Goal: Task Accomplishment & Management: Manage account settings

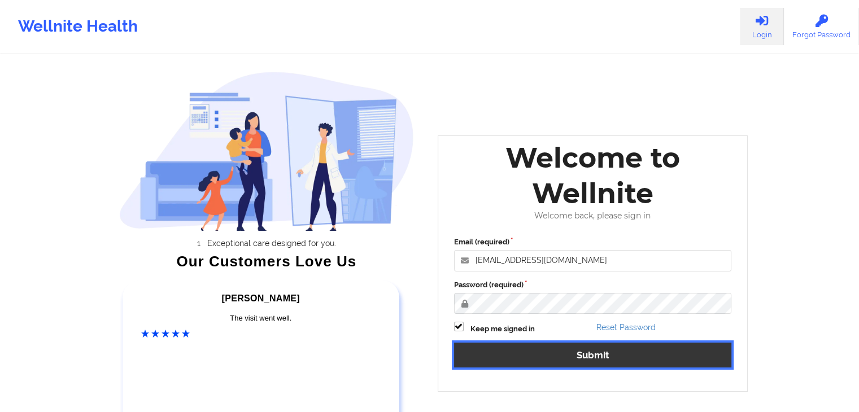
click at [545, 353] on button "Submit" at bounding box center [593, 355] width 278 height 24
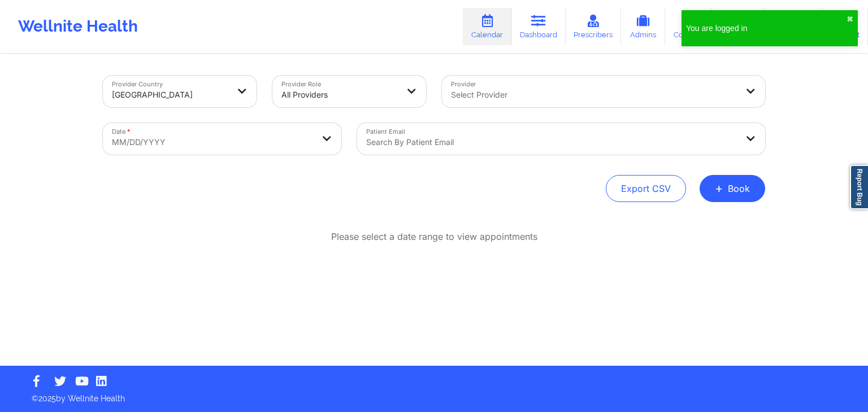
click at [417, 38] on div "Wellnite Health Calendar Dashboard Prescribers Admins Coaches Therapists Medica…" at bounding box center [434, 26] width 868 height 45
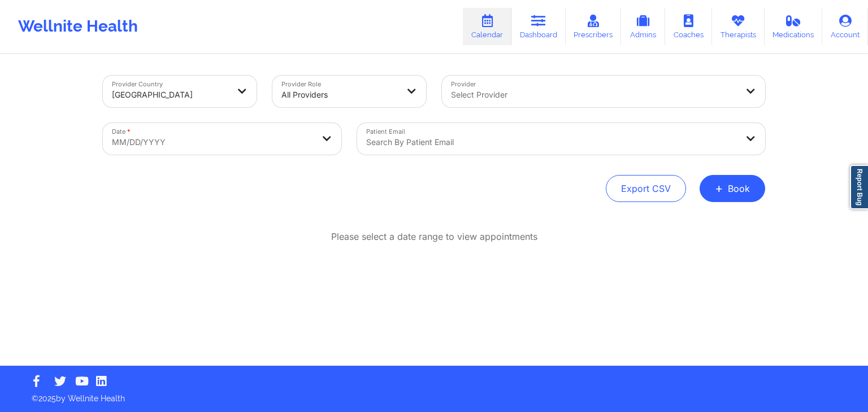
click at [381, 53] on div "Wellnite Health Calendar Dashboard Prescribers Admins Coaches Therapists Medica…" at bounding box center [434, 26] width 868 height 53
click at [469, 164] on div "Provider Country [GEOGRAPHIC_DATA] Provider Role All Providers Provider Select …" at bounding box center [434, 139] width 662 height 127
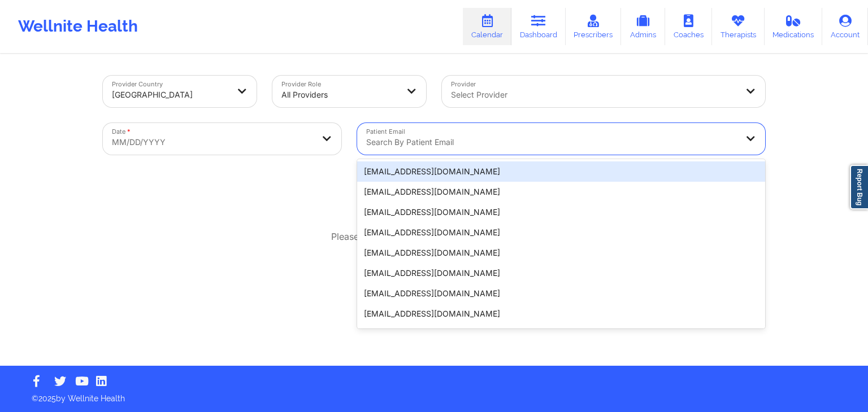
click at [498, 152] on div "Search by patient email" at bounding box center [547, 139] width 381 height 32
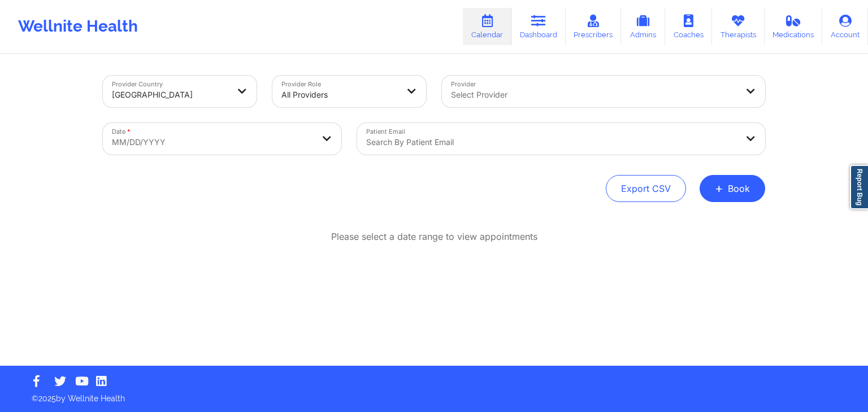
click at [335, 189] on div "Export CSV + Book" at bounding box center [434, 188] width 662 height 27
click at [428, 167] on div "Provider Country [GEOGRAPHIC_DATA] Provider Role All Providers Provider Select …" at bounding box center [434, 139] width 662 height 127
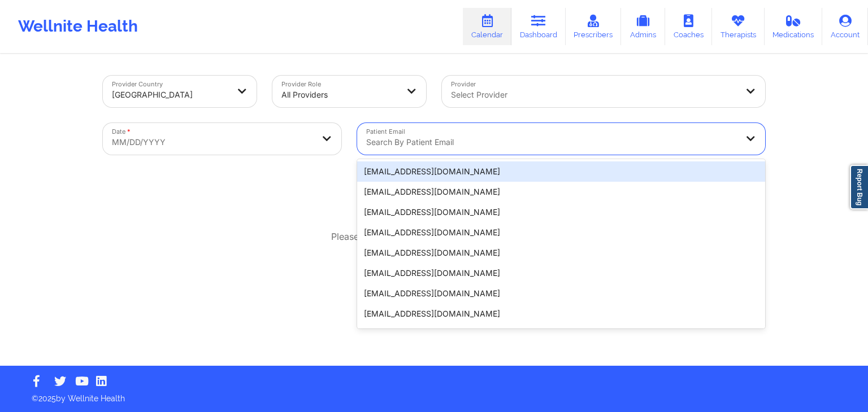
click at [479, 138] on div at bounding box center [551, 143] width 371 height 14
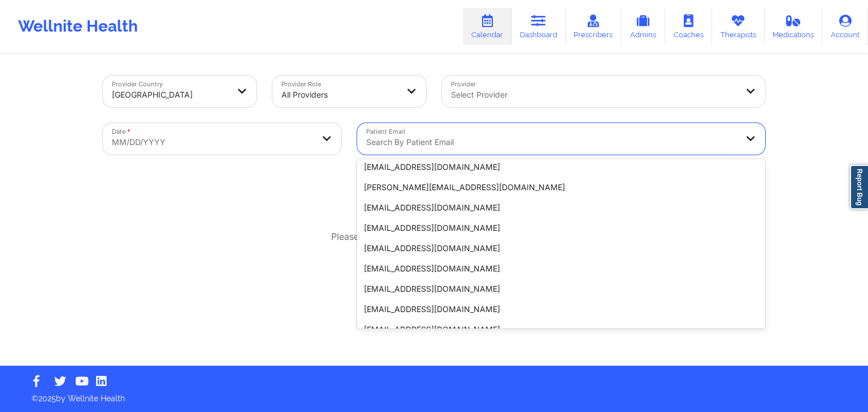
scroll to position [242, 0]
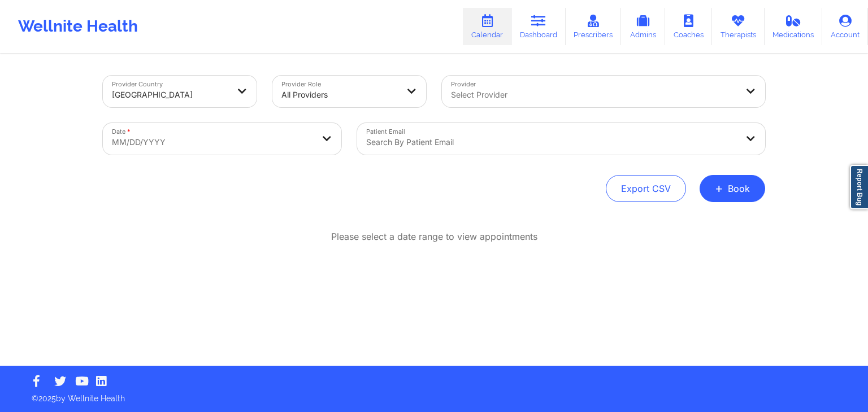
click at [285, 198] on div "Export CSV + Book" at bounding box center [434, 188] width 662 height 27
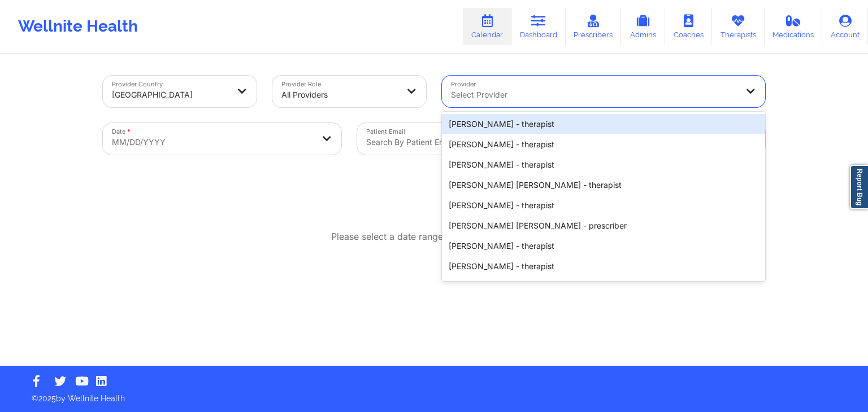
click at [526, 84] on div "Select Provider" at bounding box center [590, 92] width 296 height 32
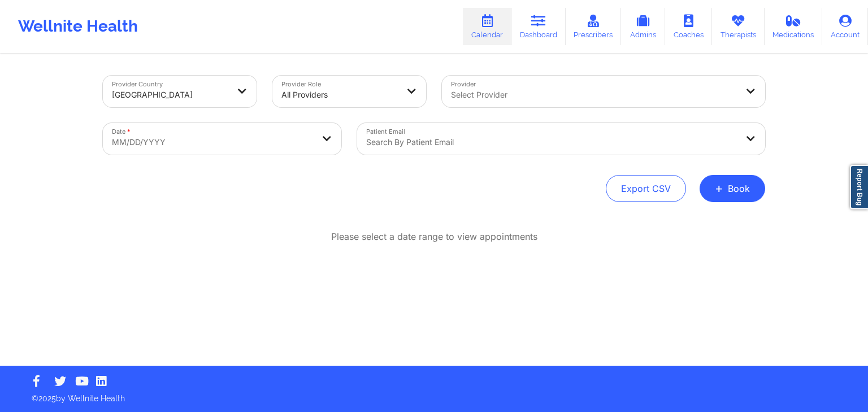
click at [382, 186] on div "Export CSV + Book" at bounding box center [434, 188] width 662 height 27
click at [483, 193] on div "Export CSV + Book" at bounding box center [434, 188] width 662 height 27
click at [588, 180] on div "Export CSV + Book" at bounding box center [434, 188] width 662 height 27
click at [731, 191] on button "+ Book" at bounding box center [733, 188] width 66 height 27
click at [701, 225] on button "Therapy Session" at bounding box center [713, 224] width 86 height 19
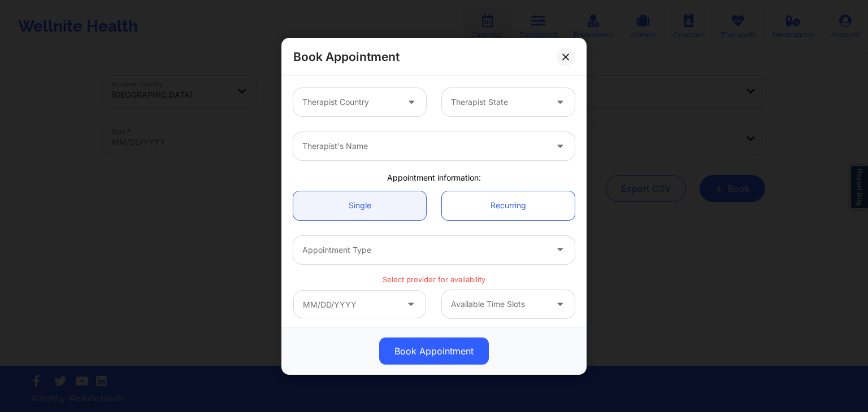
click at [524, 167] on div "Therapist's Name" at bounding box center [433, 146] width 297 height 44
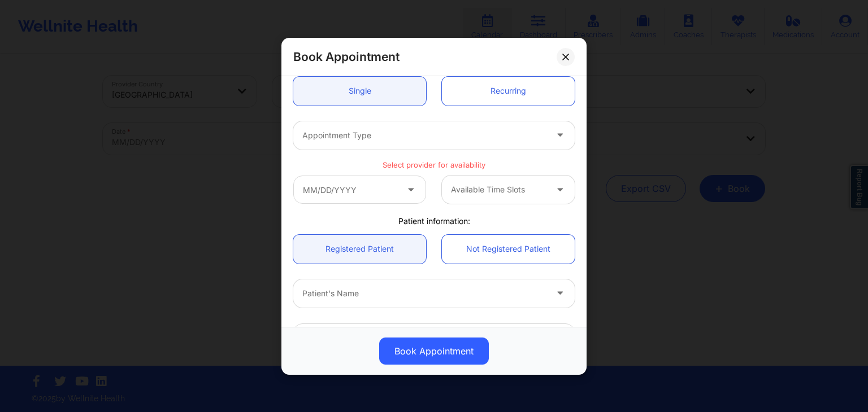
scroll to position [0, 0]
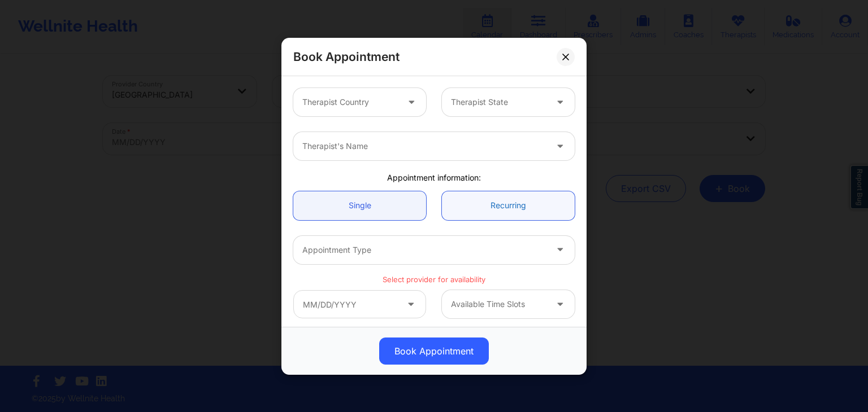
click at [512, 203] on link "Recurring" at bounding box center [508, 205] width 133 height 29
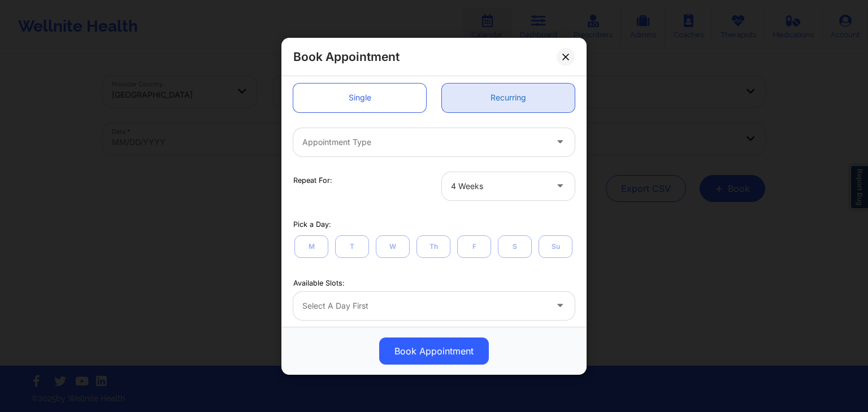
scroll to position [105, 0]
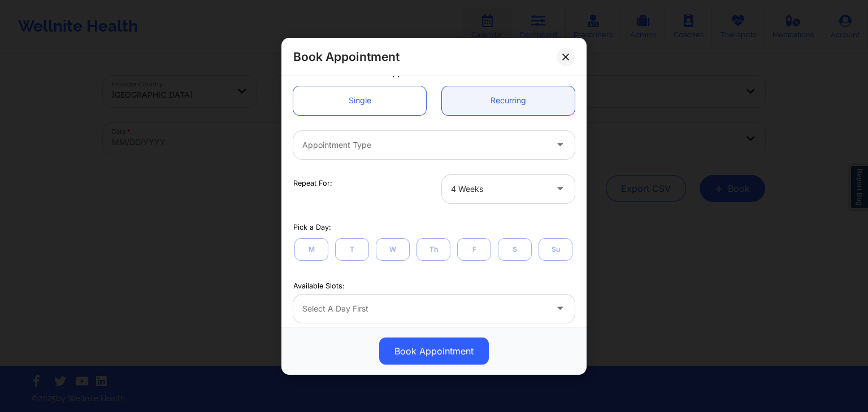
click at [329, 181] on div "Repeat For:" at bounding box center [359, 183] width 133 height 10
click at [375, 192] on div "Repeat For:" at bounding box center [359, 189] width 149 height 28
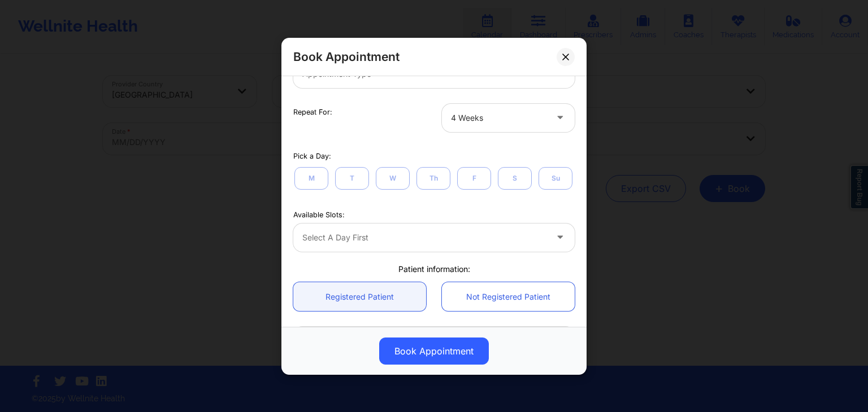
scroll to position [176, 0]
click at [357, 191] on div "M T W Th F S Su" at bounding box center [433, 178] width 281 height 25
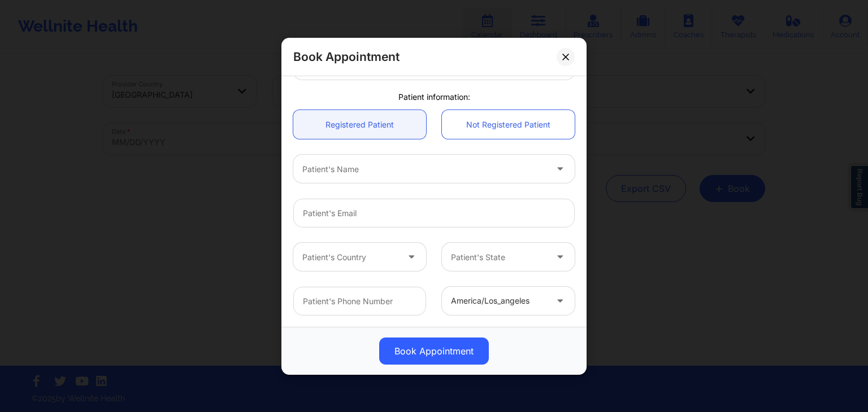
scroll to position [375, 0]
click at [472, 138] on link "Not Registered Patient" at bounding box center [508, 124] width 133 height 29
click at [396, 126] on link "Registered Patient" at bounding box center [359, 124] width 133 height 29
click at [509, 131] on link "Not Registered Patient" at bounding box center [508, 124] width 133 height 29
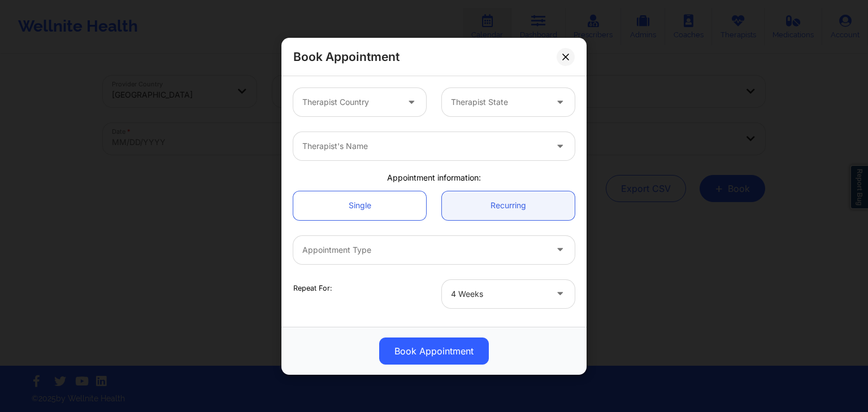
scroll to position [0, 0]
click at [398, 210] on link "Single" at bounding box center [359, 205] width 133 height 29
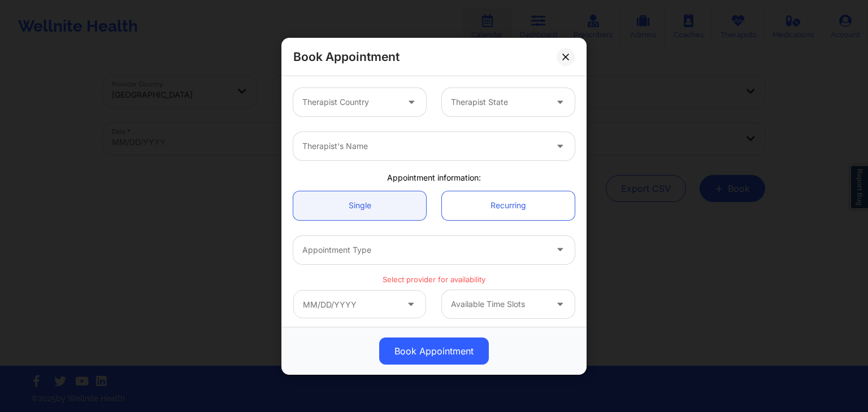
click at [456, 186] on div "Single Recurring" at bounding box center [433, 205] width 297 height 45
click at [487, 203] on link "Recurring" at bounding box center [508, 205] width 133 height 29
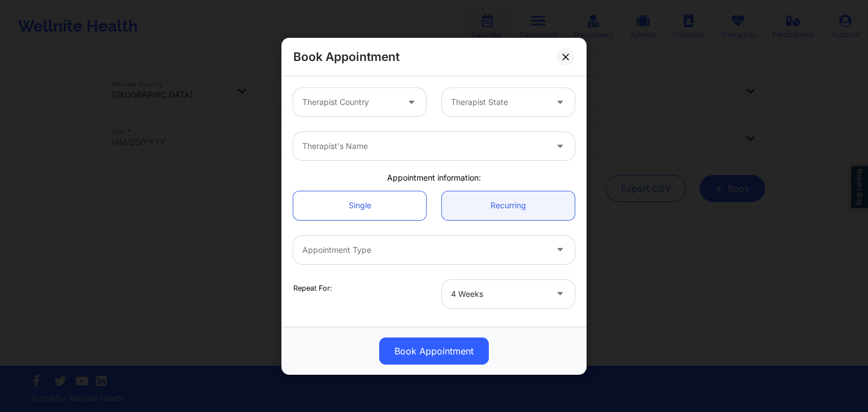
click at [425, 174] on div "Appointment information:" at bounding box center [433, 177] width 297 height 11
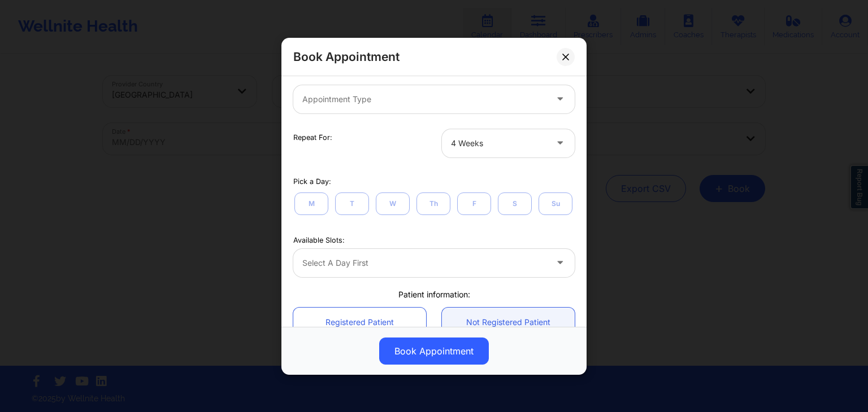
scroll to position [151, 0]
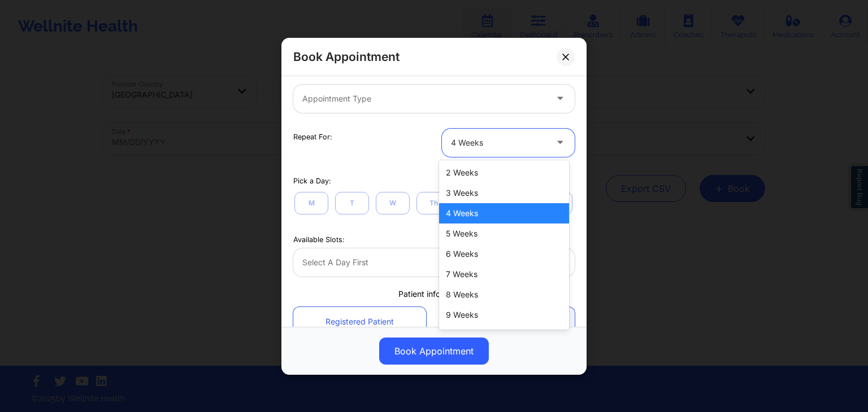
click at [468, 131] on div "4 Weeks" at bounding box center [498, 142] width 95 height 28
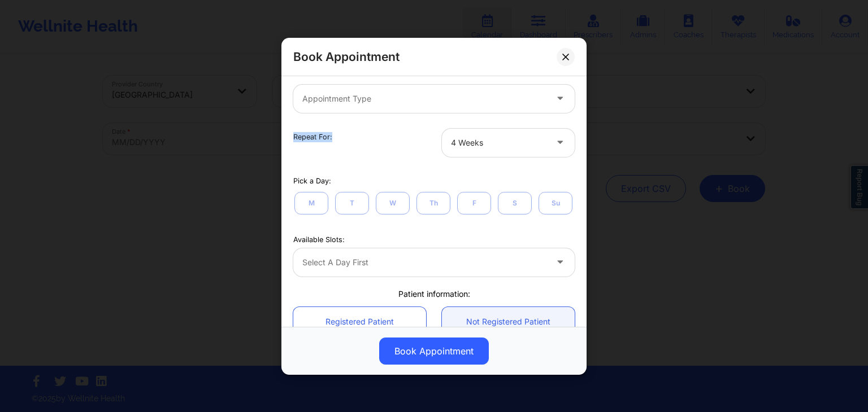
drag, startPoint x: 403, startPoint y: 150, endPoint x: 438, endPoint y: 90, distance: 69.2
click at [438, 90] on div "Therapist Country Therapist State Therapist's Name Appointment information: Sin…" at bounding box center [433, 225] width 297 height 592
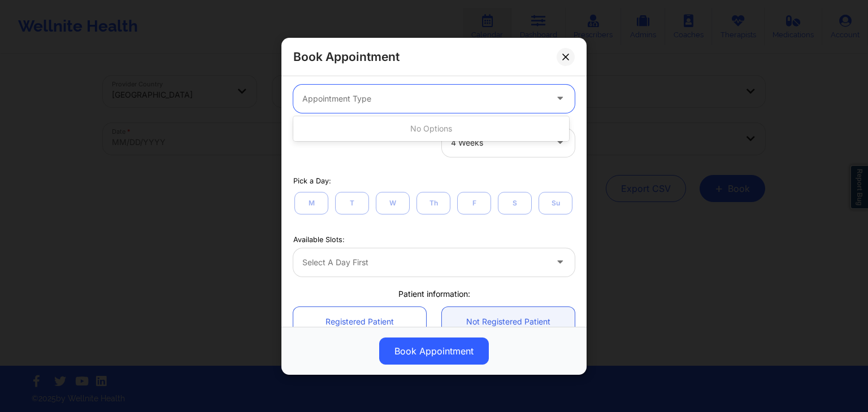
click at [438, 90] on div "Appointment Type" at bounding box center [420, 98] width 254 height 28
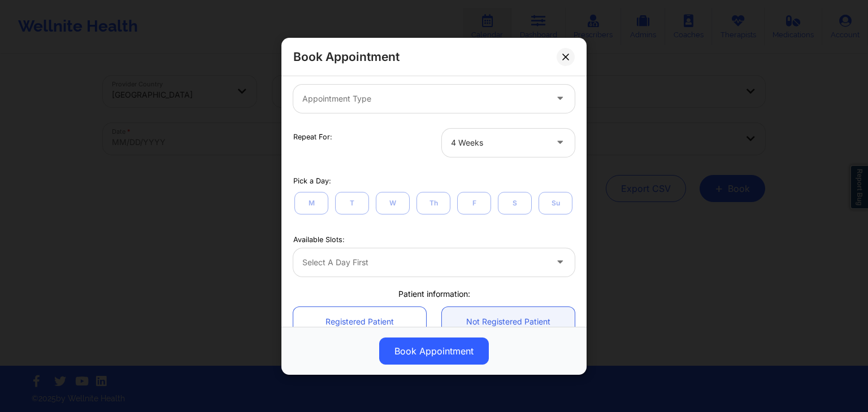
click at [386, 172] on div "Pick a Day: M T W Th F S Su" at bounding box center [433, 193] width 297 height 43
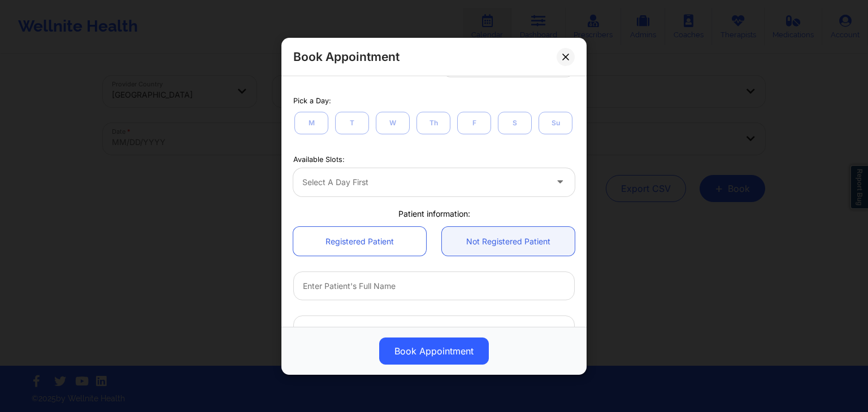
scroll to position [236, 0]
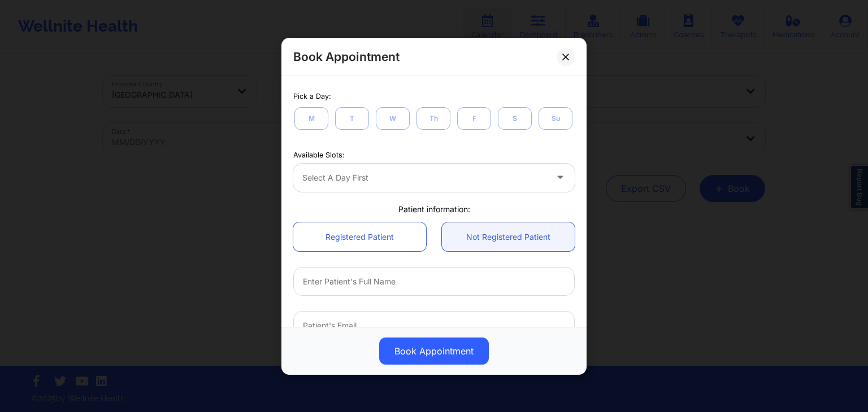
click at [441, 192] on div "Select a day first" at bounding box center [433, 177] width 281 height 28
click at [400, 160] on div "Available Slots:" at bounding box center [433, 155] width 281 height 10
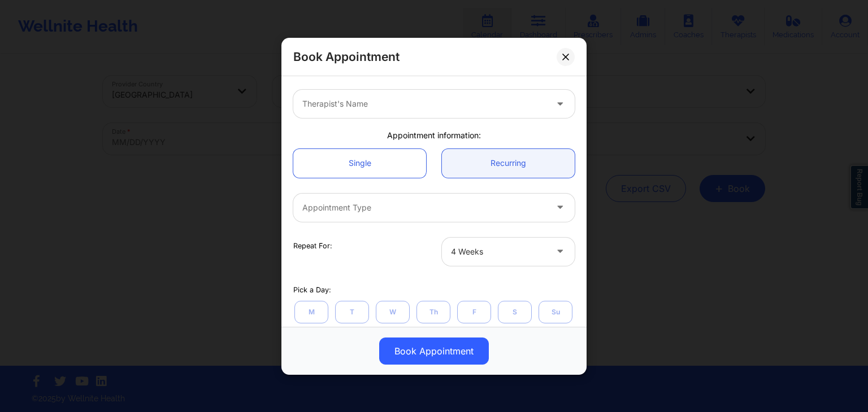
scroll to position [0, 0]
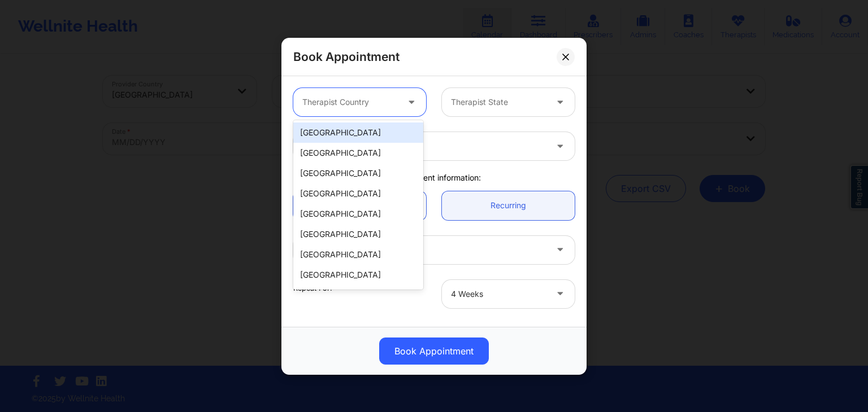
click at [412, 88] on div at bounding box center [412, 102] width 27 height 28
click at [370, 127] on div "[GEOGRAPHIC_DATA]" at bounding box center [358, 133] width 130 height 20
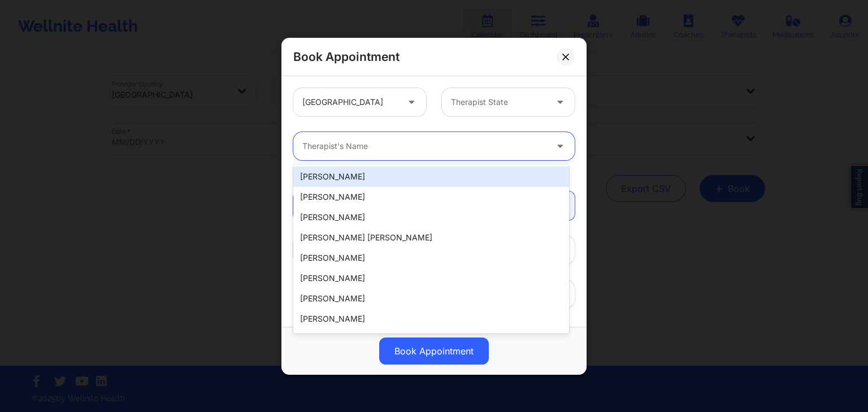
click at [458, 148] on div at bounding box center [424, 147] width 244 height 14
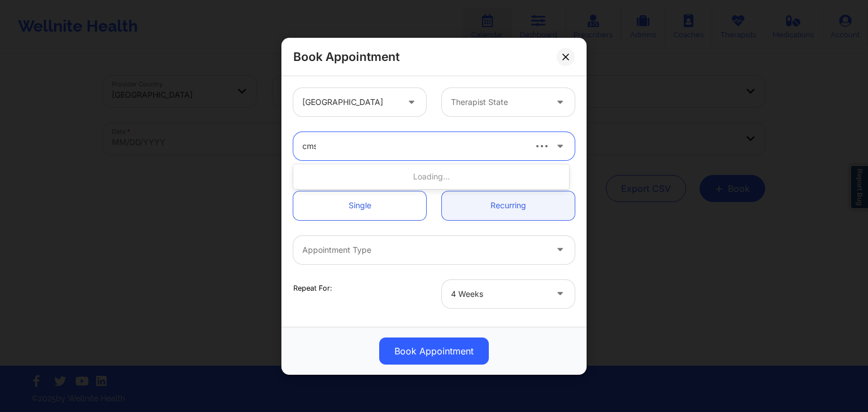
type input "cms"
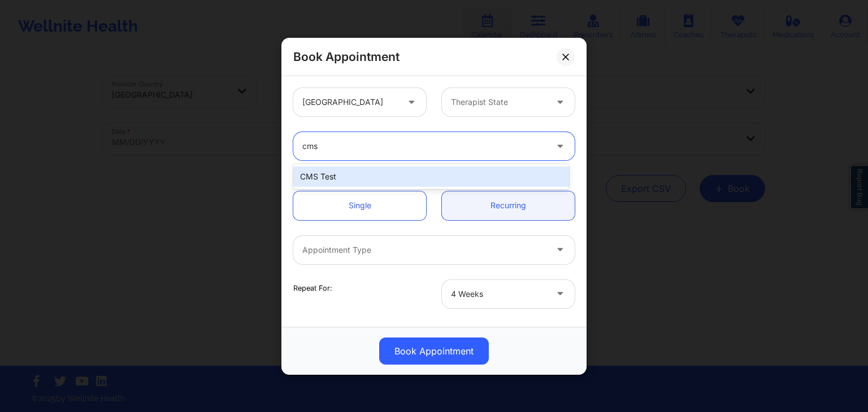
click at [393, 176] on div "CMS Test" at bounding box center [431, 177] width 276 height 20
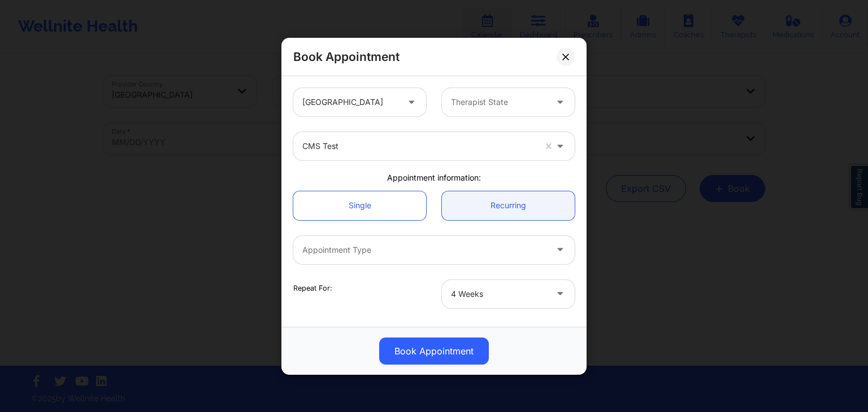
click at [393, 176] on div "Appointment information:" at bounding box center [433, 177] width 297 height 11
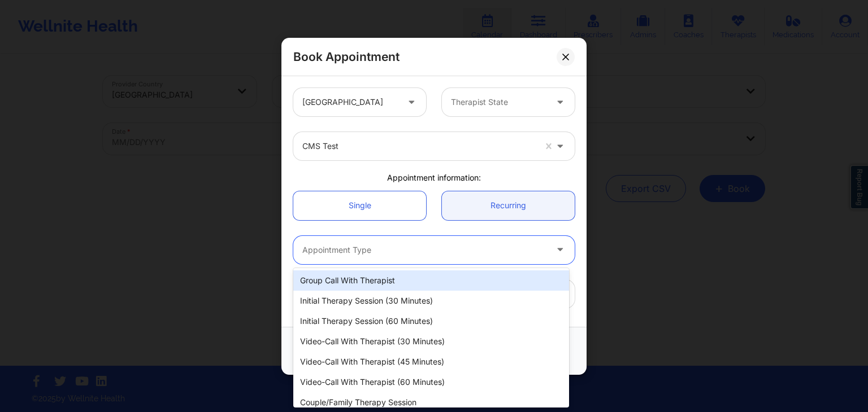
click at [423, 254] on div at bounding box center [424, 250] width 244 height 14
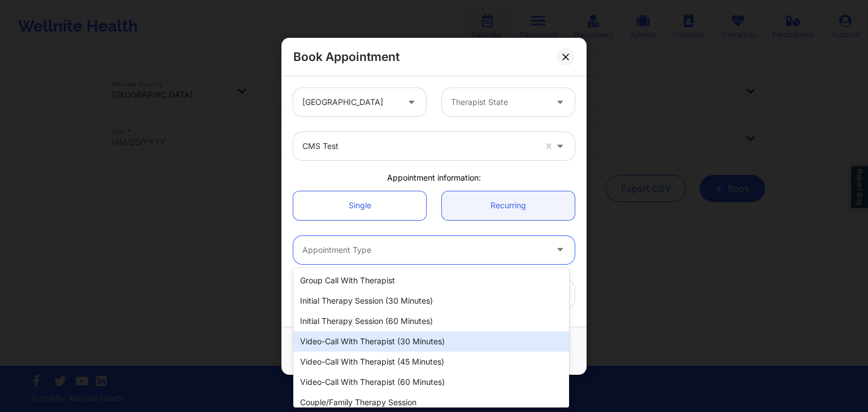
click at [421, 348] on div "Video-Call with Therapist (30 minutes)" at bounding box center [431, 342] width 276 height 20
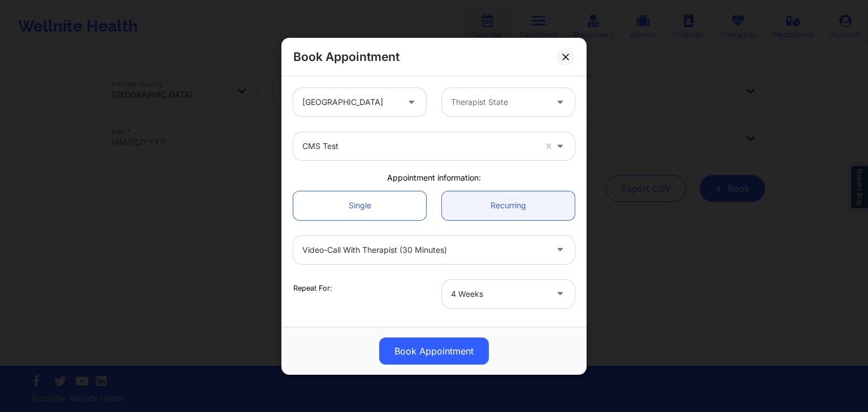
click at [442, 277] on div "Repeat For: 4 Weeks" at bounding box center [433, 294] width 297 height 44
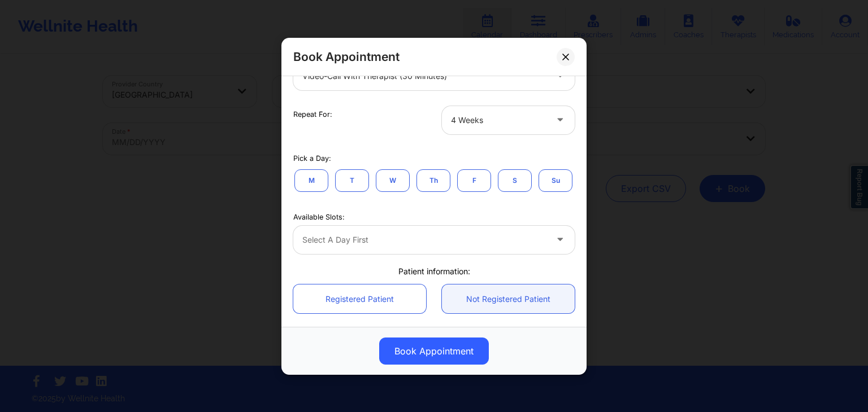
scroll to position [175, 0]
click at [386, 171] on button "W" at bounding box center [393, 179] width 34 height 23
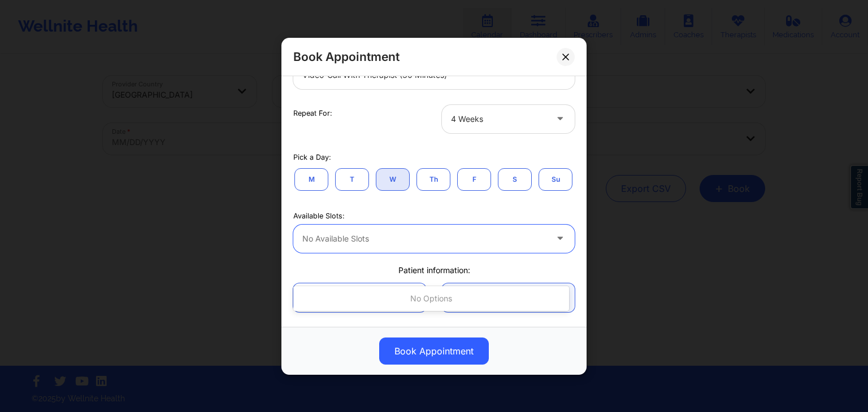
click at [423, 245] on div at bounding box center [424, 239] width 244 height 14
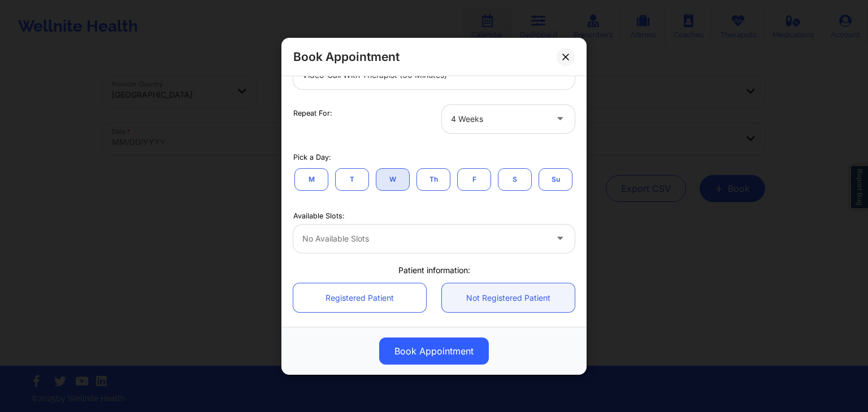
click at [449, 175] on button "Th" at bounding box center [433, 179] width 34 height 23
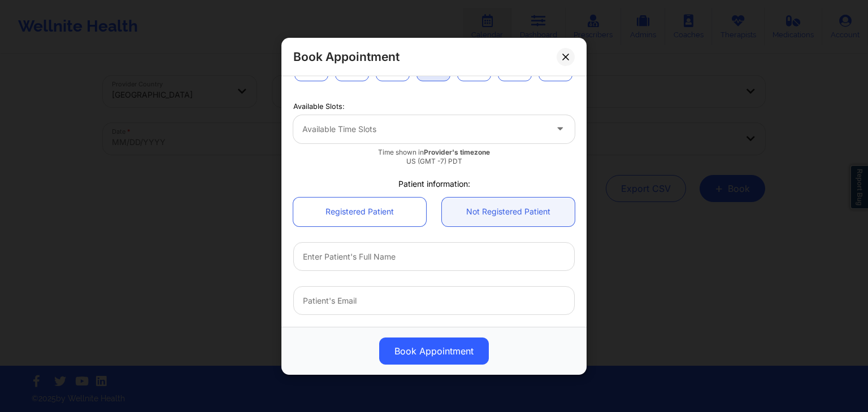
scroll to position [289, 0]
click at [472, 139] on div "Available Time Slots" at bounding box center [420, 125] width 254 height 28
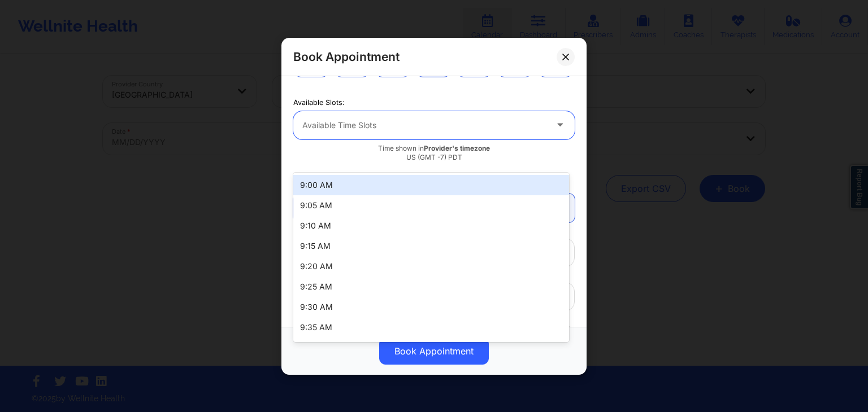
click at [423, 185] on div "9:00 AM" at bounding box center [431, 185] width 276 height 20
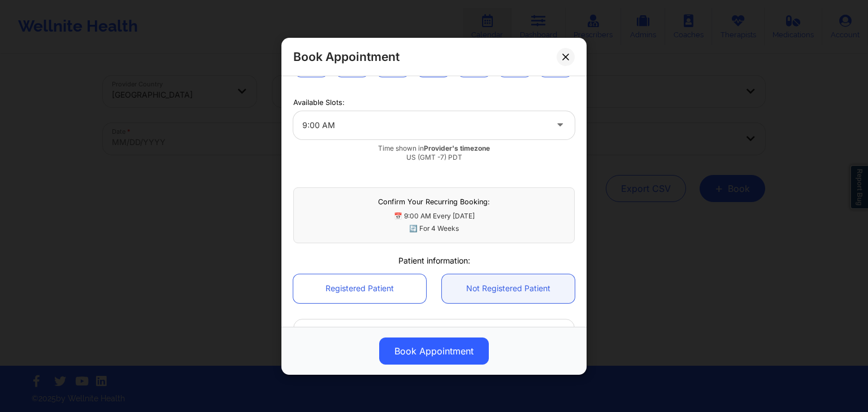
click at [484, 86] on div "Pick a Day: M T W Th F S Su" at bounding box center [433, 56] width 297 height 59
click at [422, 221] on div "📅 9:00 AM Every [DATE]" at bounding box center [434, 216] width 262 height 10
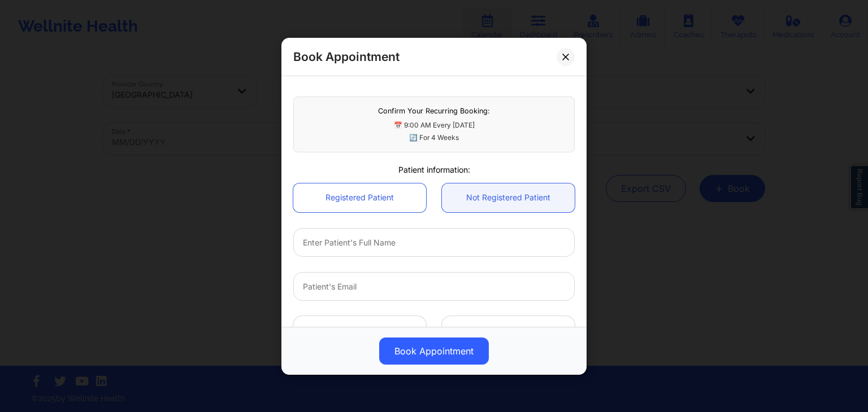
scroll to position [481, 0]
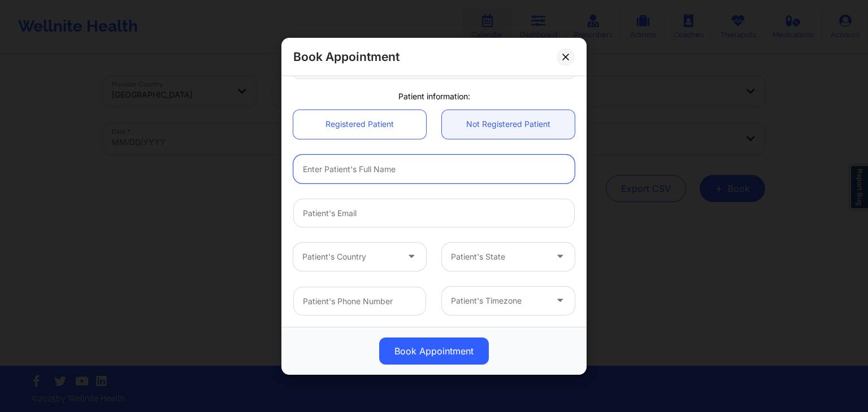
click at [456, 167] on input "text" at bounding box center [433, 168] width 281 height 29
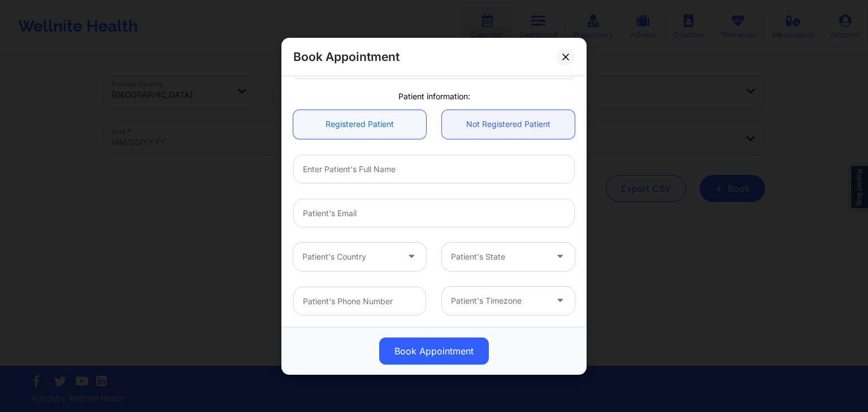
click at [396, 123] on link "Registered Patient" at bounding box center [359, 124] width 133 height 29
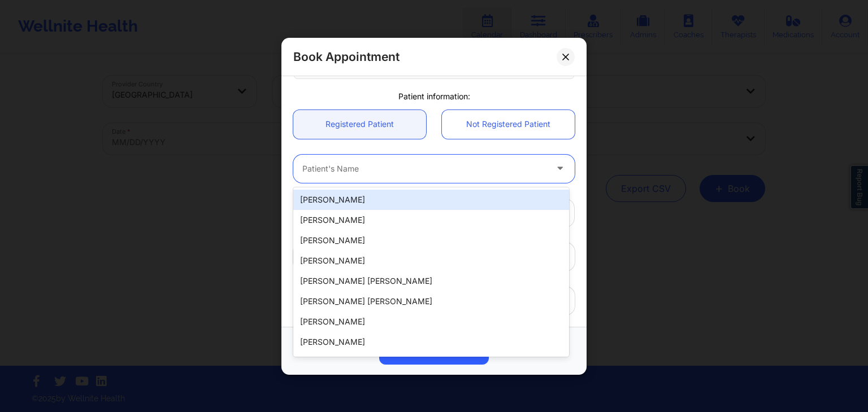
click at [440, 161] on div "Patient's Name" at bounding box center [420, 168] width 254 height 28
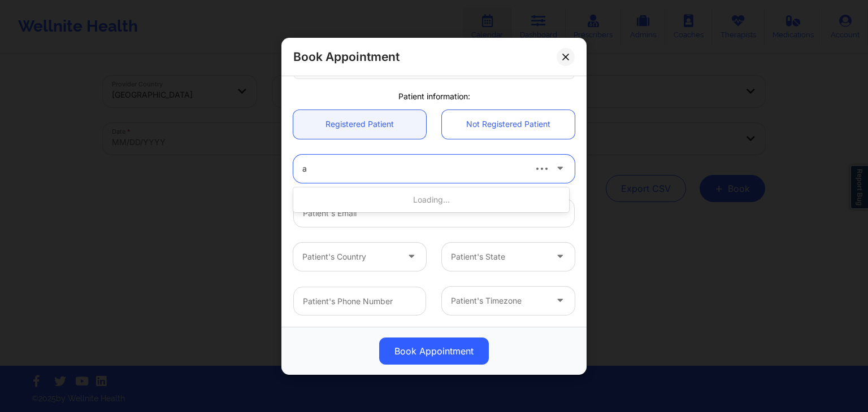
type input "ac"
type input "dek"
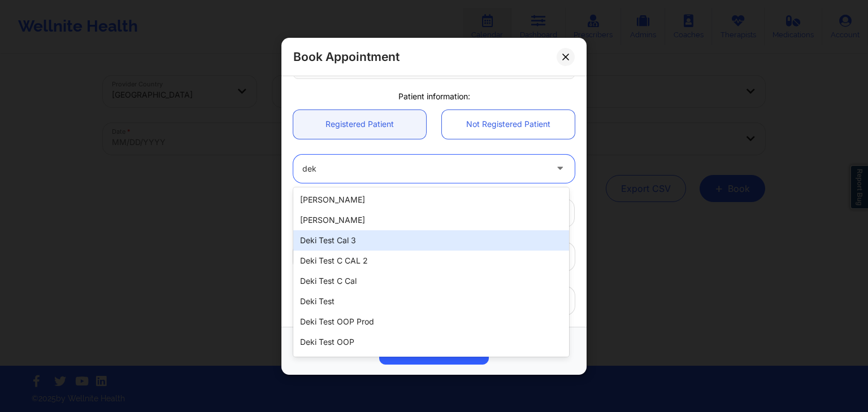
click at [363, 242] on div "Deki Test Cal 3" at bounding box center [431, 241] width 276 height 20
type input "[EMAIL_ADDRESS][DOMAIN_NAME]"
type input "[PHONE_NUMBER]"
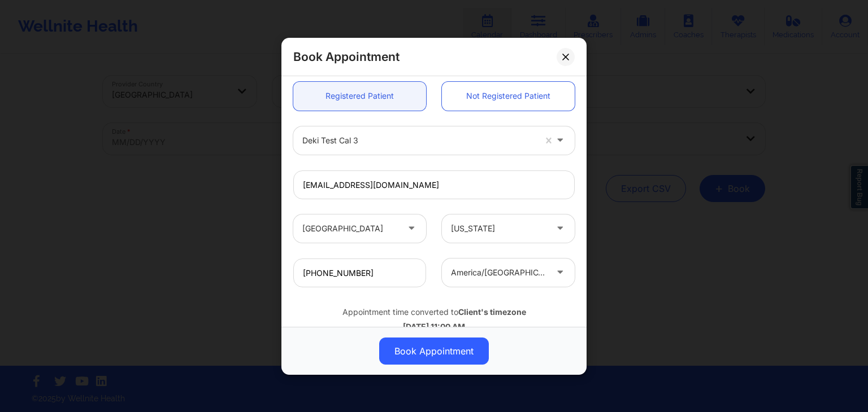
click at [468, 190] on div "[EMAIL_ADDRESS][DOMAIN_NAME]" at bounding box center [433, 184] width 297 height 44
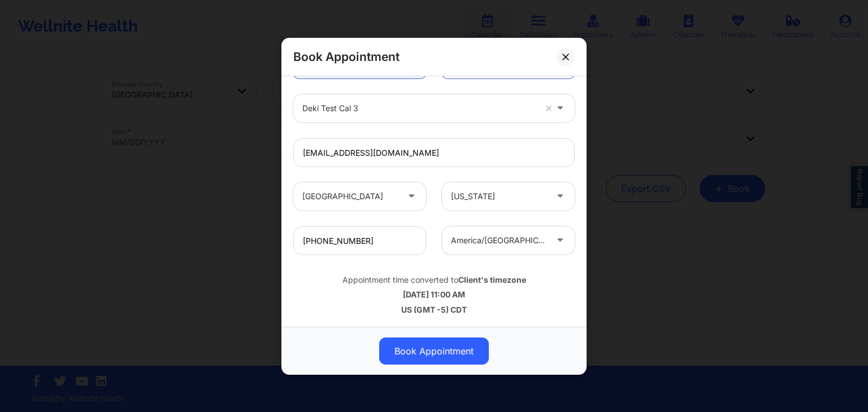
click at [457, 308] on div "US (GMT -5) CDT" at bounding box center [433, 309] width 281 height 11
click at [510, 307] on div "US (GMT -5) CDT" at bounding box center [433, 309] width 281 height 11
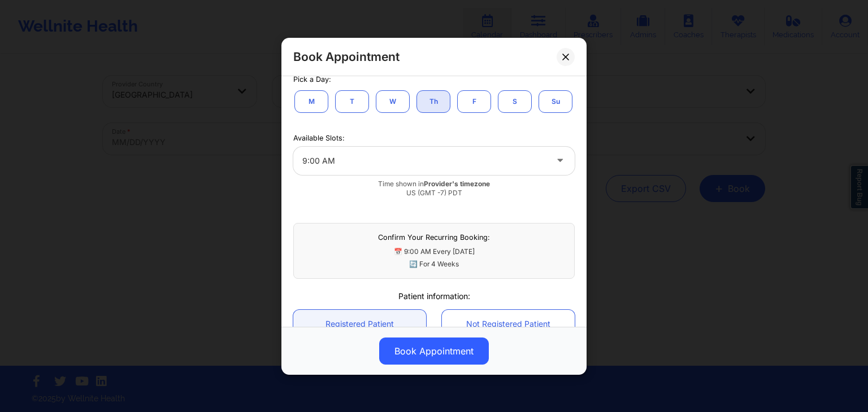
scroll to position [255, 0]
click at [455, 196] on div "Time shown in Provider's timezone US (GMT -7) PDT" at bounding box center [433, 186] width 281 height 19
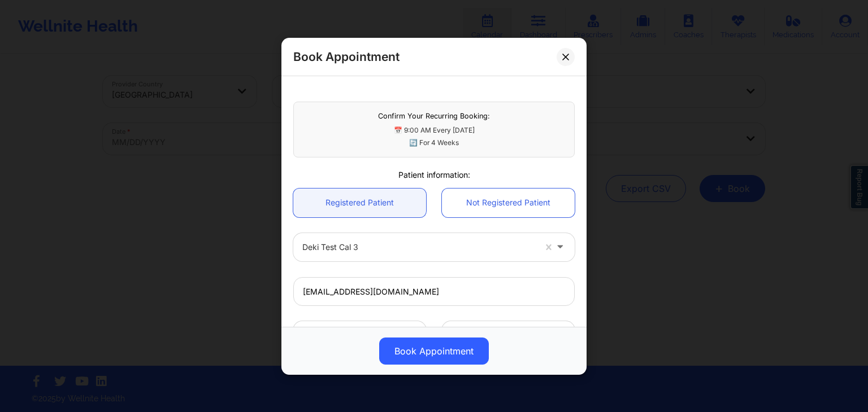
scroll to position [375, 0]
click at [476, 147] on div "🔄 For 4 Weeks" at bounding box center [434, 143] width 262 height 10
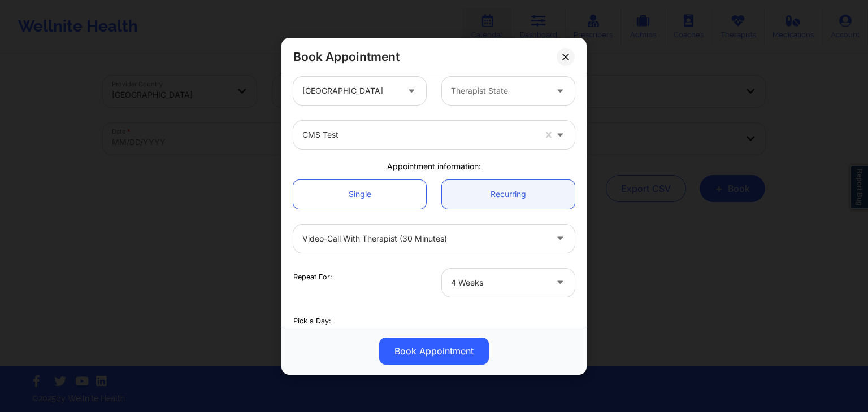
scroll to position [0, 0]
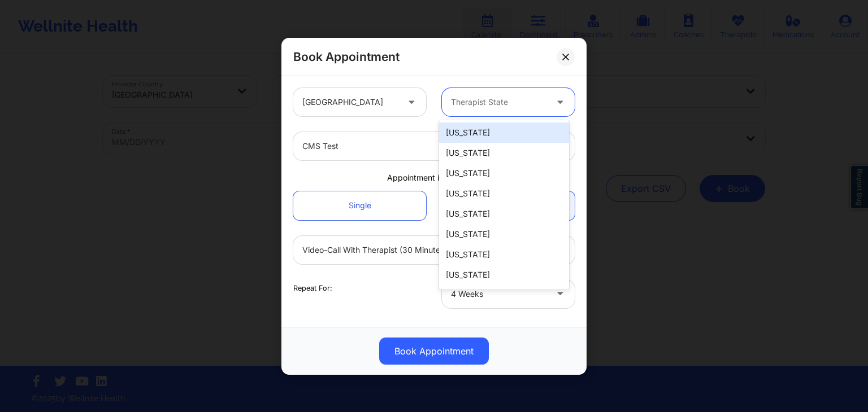
click at [515, 100] on div at bounding box center [498, 102] width 95 height 14
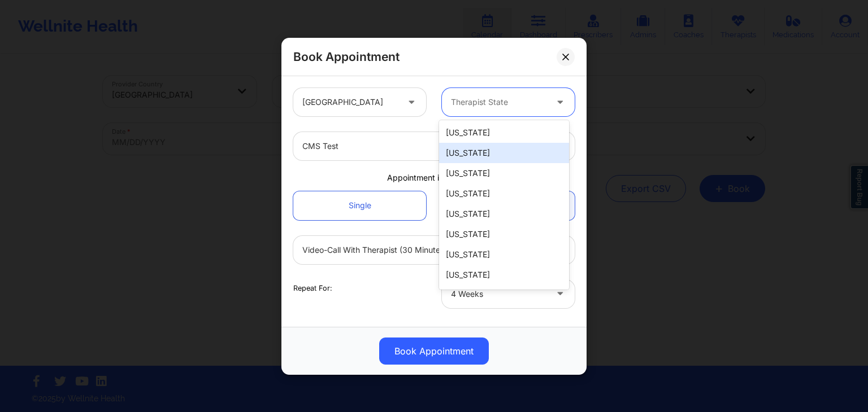
click at [478, 154] on div "[US_STATE]" at bounding box center [504, 153] width 130 height 20
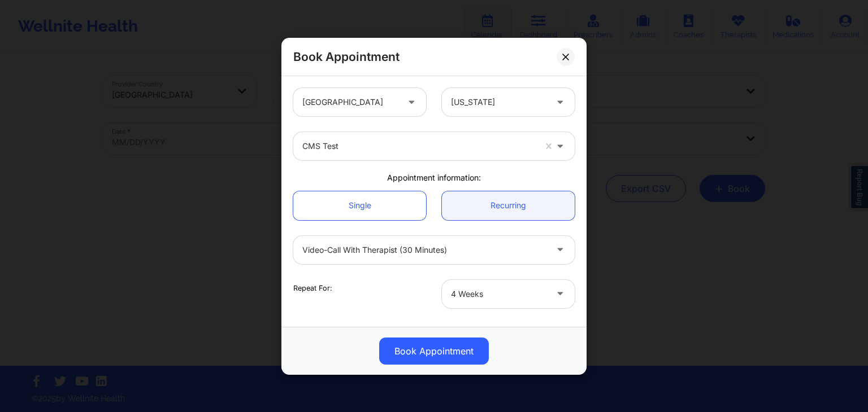
click at [509, 66] on div "Book Appointment" at bounding box center [433, 57] width 305 height 38
click at [497, 174] on div "Appointment information:" at bounding box center [433, 177] width 297 height 11
click at [398, 202] on link "Single" at bounding box center [359, 205] width 133 height 29
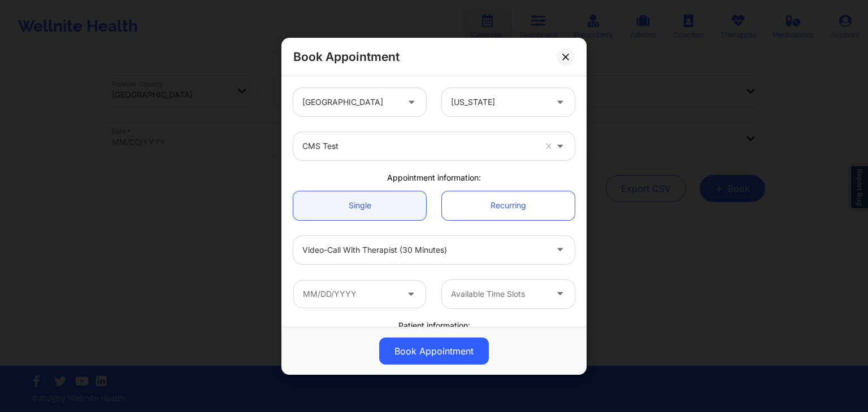
click at [437, 186] on div "Single Recurring" at bounding box center [433, 205] width 297 height 45
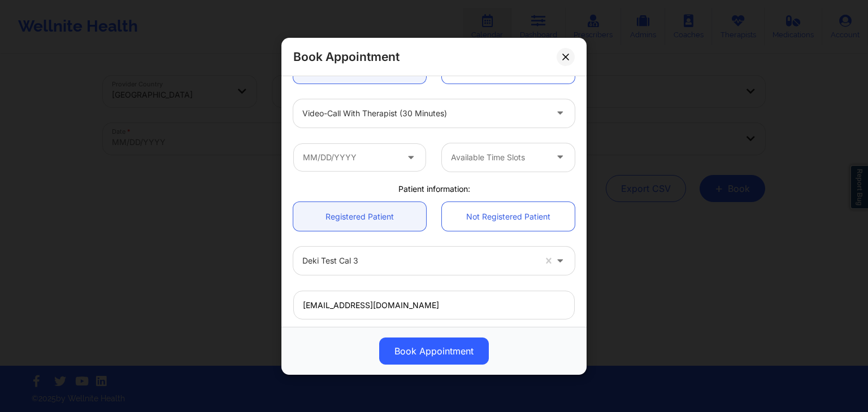
scroll to position [140, 0]
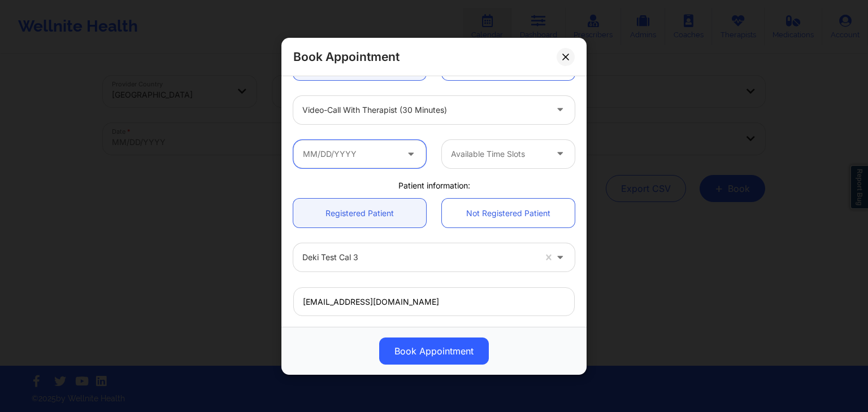
click at [396, 157] on input "text" at bounding box center [359, 154] width 133 height 28
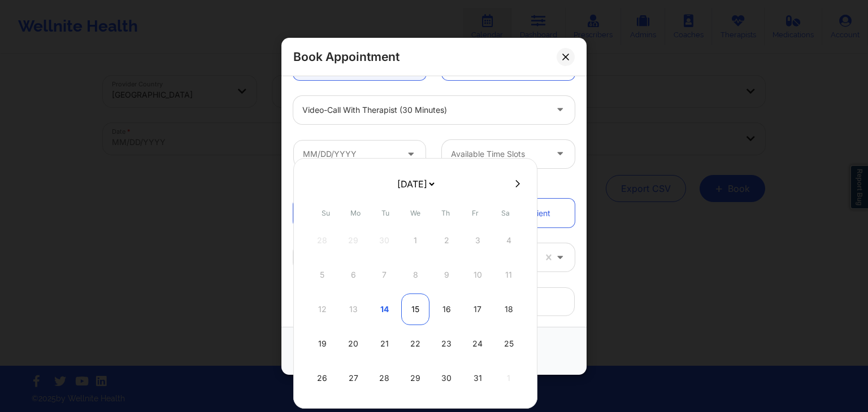
click at [407, 322] on div "15" at bounding box center [415, 310] width 28 height 32
type input "[DATE]"
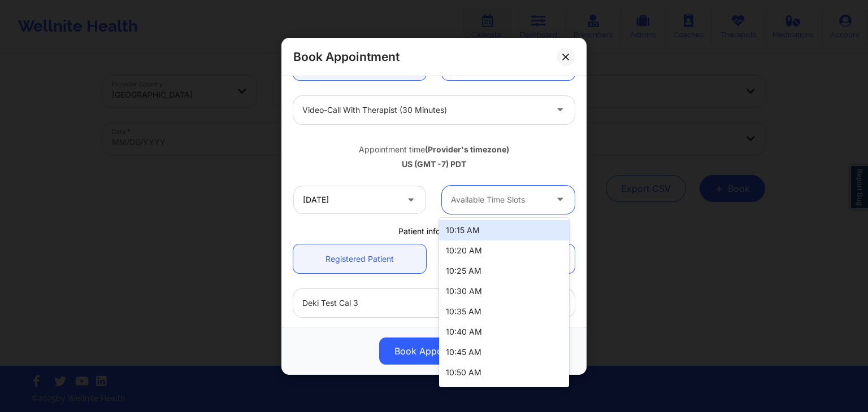
click at [480, 203] on div at bounding box center [498, 200] width 95 height 14
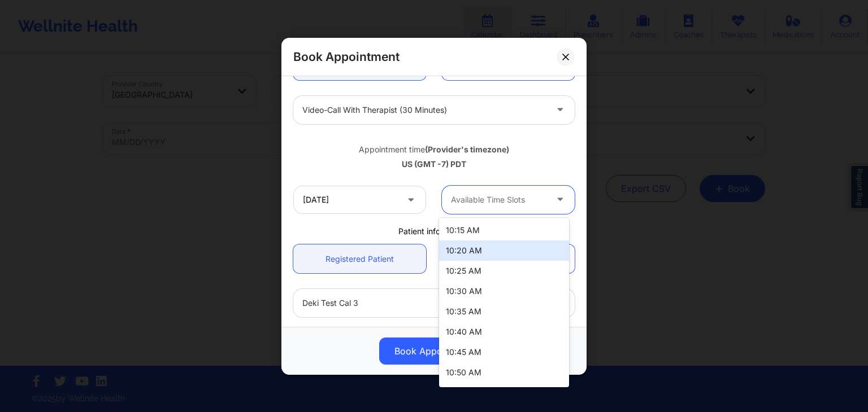
click at [475, 241] on div "10:20 AM" at bounding box center [504, 251] width 130 height 20
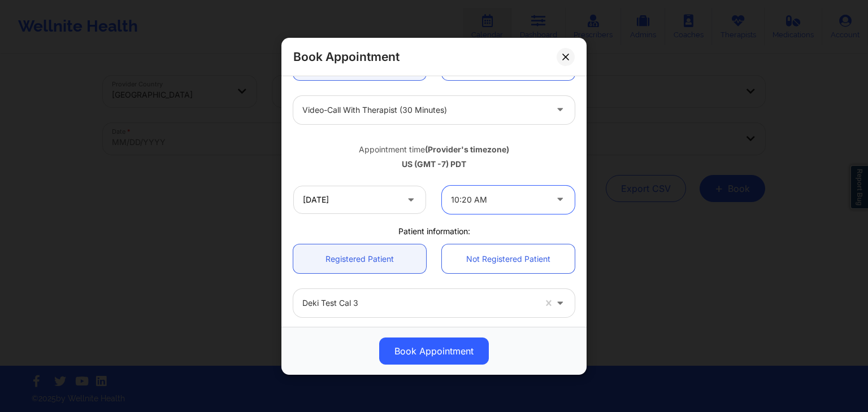
scroll to position [336, 0]
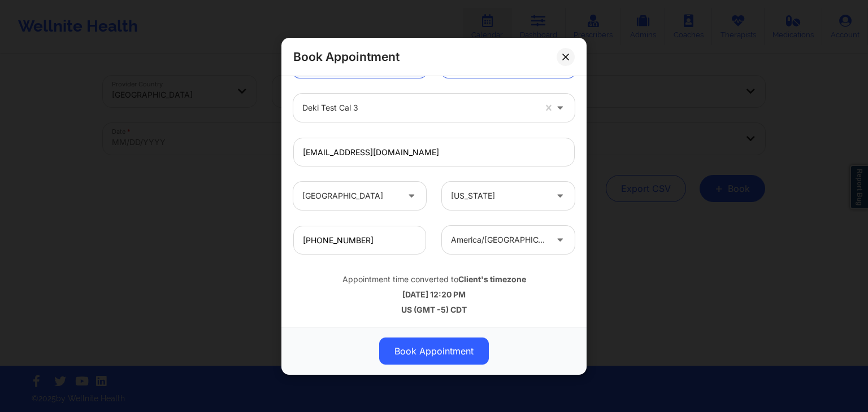
click at [457, 289] on div "[DATE] 12:20 PM" at bounding box center [433, 294] width 281 height 11
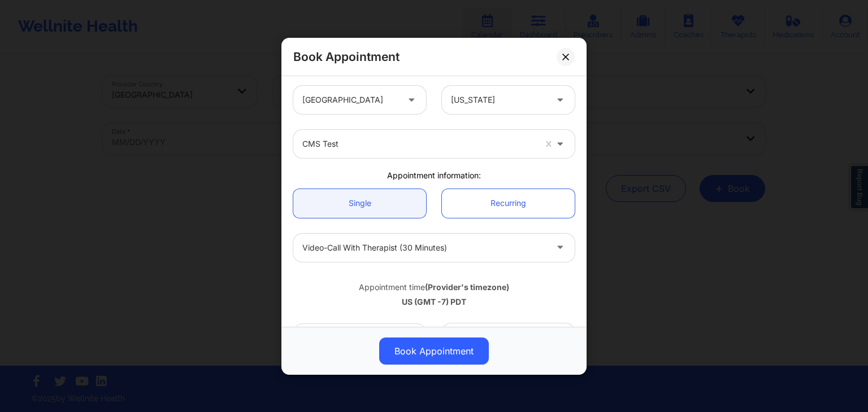
scroll to position [0, 0]
click at [488, 62] on div "Book Appointment" at bounding box center [433, 57] width 305 height 38
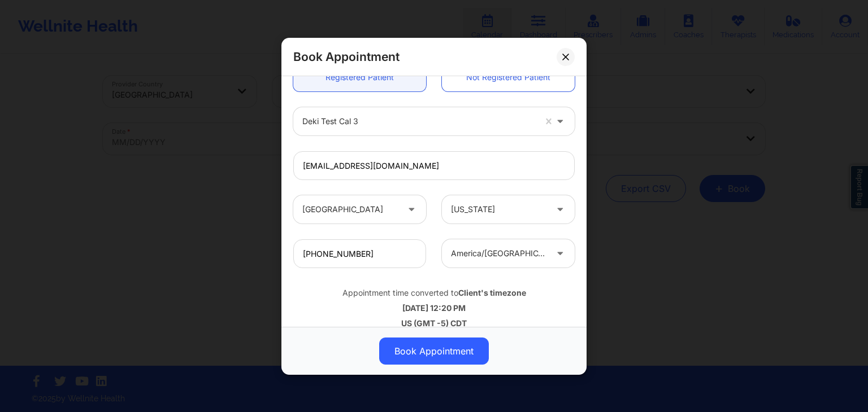
scroll to position [336, 0]
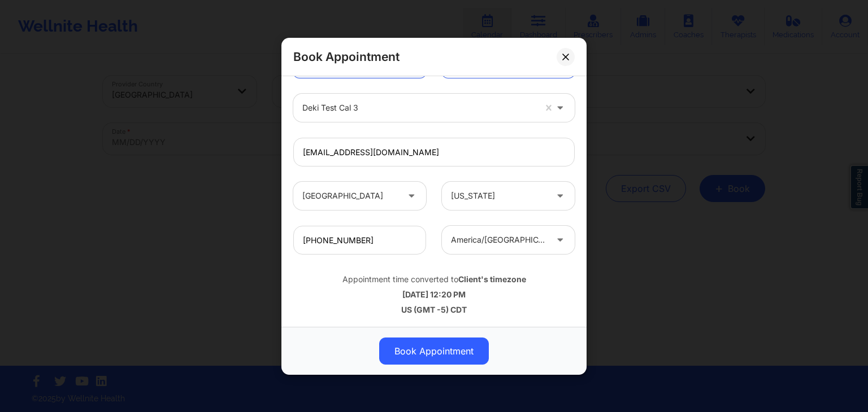
click at [490, 284] on div "Appointment time converted to Client's timezone" at bounding box center [433, 279] width 281 height 11
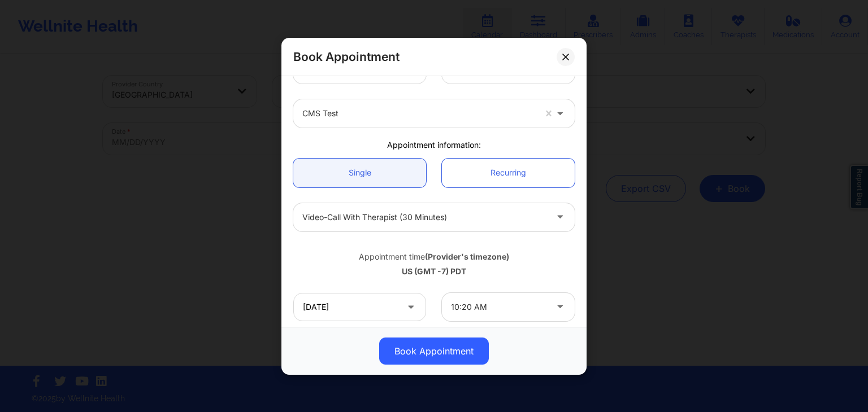
scroll to position [32, 0]
click at [569, 53] on icon at bounding box center [565, 56] width 7 height 7
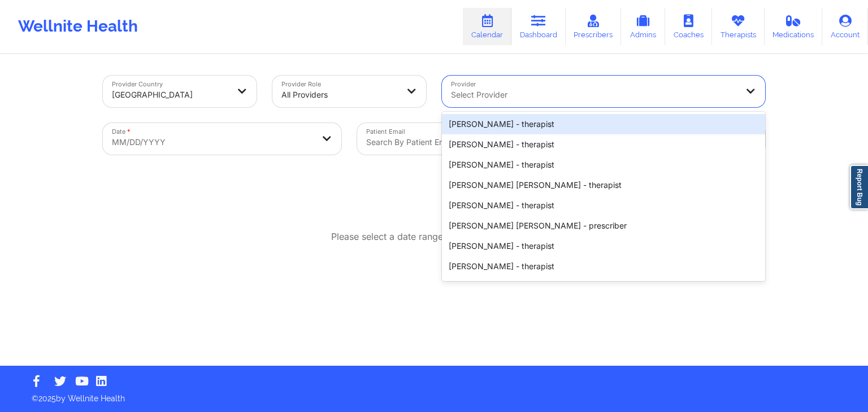
click at [604, 97] on div at bounding box center [594, 95] width 286 height 14
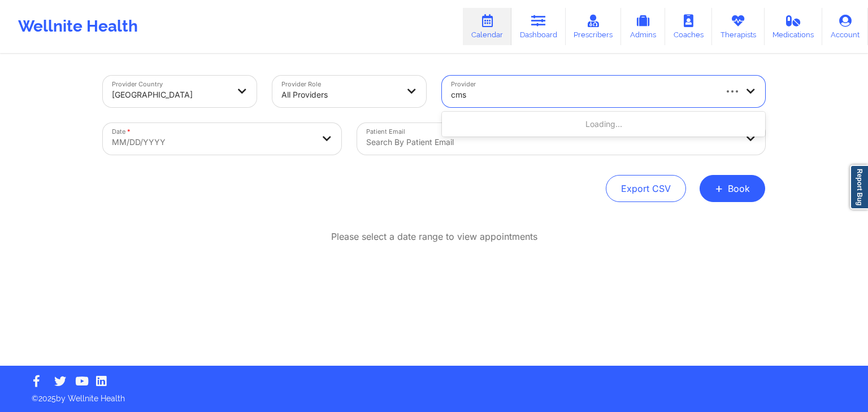
type input "cms"
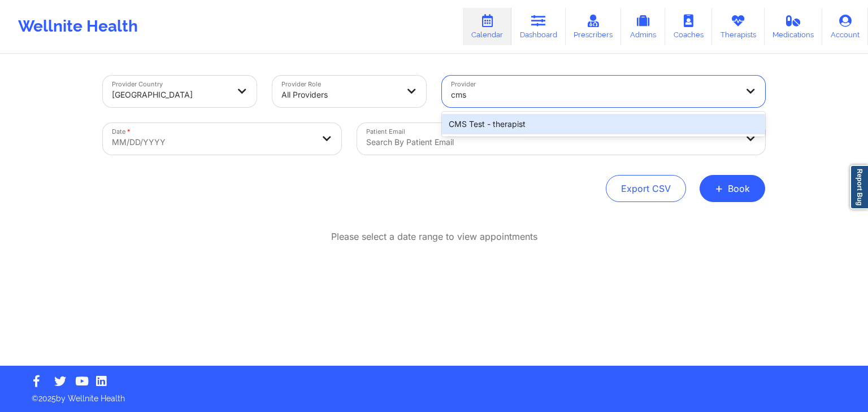
click at [563, 129] on div "CMS Test - therapist" at bounding box center [603, 124] width 323 height 20
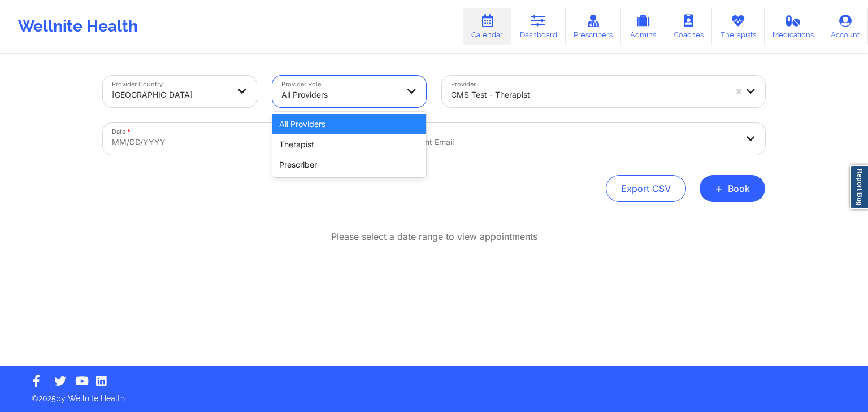
click at [408, 85] on div at bounding box center [412, 92] width 27 height 32
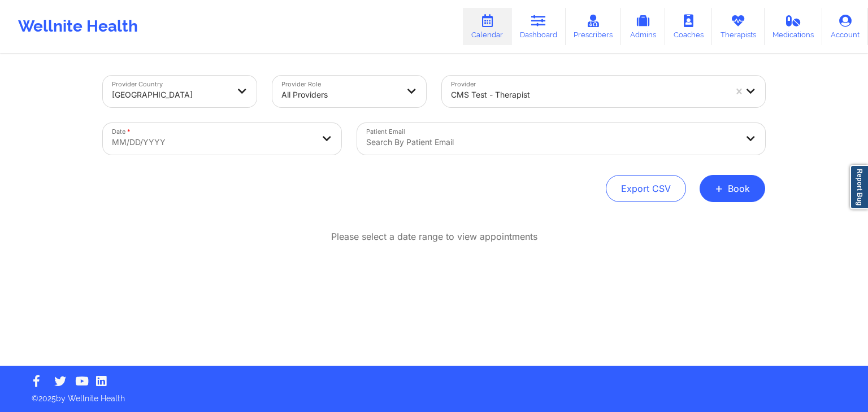
click at [513, 244] on div "Please select a date range to view appointments" at bounding box center [434, 274] width 662 height 86
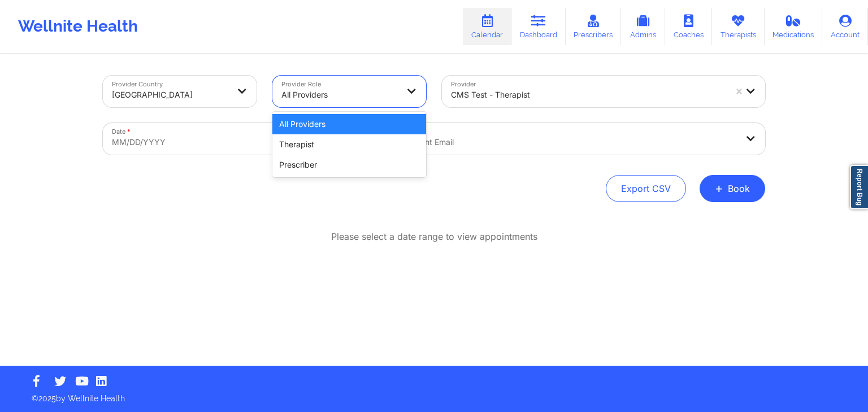
click at [381, 93] on div at bounding box center [339, 95] width 116 height 14
click at [365, 144] on div "Therapist" at bounding box center [349, 144] width 154 height 20
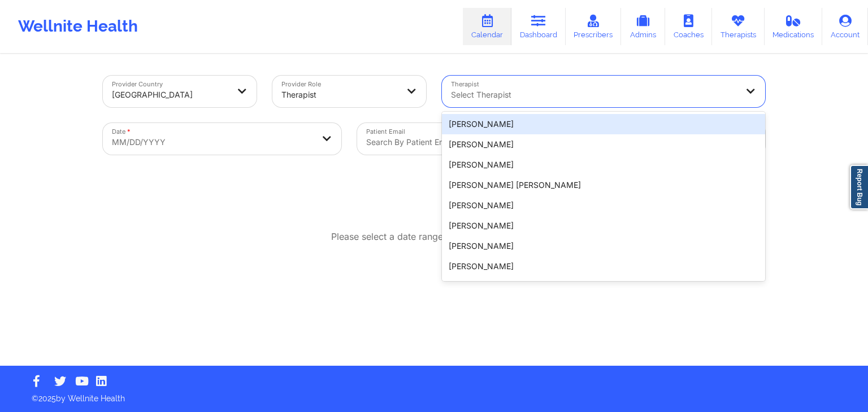
click at [524, 93] on div at bounding box center [594, 95] width 286 height 14
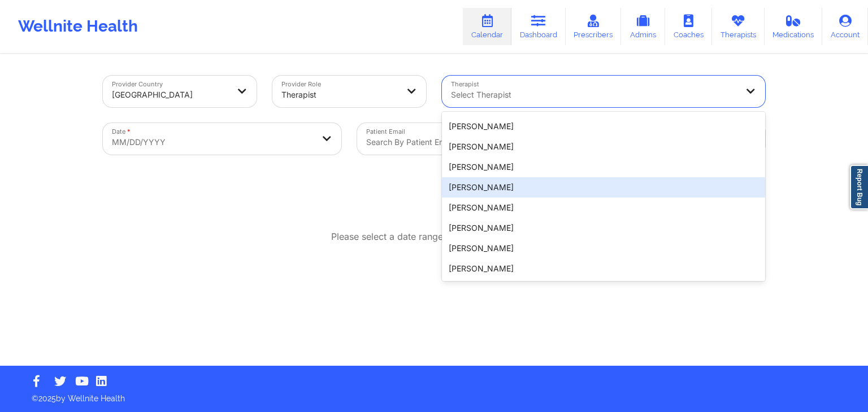
scroll to position [0, 0]
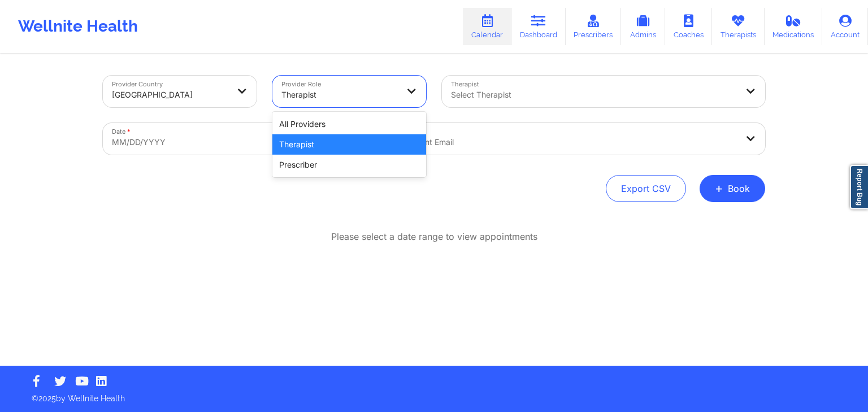
click at [371, 81] on div "Therapist" at bounding box center [335, 92] width 127 height 32
click at [343, 170] on div "Prescriber" at bounding box center [349, 165] width 154 height 20
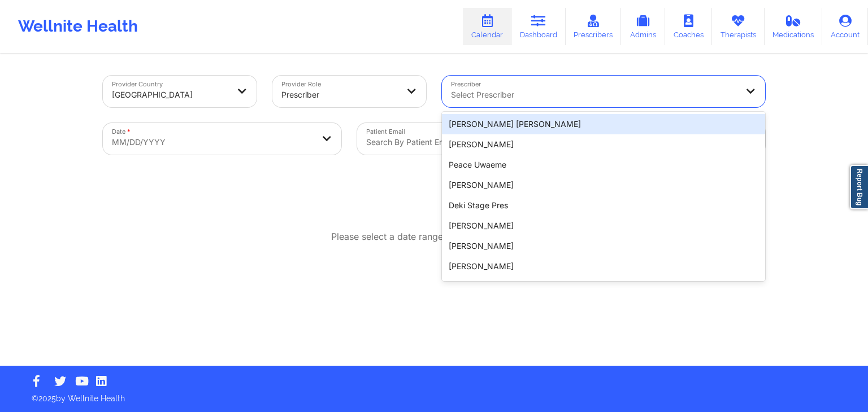
click at [581, 90] on div at bounding box center [594, 95] width 286 height 14
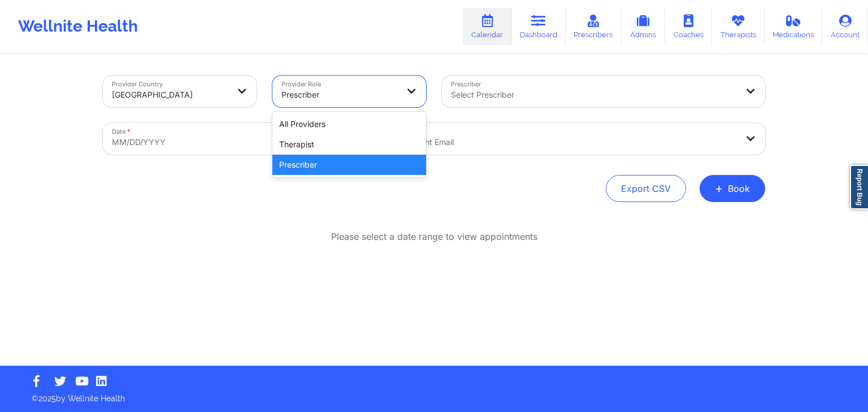
click at [377, 102] on div "Prescriber" at bounding box center [339, 94] width 116 height 25
click at [358, 118] on div "All Providers" at bounding box center [349, 124] width 154 height 20
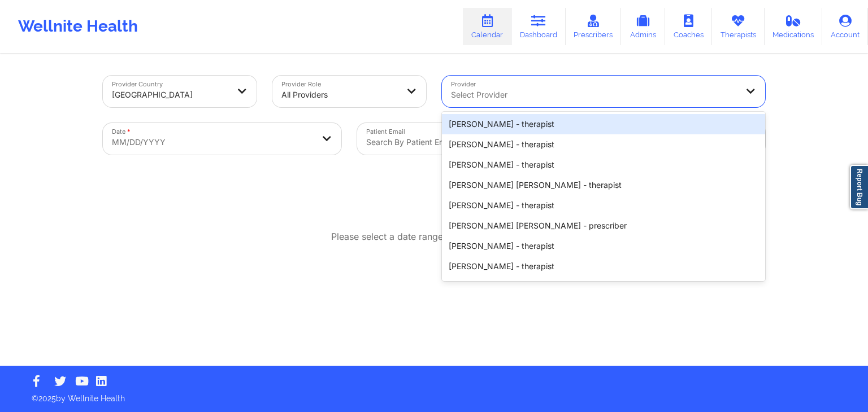
click at [515, 93] on div at bounding box center [594, 95] width 286 height 14
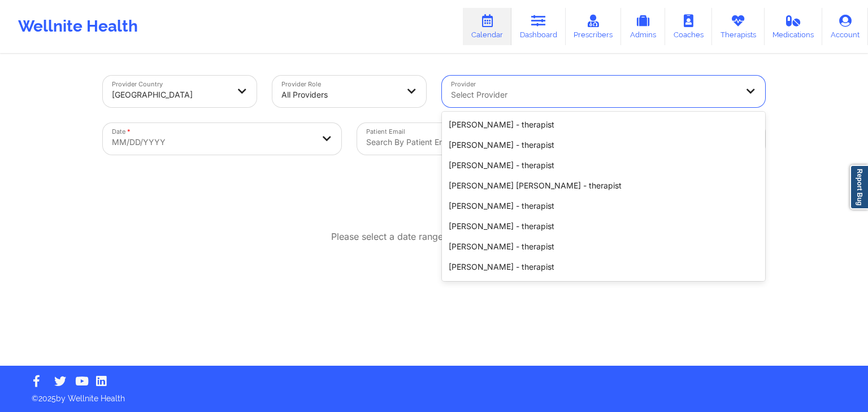
scroll to position [793, 0]
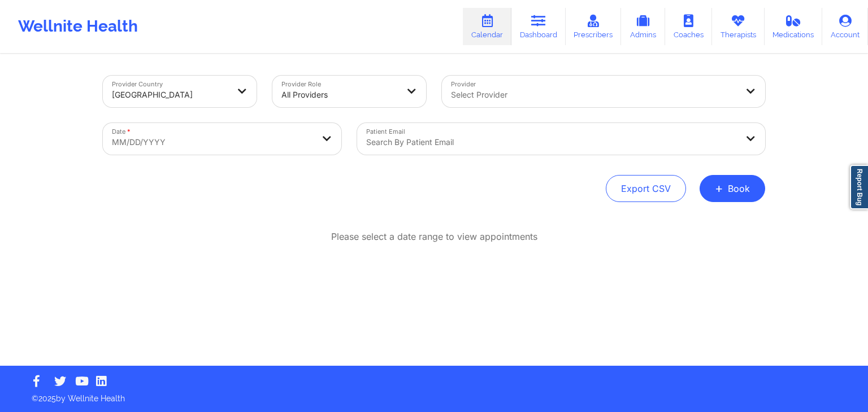
click at [373, 197] on div "Export CSV + Book" at bounding box center [434, 188] width 662 height 27
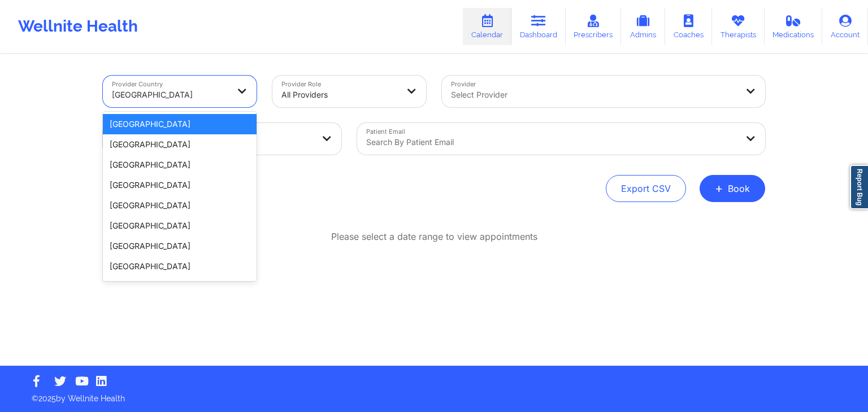
click at [214, 82] on div "[GEOGRAPHIC_DATA]" at bounding box center [170, 94] width 116 height 25
click at [154, 141] on div "[GEOGRAPHIC_DATA]" at bounding box center [180, 144] width 154 height 20
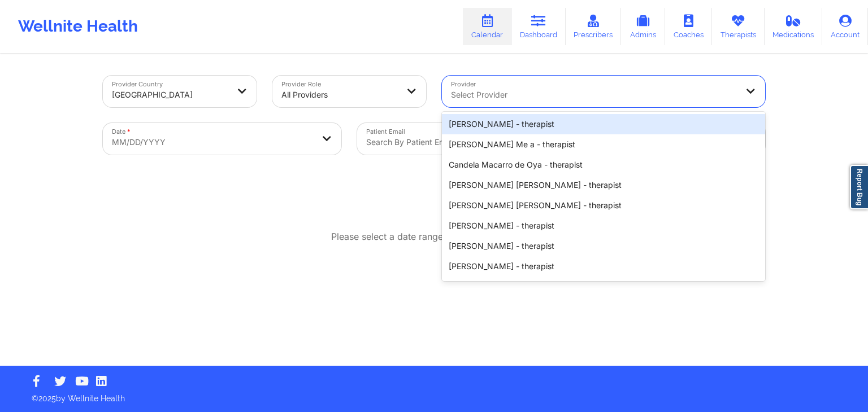
click at [649, 99] on div at bounding box center [594, 95] width 286 height 14
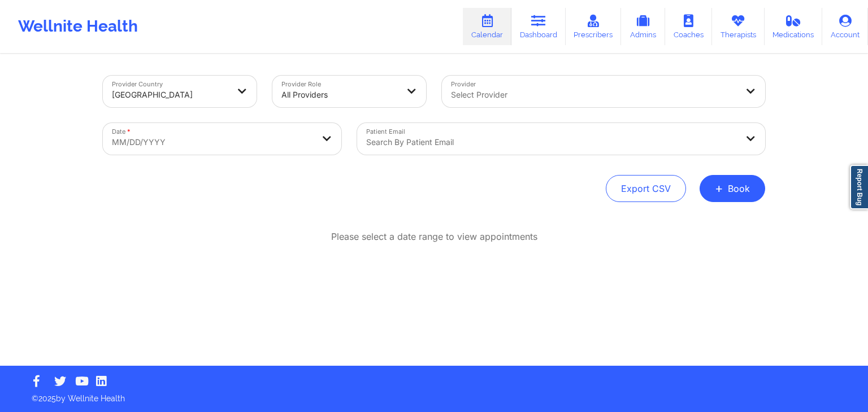
click at [366, 238] on p "Please select a date range to view appointments" at bounding box center [434, 237] width 206 height 13
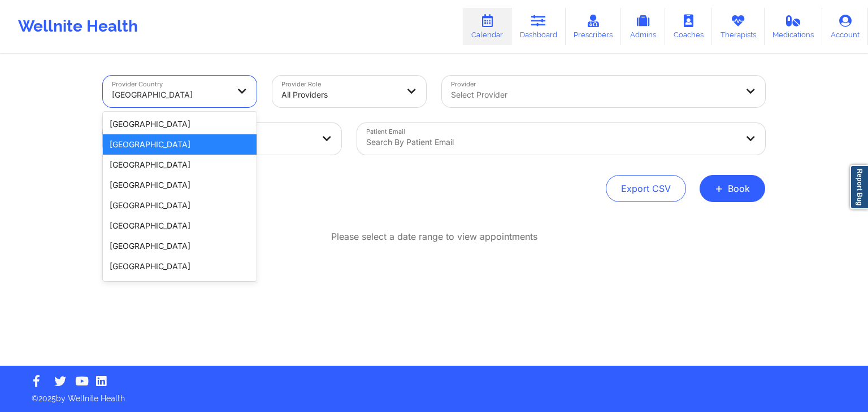
click at [227, 105] on div "[GEOGRAPHIC_DATA]" at bounding box center [170, 94] width 116 height 25
click at [167, 170] on div "[GEOGRAPHIC_DATA]" at bounding box center [180, 165] width 154 height 20
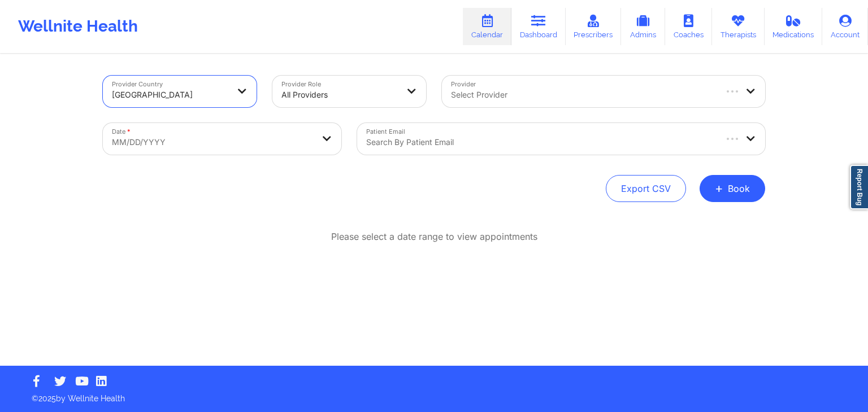
click at [414, 164] on div "Provider Country option [GEOGRAPHIC_DATA], selected. Mexico Provider Role All P…" at bounding box center [434, 139] width 662 height 127
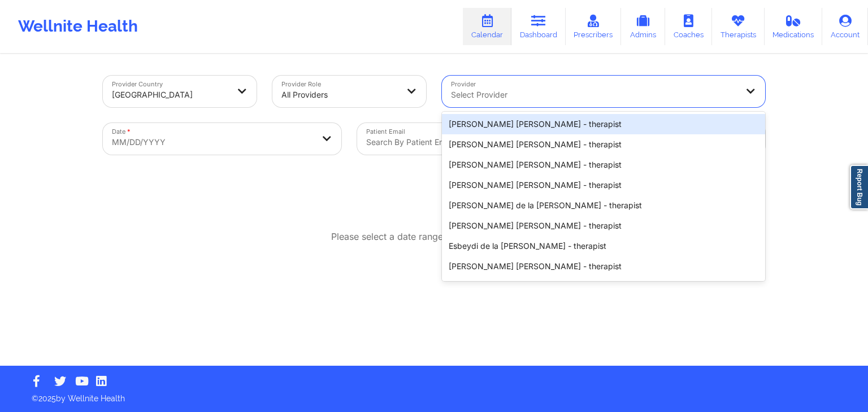
click at [577, 100] on div at bounding box center [594, 95] width 286 height 14
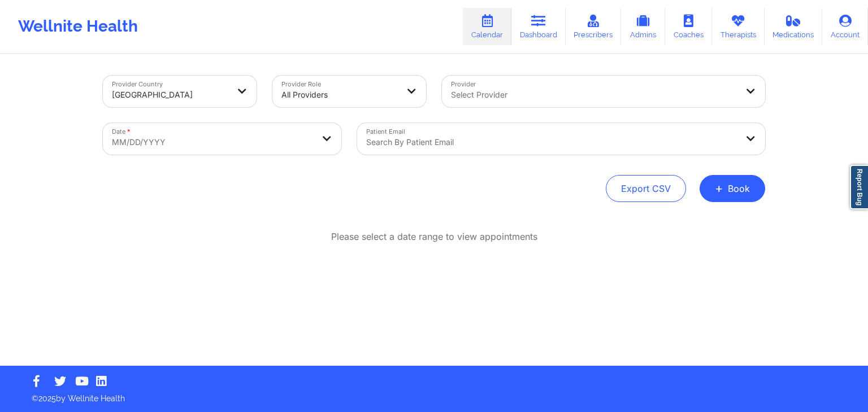
click at [407, 192] on div "Export CSV + Book" at bounding box center [434, 188] width 662 height 27
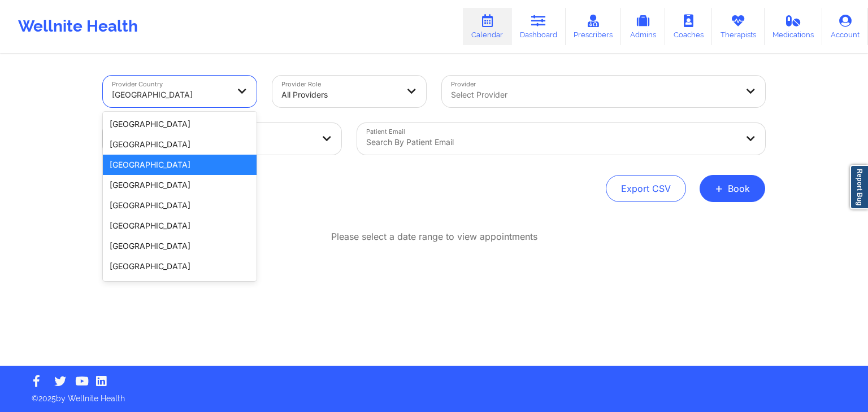
click at [181, 86] on div "[GEOGRAPHIC_DATA]" at bounding box center [170, 94] width 116 height 25
click at [140, 185] on div "[GEOGRAPHIC_DATA]" at bounding box center [180, 185] width 154 height 20
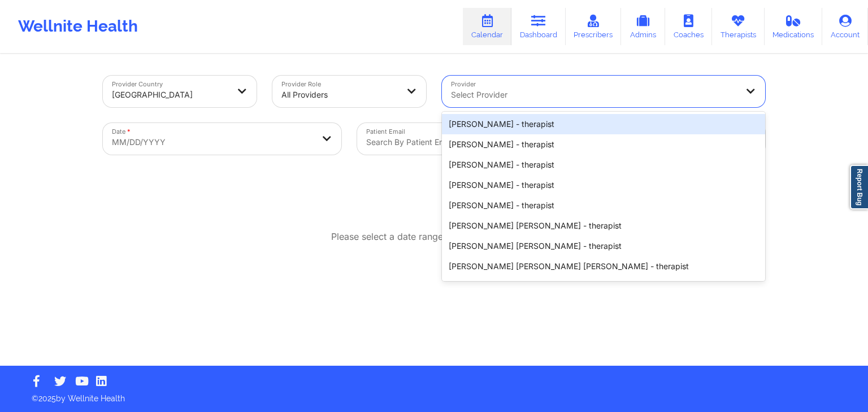
click at [592, 94] on div at bounding box center [594, 95] width 286 height 14
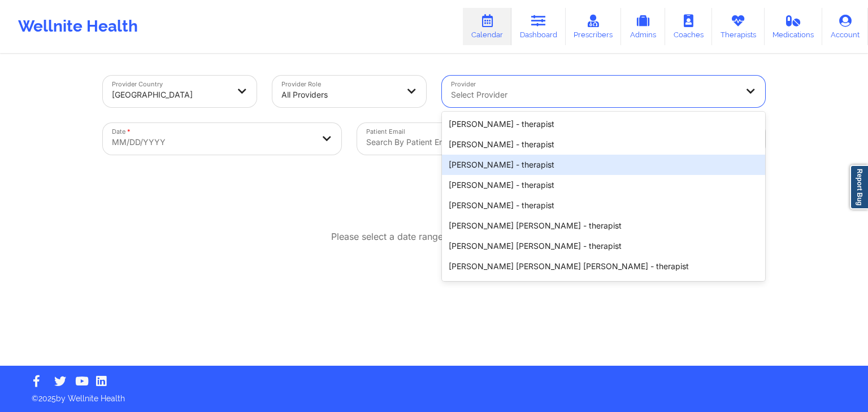
click at [364, 190] on div "Export CSV + Book" at bounding box center [434, 188] width 662 height 27
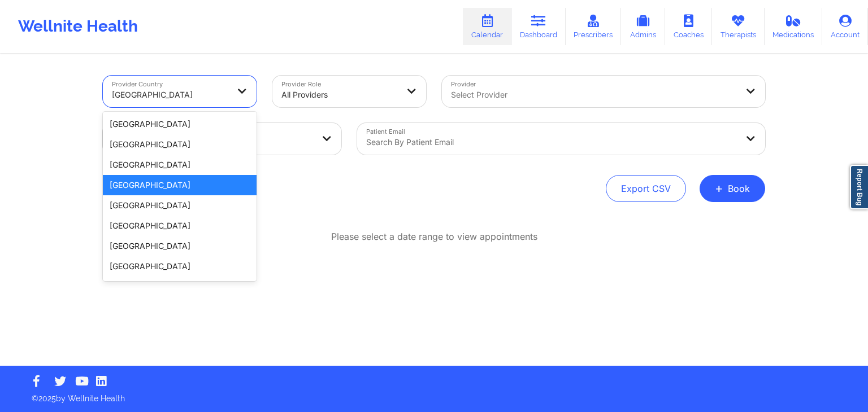
click at [181, 86] on div "[GEOGRAPHIC_DATA]" at bounding box center [170, 94] width 116 height 25
click at [147, 208] on div "[GEOGRAPHIC_DATA]" at bounding box center [180, 206] width 154 height 20
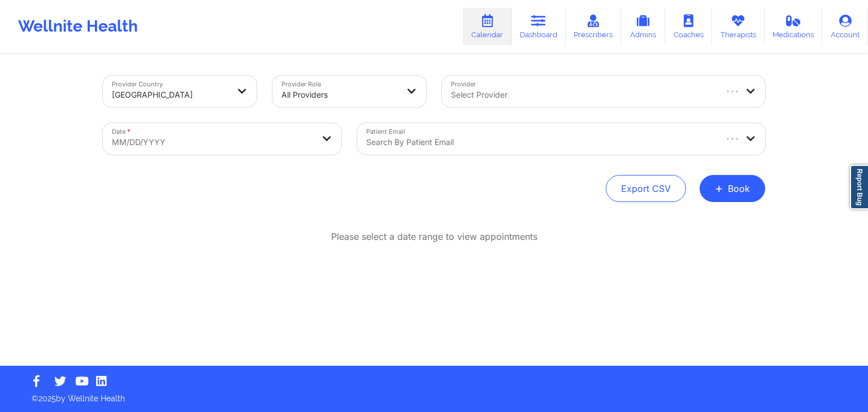
click at [337, 167] on div "Provider Country [GEOGRAPHIC_DATA] Provider Role All Providers Provider Select …" at bounding box center [434, 139] width 662 height 127
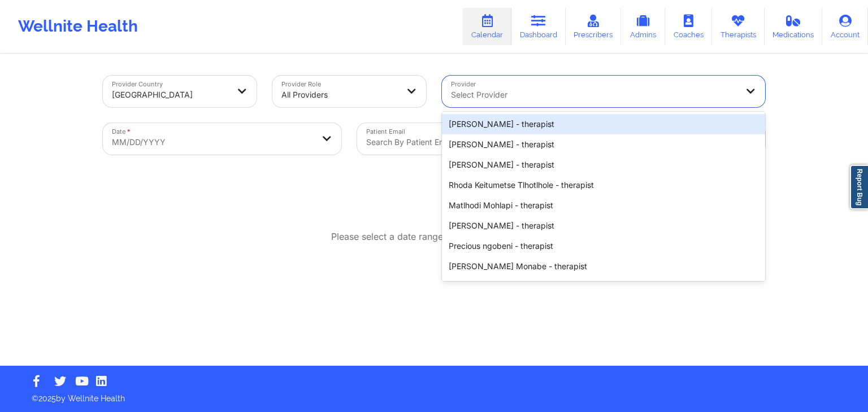
click at [583, 94] on div at bounding box center [594, 95] width 286 height 14
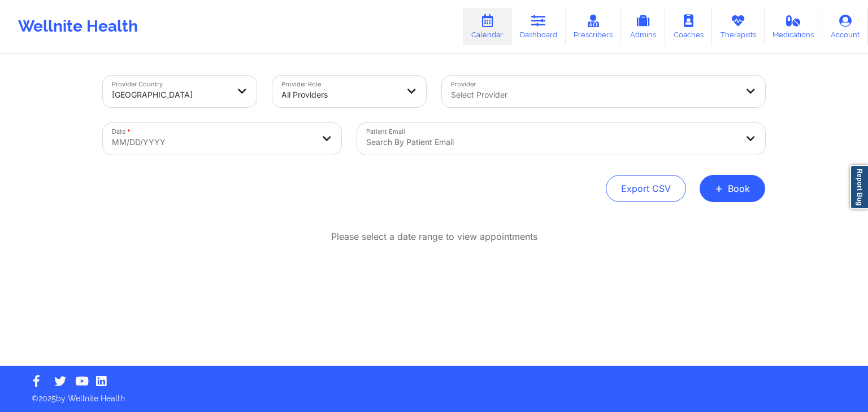
click at [393, 202] on div "Export CSV + Book" at bounding box center [434, 188] width 662 height 27
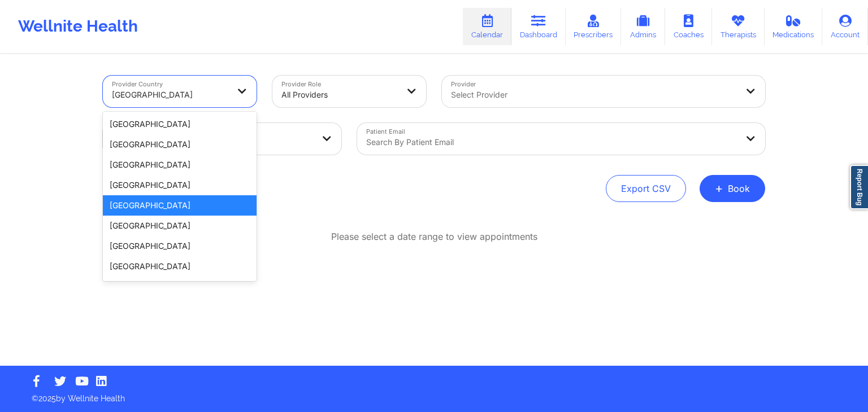
click at [197, 107] on div "[GEOGRAPHIC_DATA]" at bounding box center [170, 94] width 116 height 25
click at [154, 233] on div "[GEOGRAPHIC_DATA]" at bounding box center [180, 226] width 154 height 20
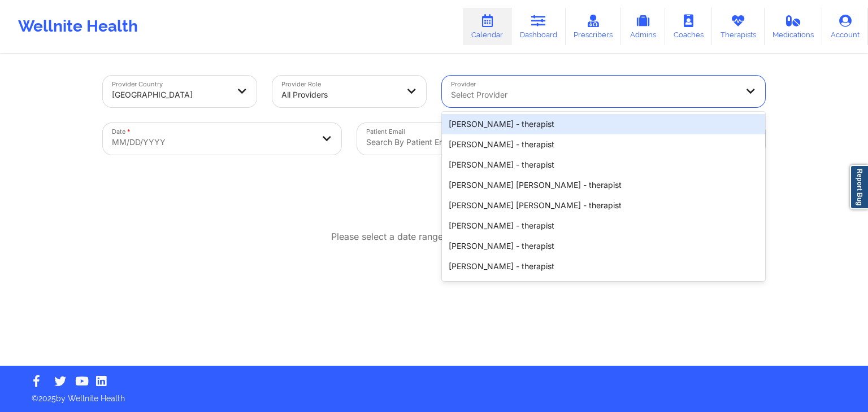
click at [572, 98] on div at bounding box center [594, 95] width 286 height 14
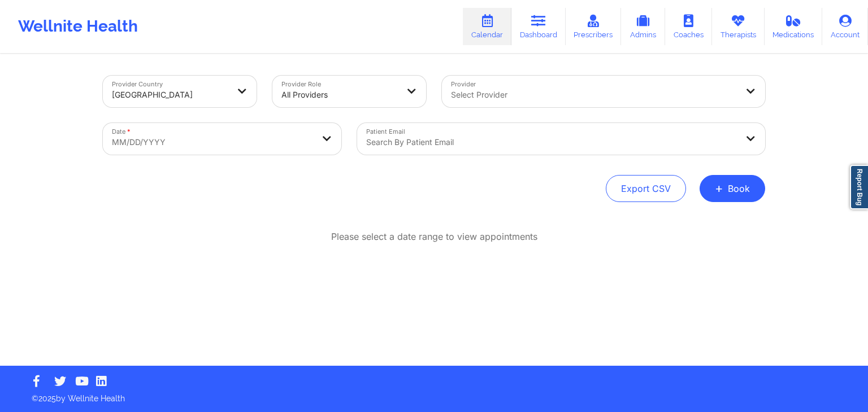
click at [357, 199] on div "Export CSV + Book" at bounding box center [434, 188] width 662 height 27
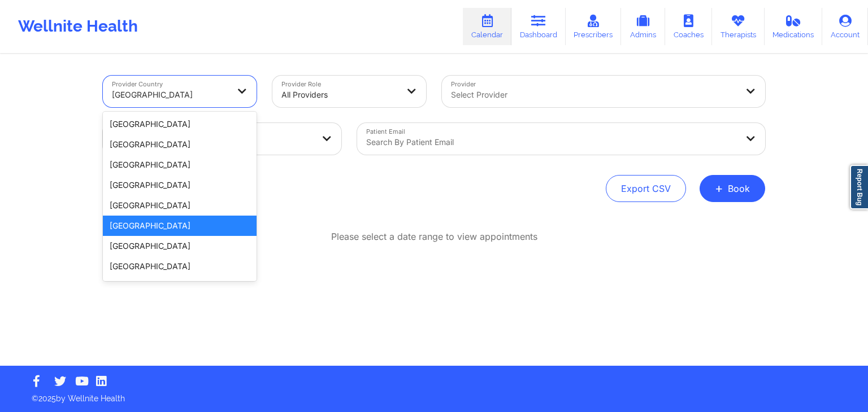
click at [193, 82] on div "[GEOGRAPHIC_DATA]" at bounding box center [166, 92] width 127 height 32
click at [149, 249] on div "[GEOGRAPHIC_DATA]" at bounding box center [180, 246] width 154 height 20
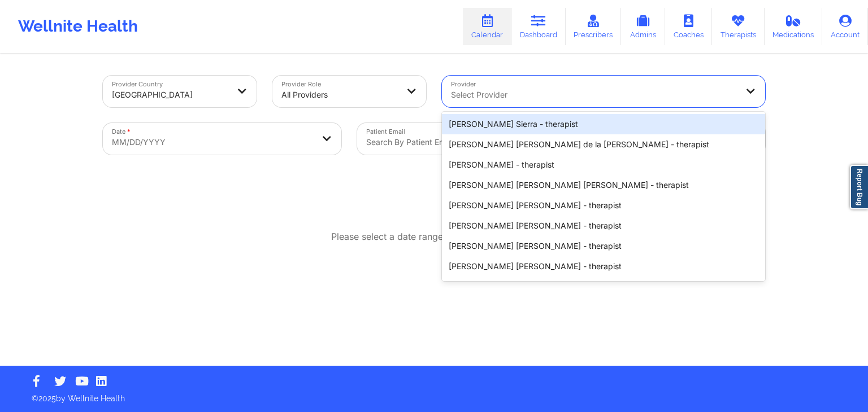
click at [561, 97] on div at bounding box center [594, 95] width 286 height 14
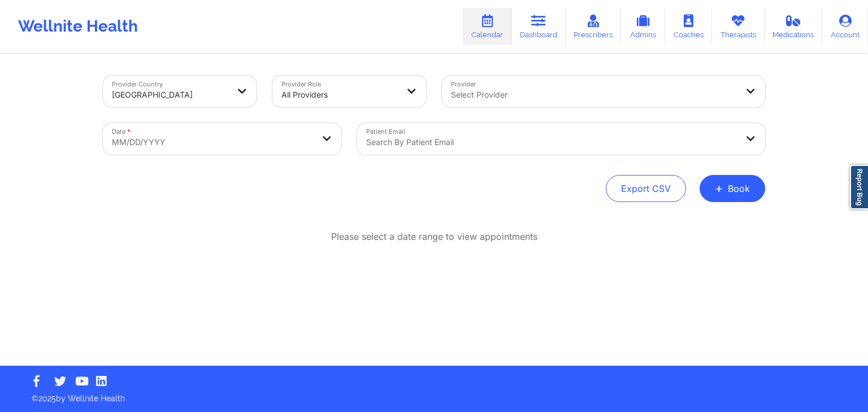
click at [314, 226] on div "Provider Country [GEOGRAPHIC_DATA] Provider Role All Providers Provider Select …" at bounding box center [434, 210] width 678 height 311
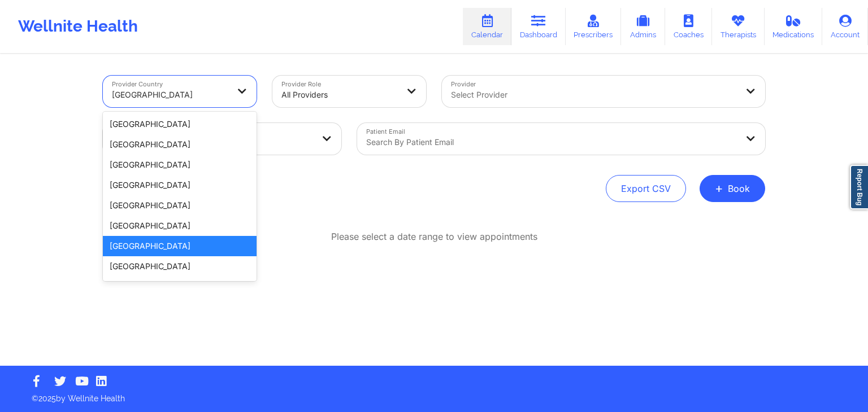
click at [194, 95] on div at bounding box center [170, 95] width 116 height 14
click at [138, 263] on div "[GEOGRAPHIC_DATA]" at bounding box center [180, 267] width 154 height 20
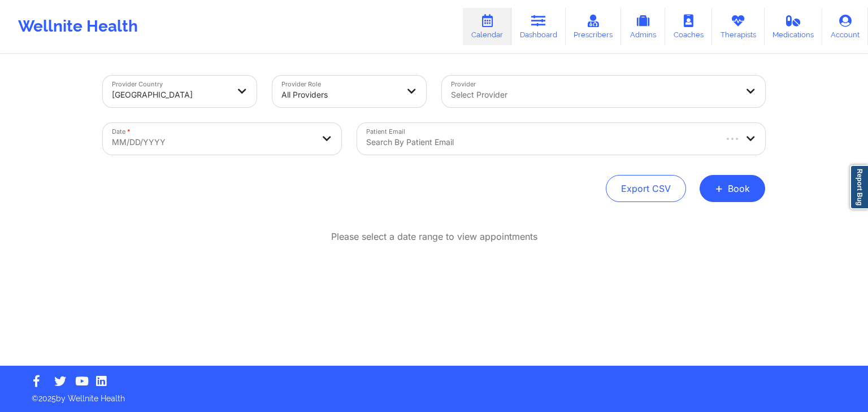
click at [368, 216] on div "Provider Country [GEOGRAPHIC_DATA] Provider Role All Providers Provider Select …" at bounding box center [434, 210] width 678 height 311
click at [550, 93] on div at bounding box center [594, 95] width 286 height 14
click at [293, 207] on div "Provider Country [GEOGRAPHIC_DATA] Provider Role All Providers Provider Select …" at bounding box center [434, 210] width 678 height 311
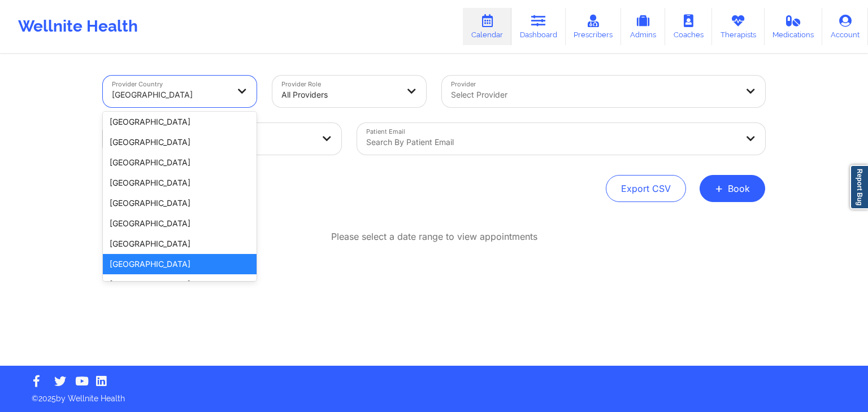
click at [192, 89] on div at bounding box center [170, 95] width 116 height 14
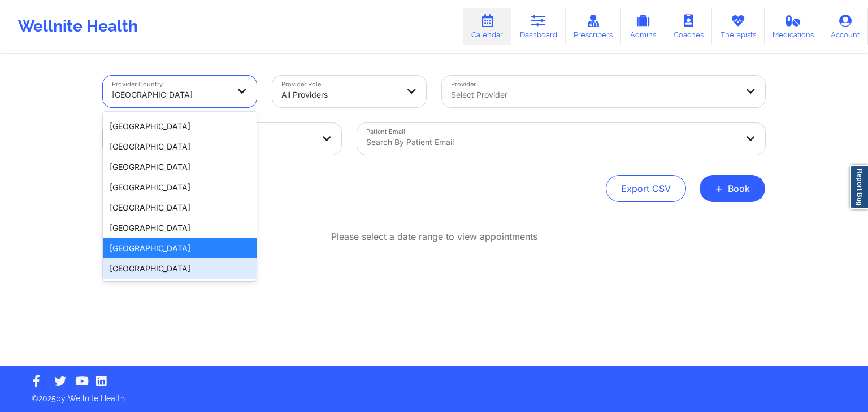
click at [159, 266] on div "[GEOGRAPHIC_DATA]" at bounding box center [180, 269] width 154 height 20
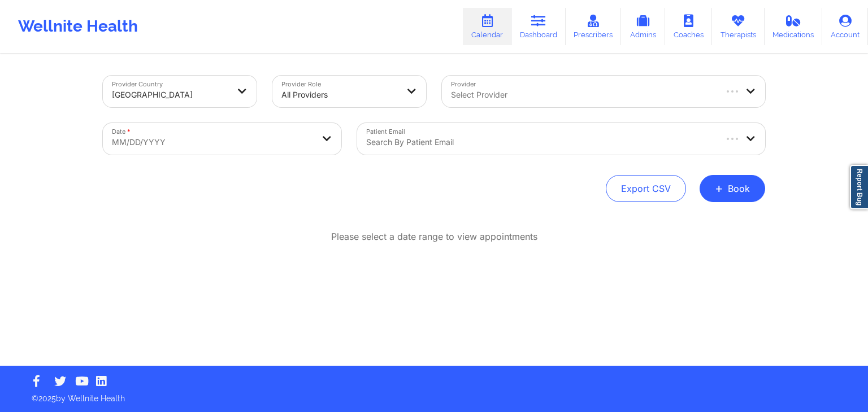
click at [416, 202] on div "Export CSV + Book" at bounding box center [434, 188] width 662 height 27
click at [600, 79] on div "Select Provider" at bounding box center [590, 92] width 296 height 32
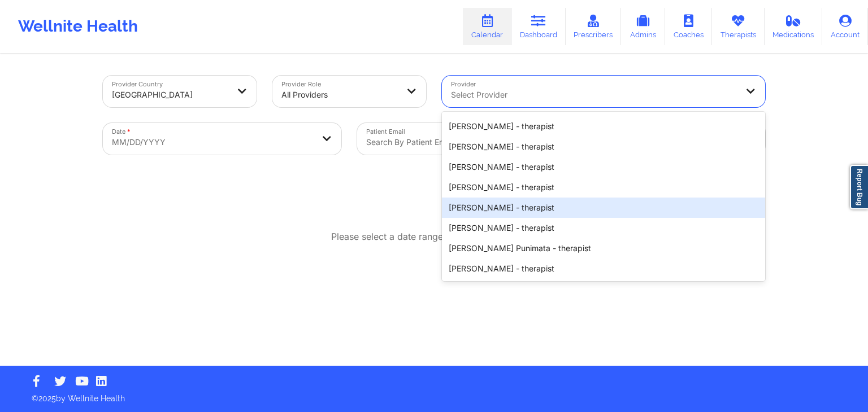
scroll to position [0, 0]
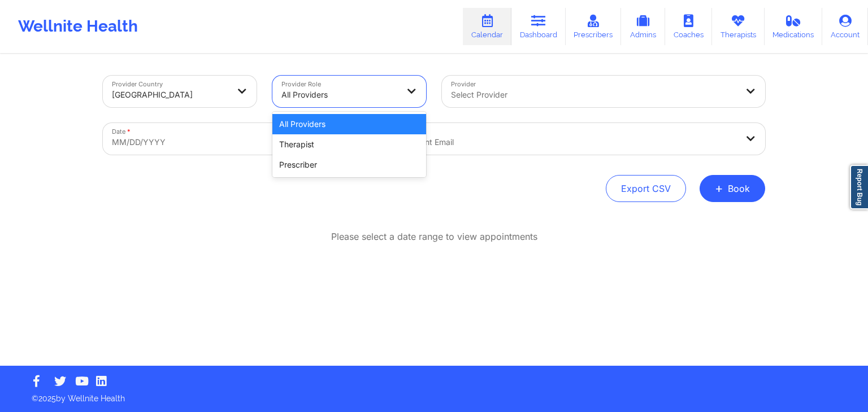
click at [359, 98] on div at bounding box center [339, 95] width 116 height 14
click at [318, 159] on div "Prescriber" at bounding box center [349, 165] width 154 height 20
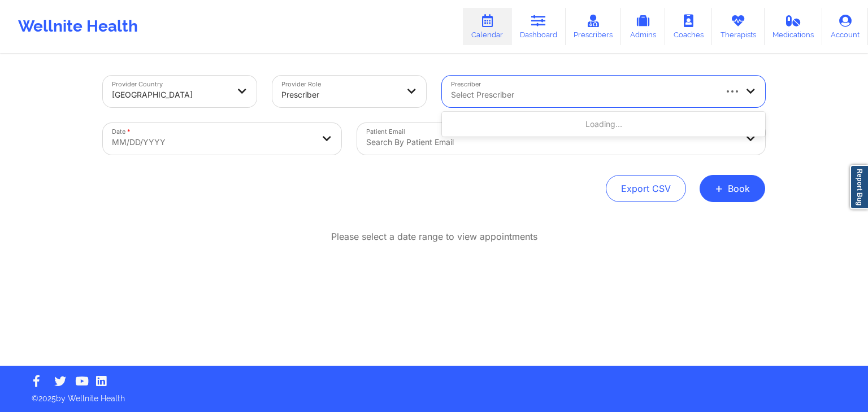
click at [505, 101] on div at bounding box center [582, 95] width 263 height 14
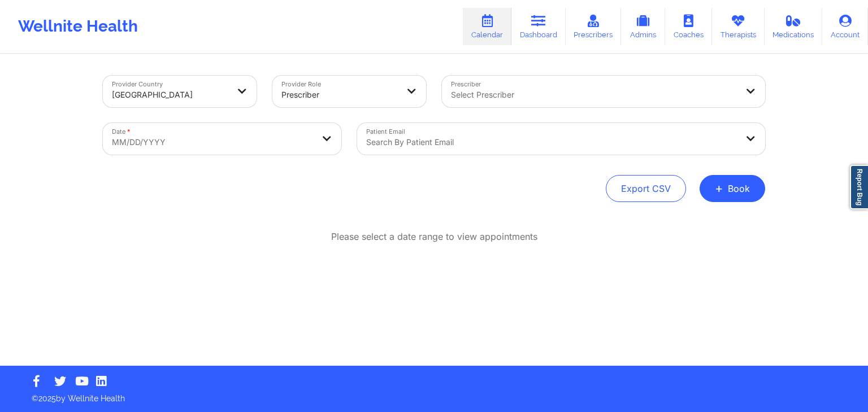
click at [360, 190] on div "Export CSV + Book" at bounding box center [434, 188] width 662 height 27
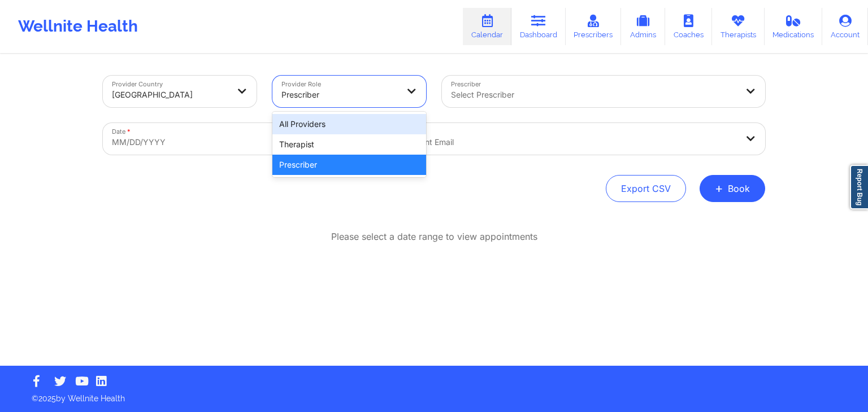
drag, startPoint x: 374, startPoint y: 84, endPoint x: 340, endPoint y: 131, distance: 57.5
click at [340, 107] on div "3 results available. Use Up and Down to choose options, press Enter to select t…" at bounding box center [349, 92] width 154 height 32
click at [352, 132] on div "All Providers" at bounding box center [349, 124] width 154 height 20
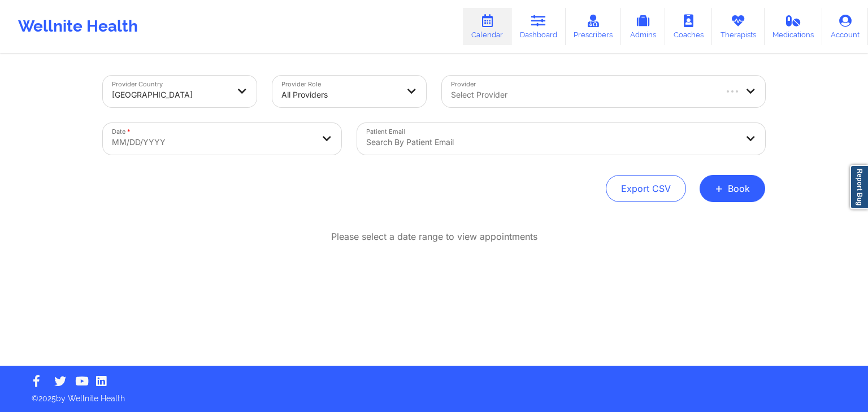
click at [323, 170] on div "Provider Country New Zealand Provider Role All Providers Provider Select Provid…" at bounding box center [434, 139] width 662 height 127
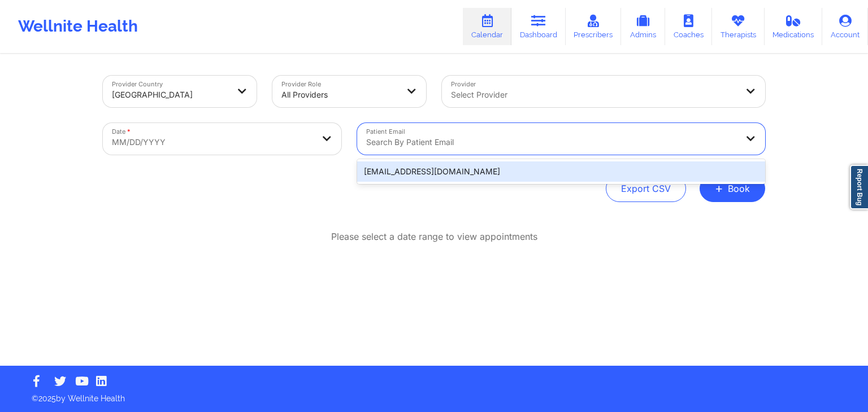
click at [588, 149] on div "Search by patient email" at bounding box center [547, 139] width 381 height 32
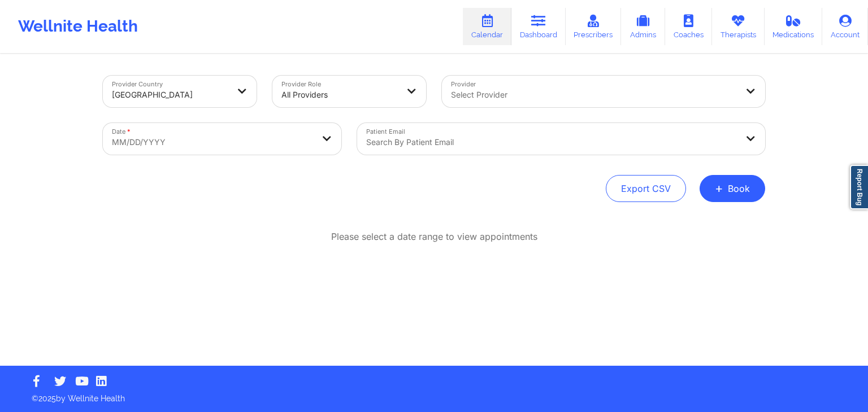
click at [468, 207] on div "Provider Country [GEOGRAPHIC_DATA] Provider Role All Providers Provider Select …" at bounding box center [434, 210] width 678 height 311
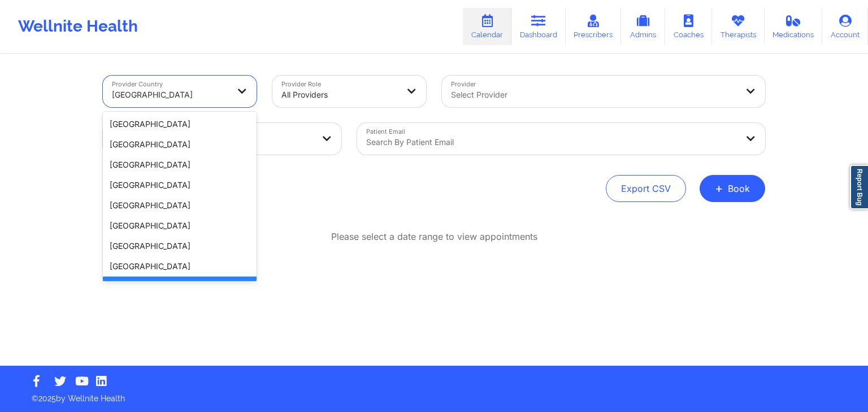
click at [188, 94] on div at bounding box center [170, 95] width 116 height 14
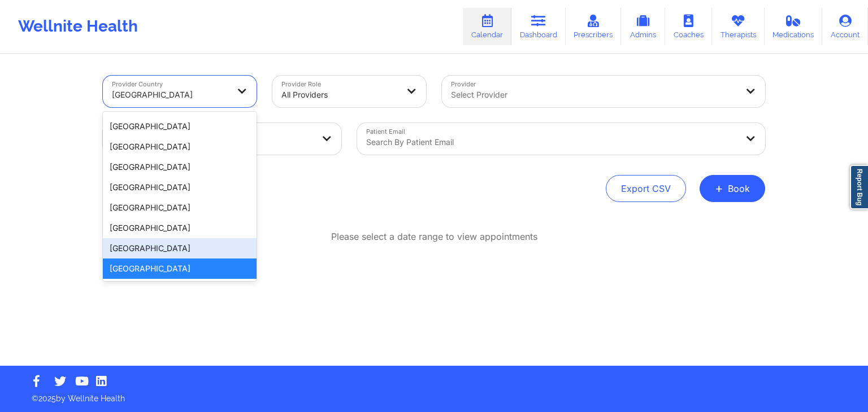
click at [142, 250] on div "[GEOGRAPHIC_DATA]" at bounding box center [180, 248] width 154 height 20
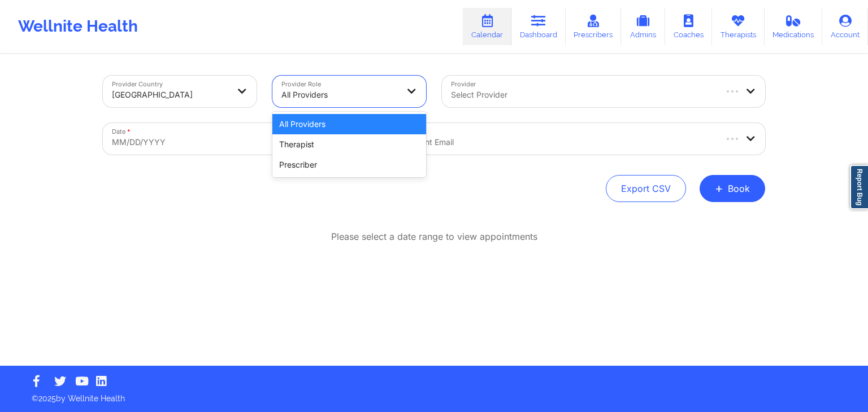
click at [318, 97] on div at bounding box center [339, 95] width 116 height 14
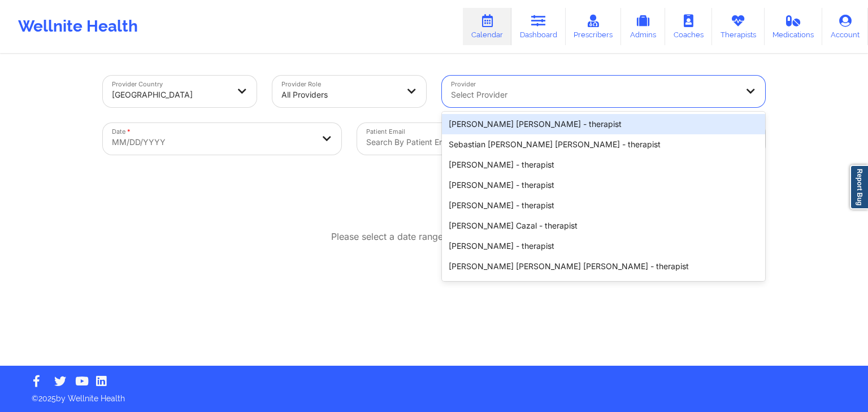
click at [460, 86] on div "Select Provider" at bounding box center [590, 92] width 296 height 32
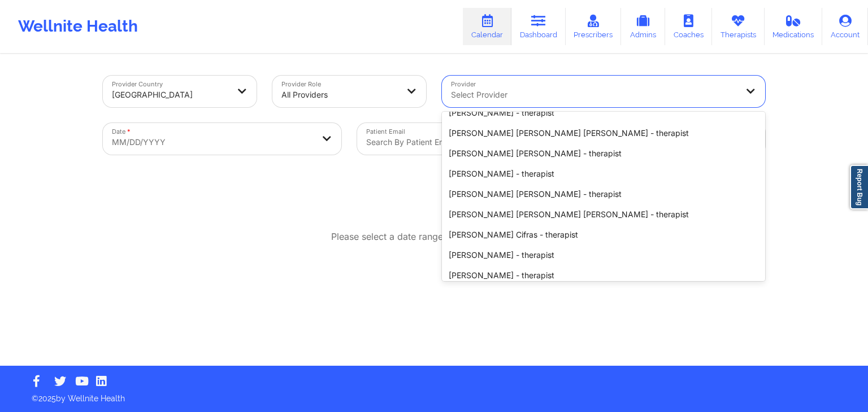
scroll to position [358, 0]
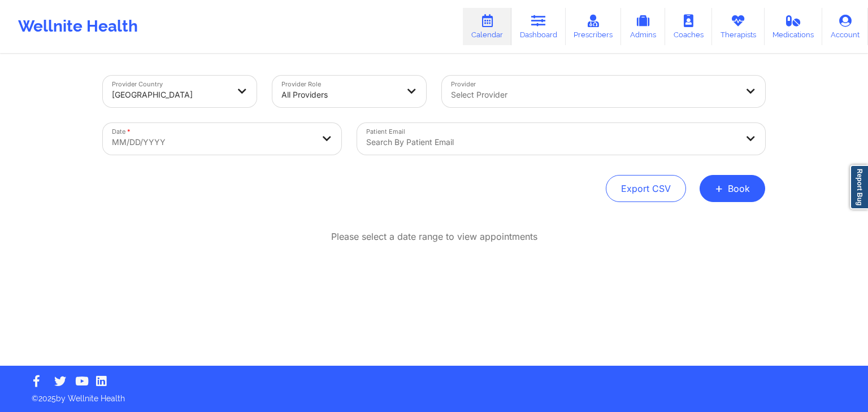
click at [324, 231] on div "Please select a date range to view appointments" at bounding box center [434, 237] width 662 height 13
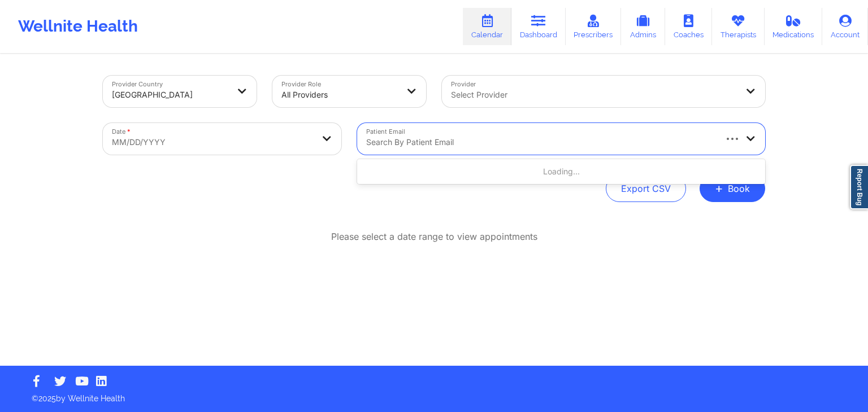
click at [556, 143] on div at bounding box center [540, 143] width 348 height 14
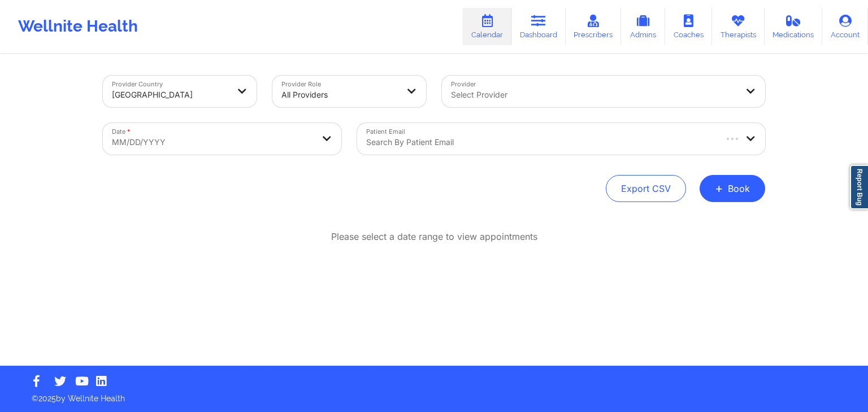
click at [305, 181] on div "Export CSV + Book" at bounding box center [434, 188] width 662 height 27
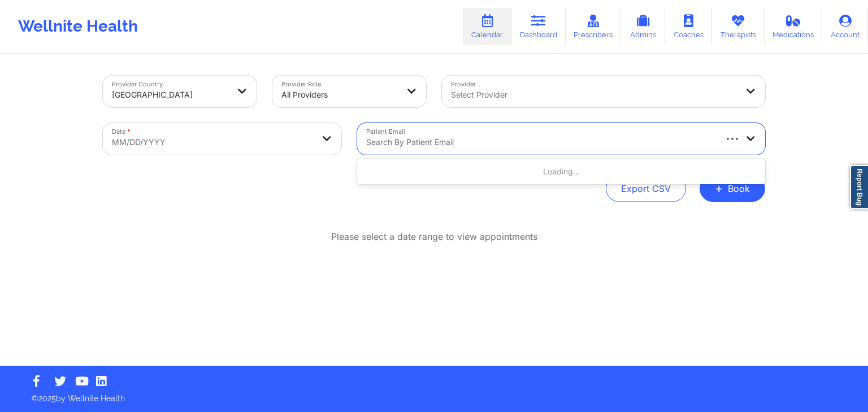
click at [376, 136] on div at bounding box center [540, 143] width 348 height 14
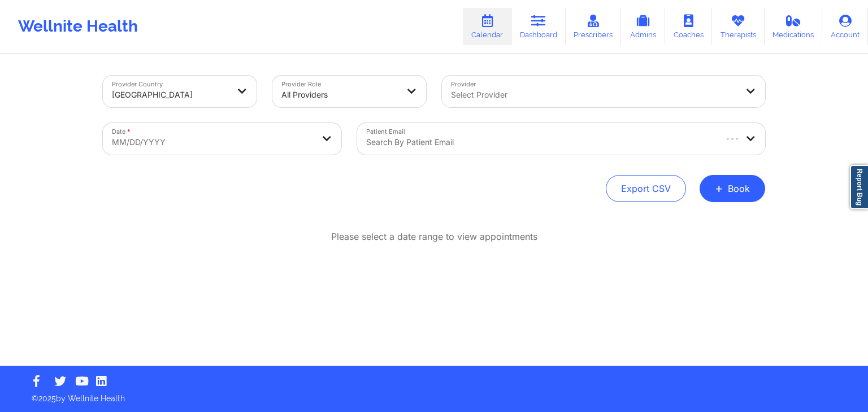
click at [275, 183] on div "Export CSV + Book" at bounding box center [434, 188] width 662 height 27
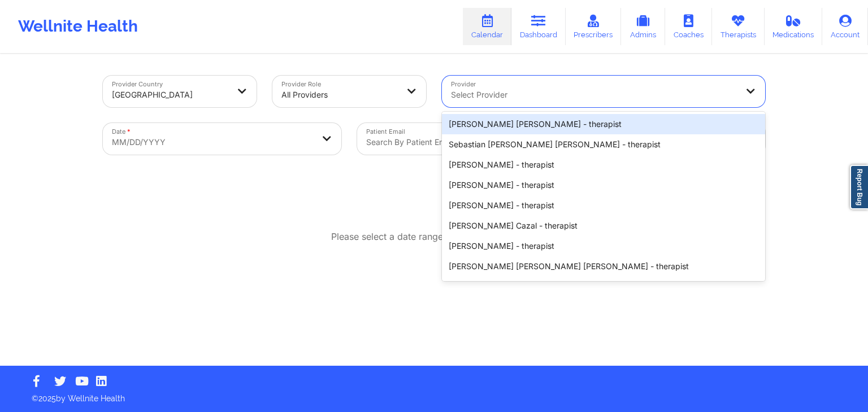
click at [511, 97] on div at bounding box center [594, 95] width 286 height 14
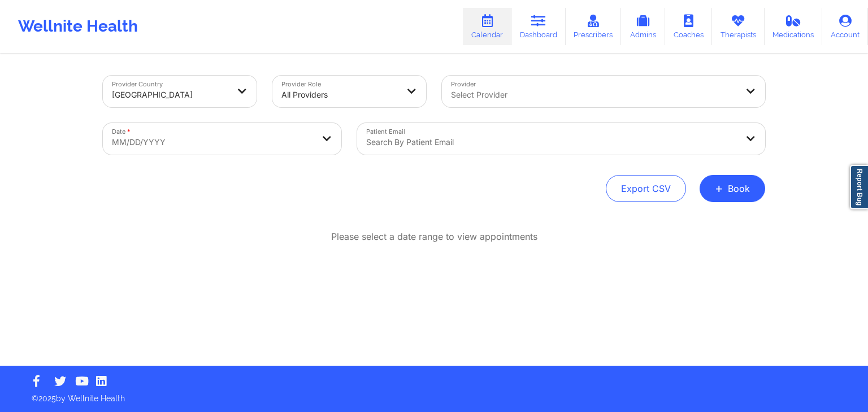
click at [268, 188] on div "Export CSV + Book" at bounding box center [434, 188] width 662 height 27
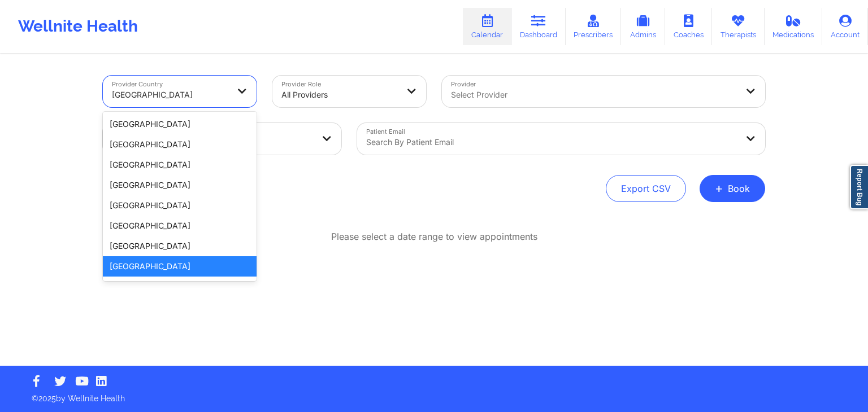
scroll to position [2, 0]
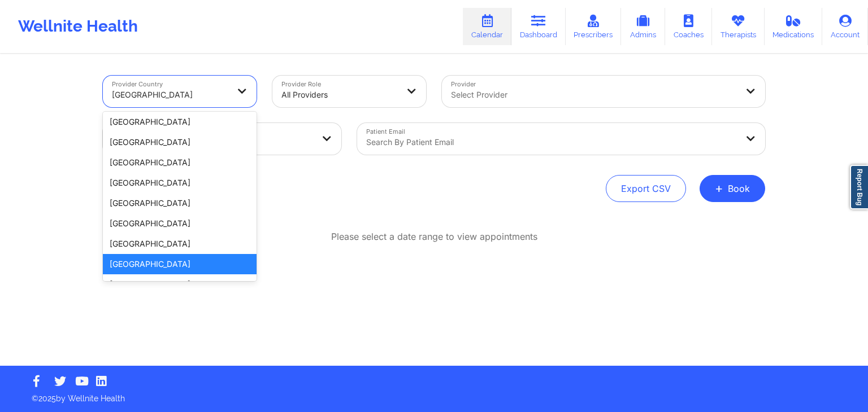
click at [211, 95] on div at bounding box center [170, 95] width 116 height 14
click at [151, 245] on div "[GEOGRAPHIC_DATA]" at bounding box center [180, 244] width 154 height 20
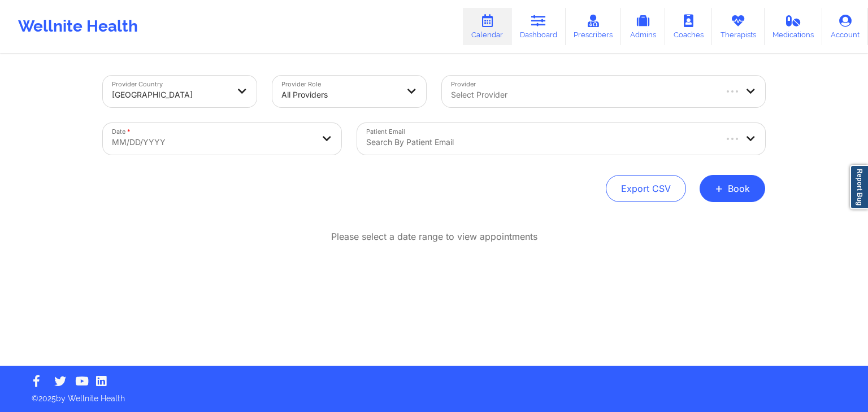
click at [364, 209] on div "Provider Country [GEOGRAPHIC_DATA] Provider Role All Providers Provider Select …" at bounding box center [434, 210] width 678 height 311
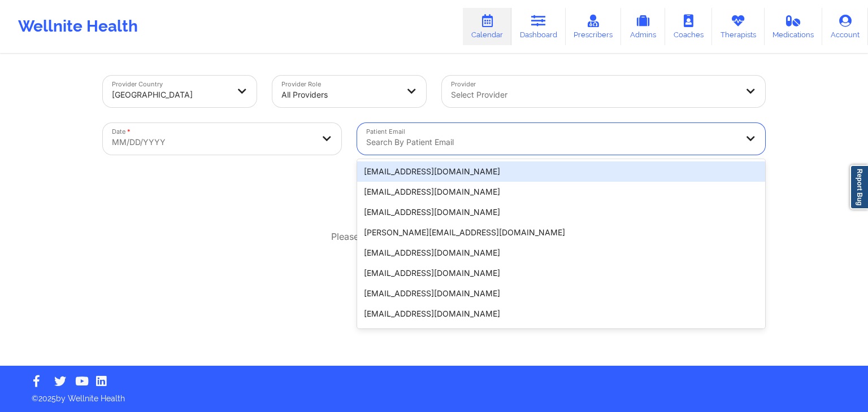
click at [492, 133] on div "Search by patient email" at bounding box center [547, 139] width 381 height 32
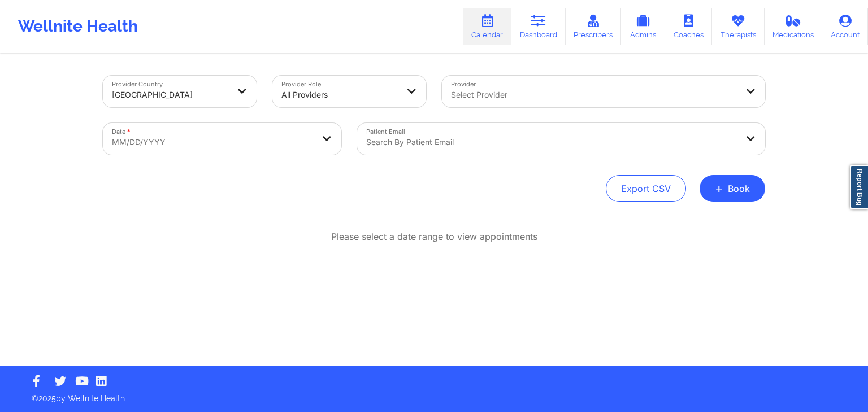
click at [292, 197] on div "Export CSV + Book" at bounding box center [434, 188] width 662 height 27
click at [617, 75] on div "Provider Select Provider" at bounding box center [603, 91] width 339 height 47
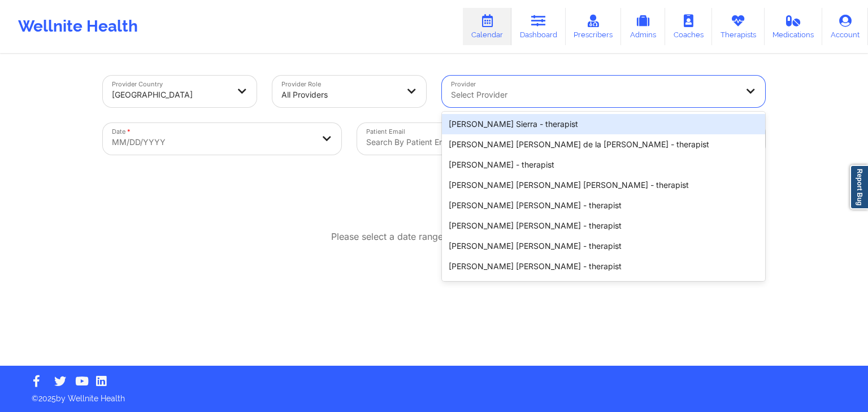
click at [615, 89] on div at bounding box center [594, 95] width 286 height 14
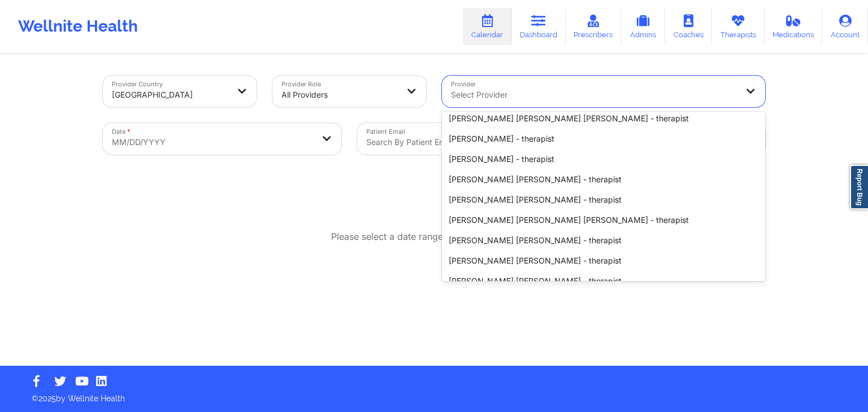
scroll to position [4310, 0]
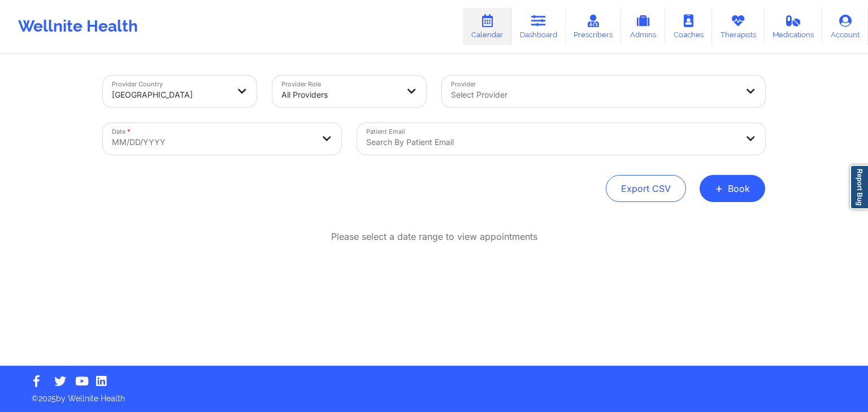
click at [400, 206] on div "Provider Country [GEOGRAPHIC_DATA] Provider Role All Providers Provider Select …" at bounding box center [434, 210] width 678 height 311
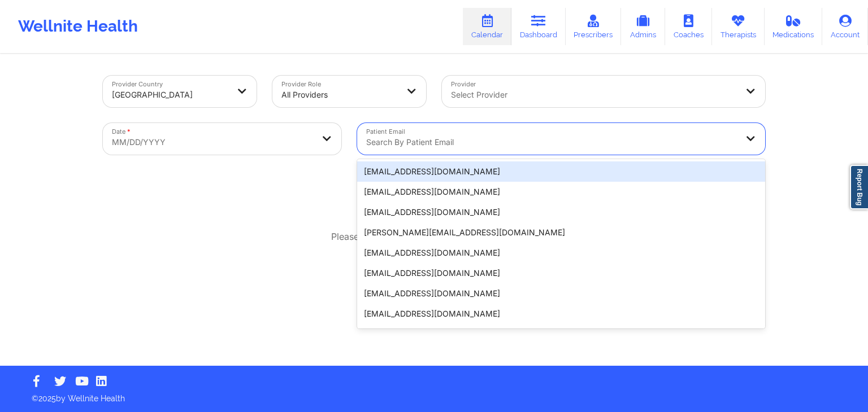
click at [499, 133] on div "Search by patient email" at bounding box center [547, 139] width 381 height 32
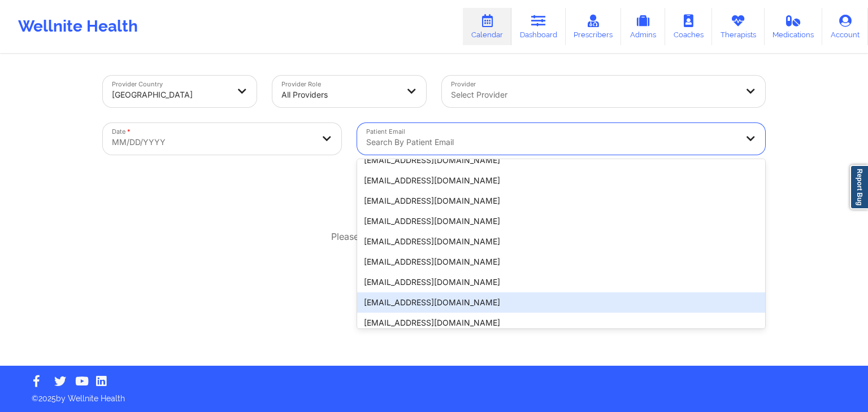
scroll to position [872, 0]
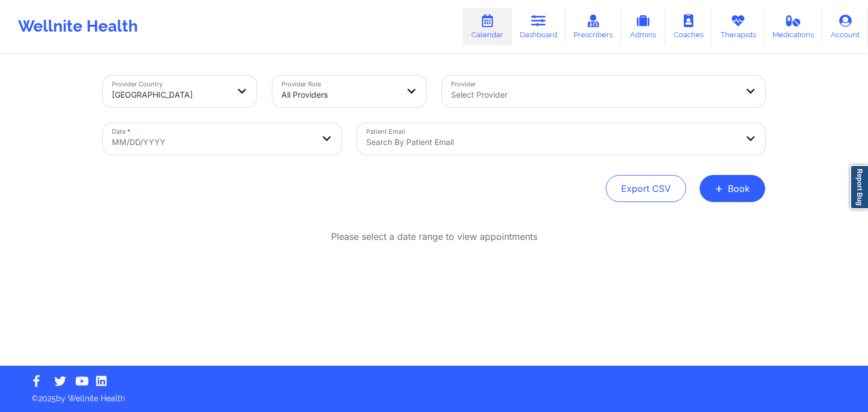
click at [267, 198] on div "Export CSV + Book" at bounding box center [434, 188] width 662 height 27
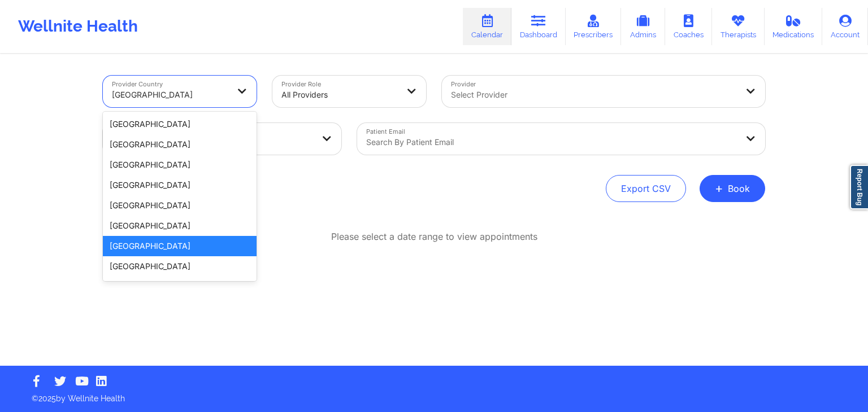
click at [204, 92] on div at bounding box center [170, 95] width 116 height 14
click at [151, 224] on div "[GEOGRAPHIC_DATA]" at bounding box center [180, 226] width 154 height 20
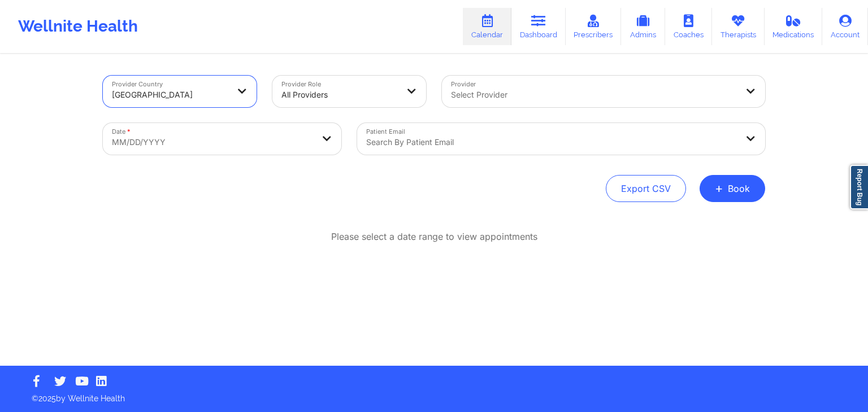
click at [546, 93] on div at bounding box center [594, 95] width 286 height 14
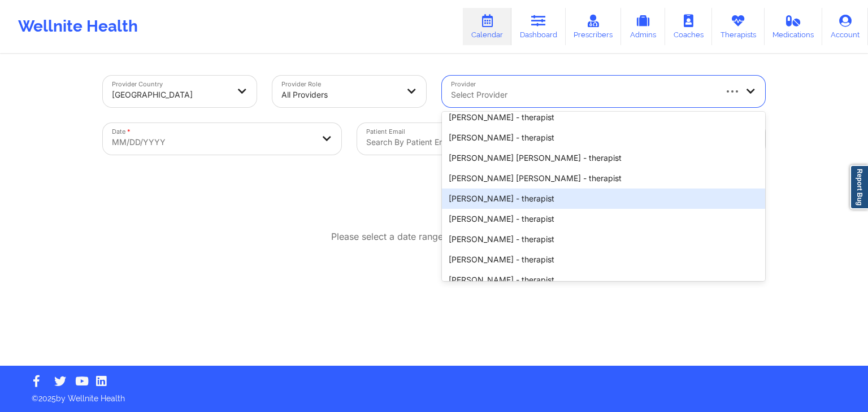
scroll to position [1869, 0]
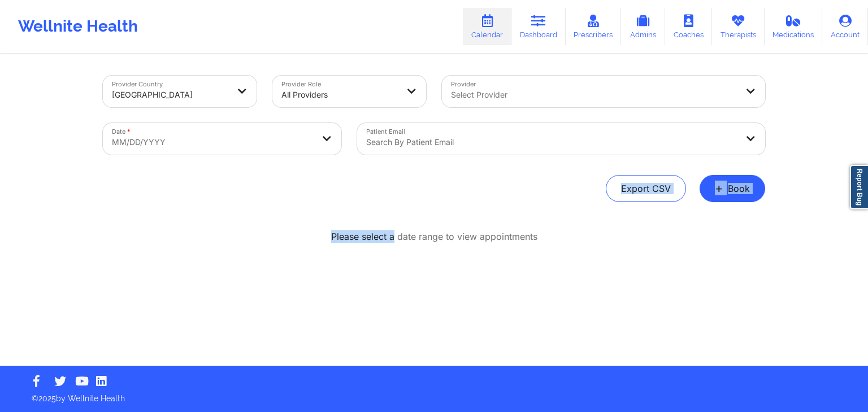
drag, startPoint x: 394, startPoint y: 204, endPoint x: 490, endPoint y: 122, distance: 126.7
click at [490, 122] on div "Provider Country [GEOGRAPHIC_DATA] Provider Role All Providers Provider Select …" at bounding box center [434, 210] width 678 height 311
click at [490, 122] on div "Patient Email Search by patient email" at bounding box center [561, 138] width 424 height 47
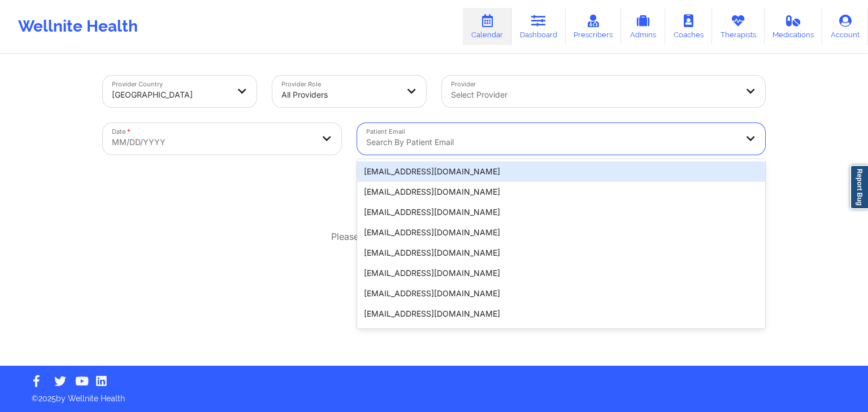
click at [504, 137] on div at bounding box center [551, 143] width 371 height 14
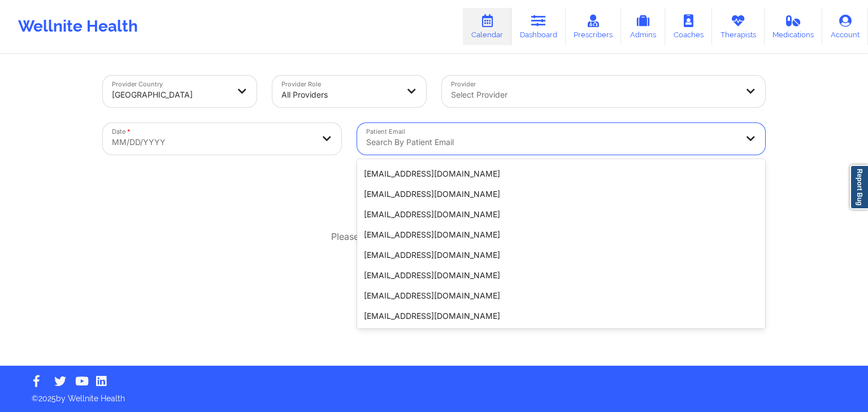
scroll to position [405, 0]
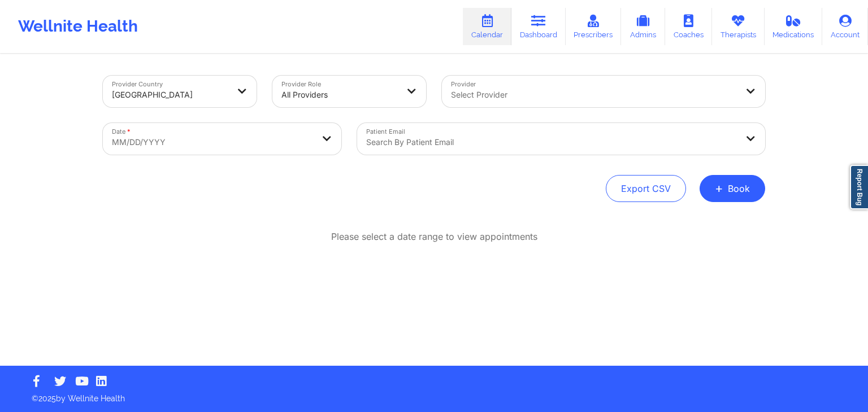
click at [266, 224] on div "Provider Country [GEOGRAPHIC_DATA] Provider Role All Providers Provider Select …" at bounding box center [434, 210] width 678 height 311
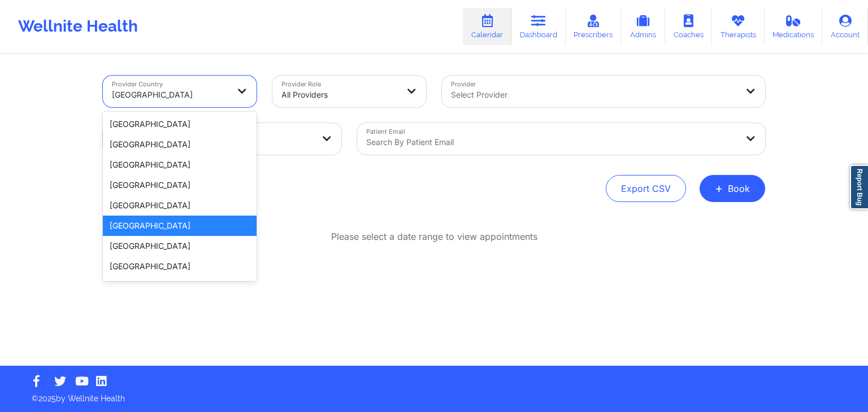
click at [194, 82] on div "[GEOGRAPHIC_DATA]" at bounding box center [170, 94] width 116 height 25
click at [147, 212] on div "[GEOGRAPHIC_DATA]" at bounding box center [180, 206] width 154 height 20
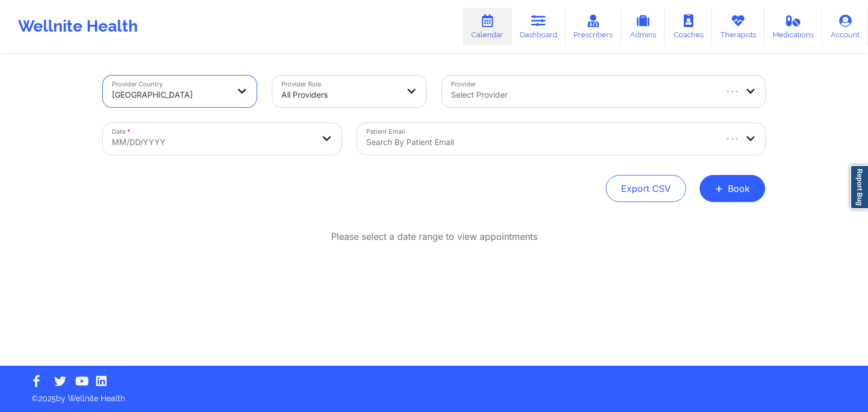
click at [507, 150] on div "Search by patient email" at bounding box center [536, 139] width 358 height 32
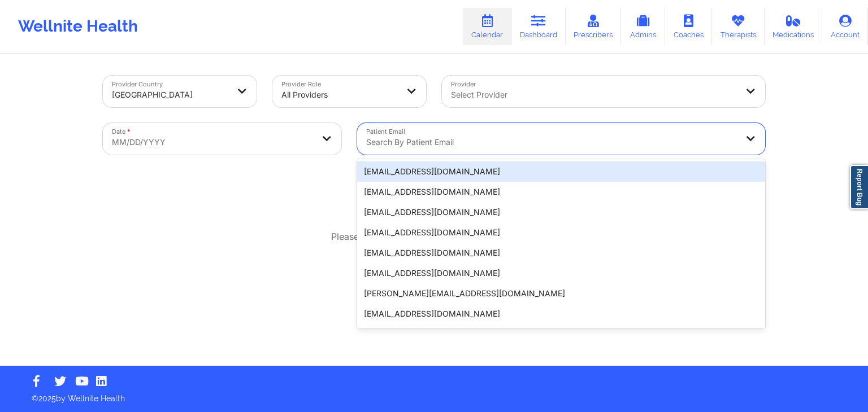
click at [507, 150] on div "Search by patient email" at bounding box center [547, 139] width 381 height 32
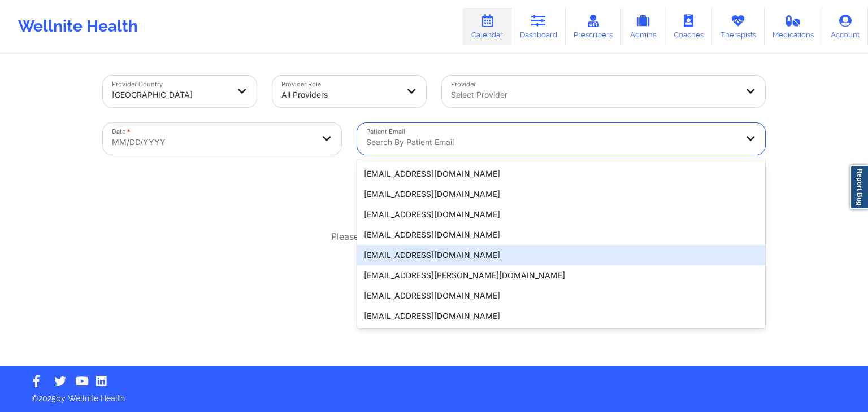
scroll to position [3944, 0]
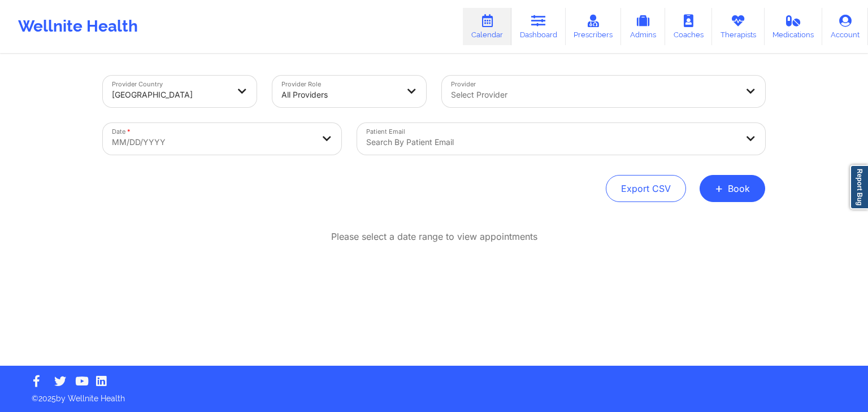
click at [264, 240] on div "Please select a date range to view appointments" at bounding box center [434, 237] width 662 height 13
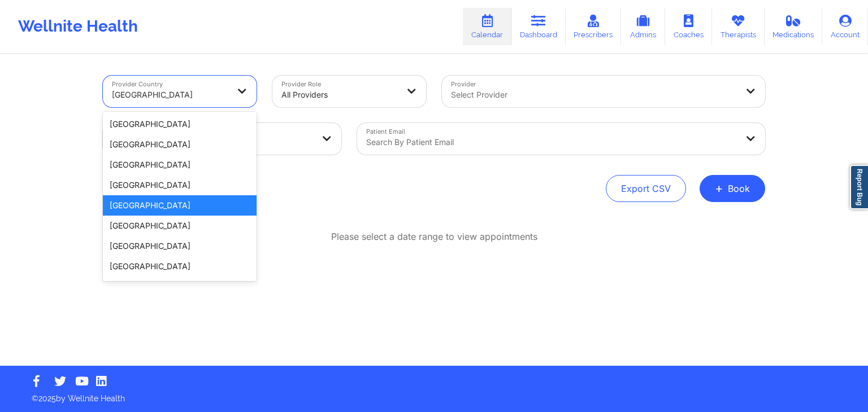
click at [190, 84] on div "[GEOGRAPHIC_DATA]" at bounding box center [170, 94] width 116 height 25
click at [147, 183] on div "[GEOGRAPHIC_DATA]" at bounding box center [180, 185] width 154 height 20
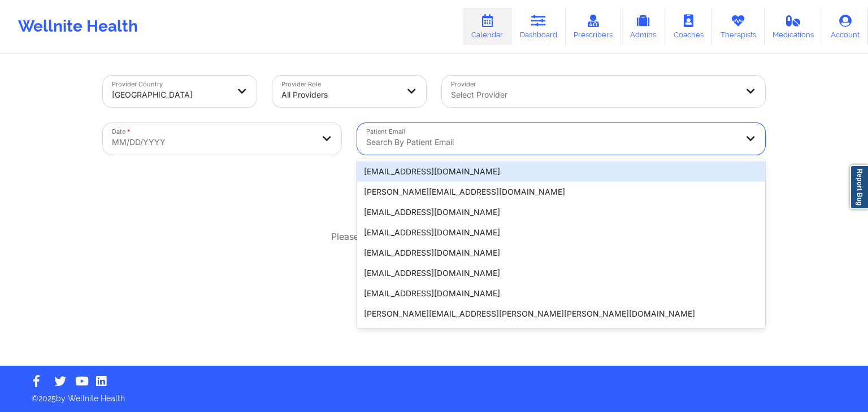
click at [586, 145] on div at bounding box center [551, 143] width 371 height 14
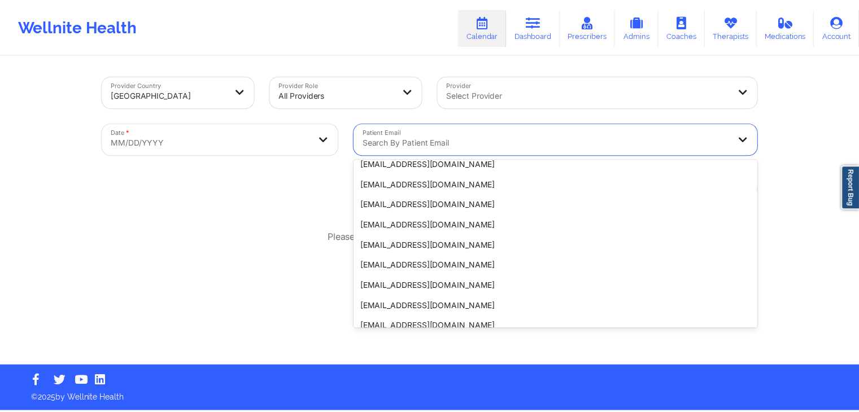
scroll to position [1462, 0]
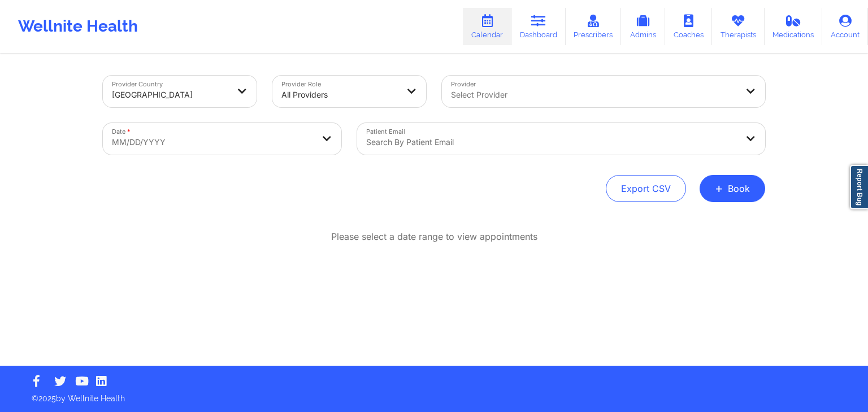
click at [293, 216] on div "Provider Country [GEOGRAPHIC_DATA] Provider Role All Providers Provider Select …" at bounding box center [434, 210] width 678 height 311
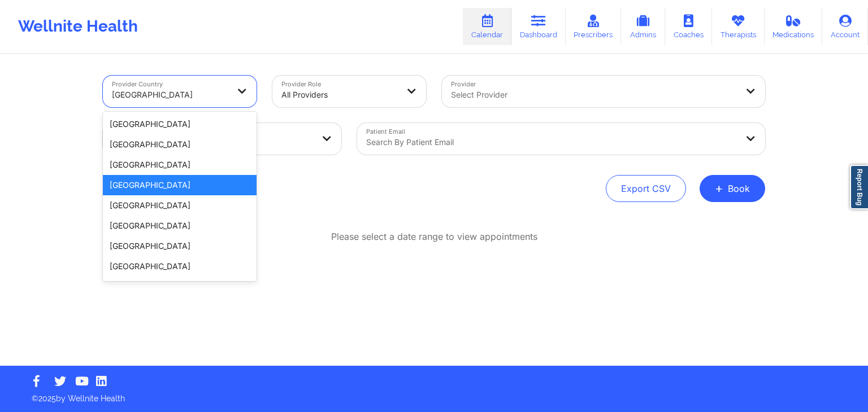
click at [218, 82] on div "[GEOGRAPHIC_DATA]" at bounding box center [166, 92] width 127 height 32
click at [176, 118] on div "[GEOGRAPHIC_DATA]" at bounding box center [180, 124] width 154 height 20
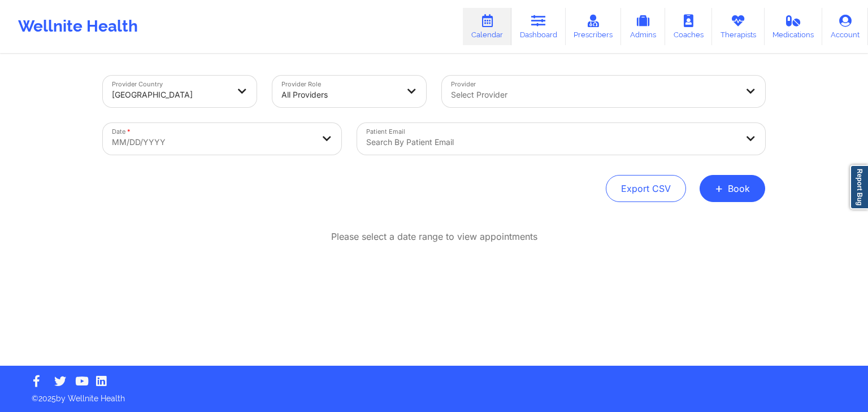
click at [305, 175] on div "Export CSV + Book" at bounding box center [434, 188] width 662 height 27
select select "2025-8"
select select "2025-9"
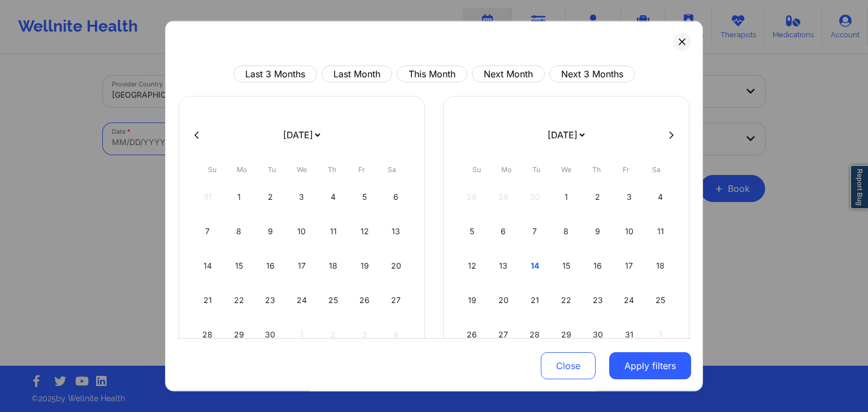
click at [233, 123] on body "Wellnite Health Calendar Dashboard Prescribers Admins Coaches Therapists Medica…" at bounding box center [434, 206] width 868 height 412
click at [456, 73] on button "This Month" at bounding box center [432, 74] width 71 height 17
select select "2025-9"
select select "2025-10"
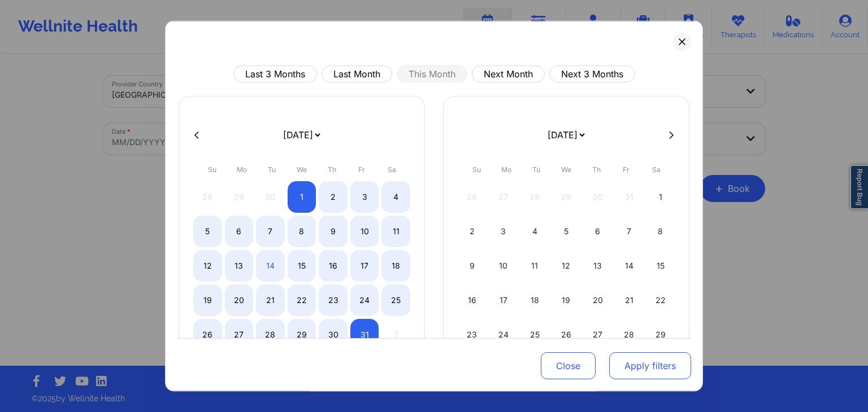
click at [651, 371] on button "Apply filters" at bounding box center [650, 366] width 82 height 27
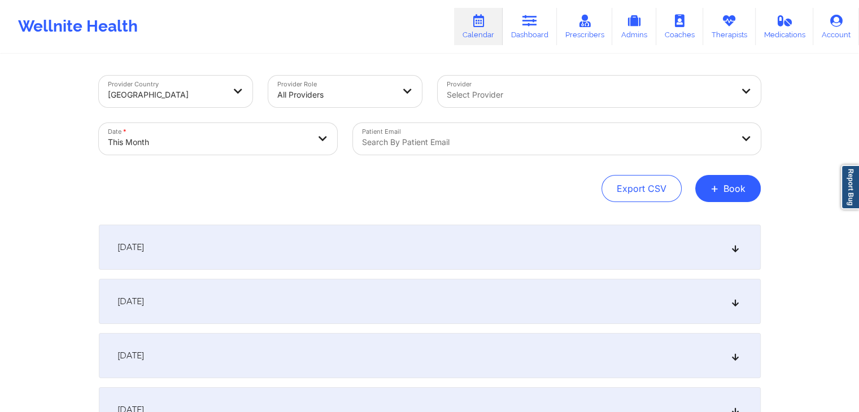
click at [474, 190] on div "Export CSV + Book" at bounding box center [430, 188] width 662 height 27
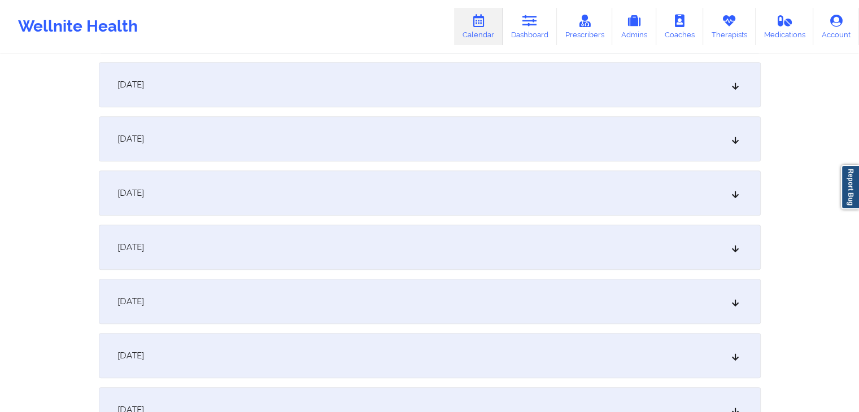
scroll to position [975, 0]
click at [381, 310] on div "[DATE]" at bounding box center [430, 302] width 662 height 45
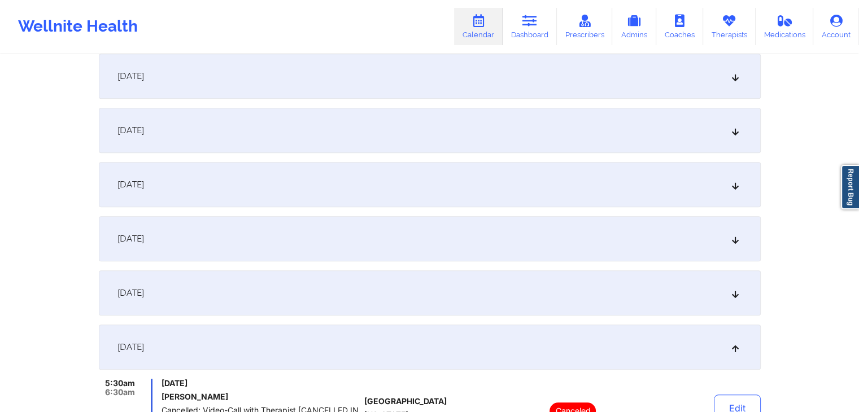
scroll to position [927, 0]
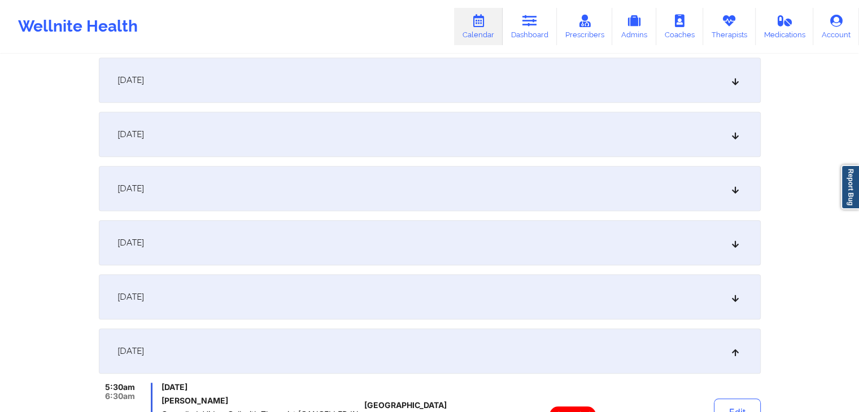
click at [381, 310] on div "[DATE]" at bounding box center [430, 297] width 662 height 45
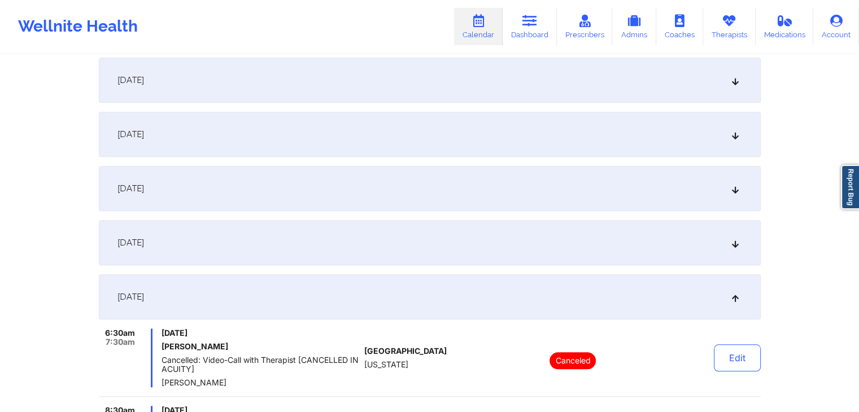
click at [381, 310] on div "[DATE]" at bounding box center [430, 297] width 662 height 45
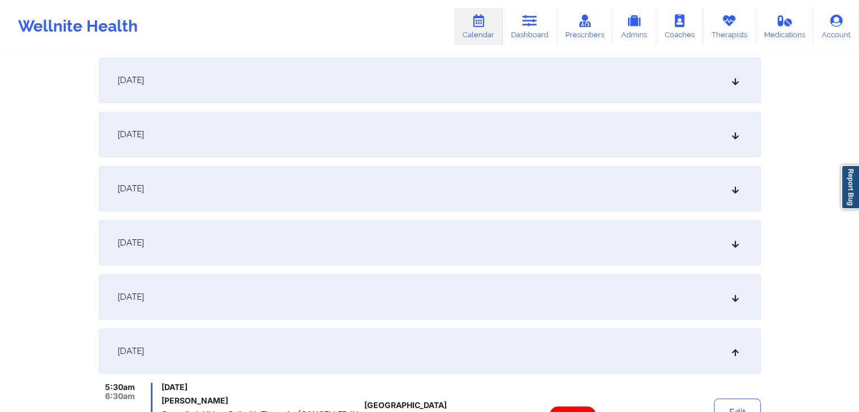
click at [411, 366] on div "[DATE]" at bounding box center [430, 351] width 662 height 45
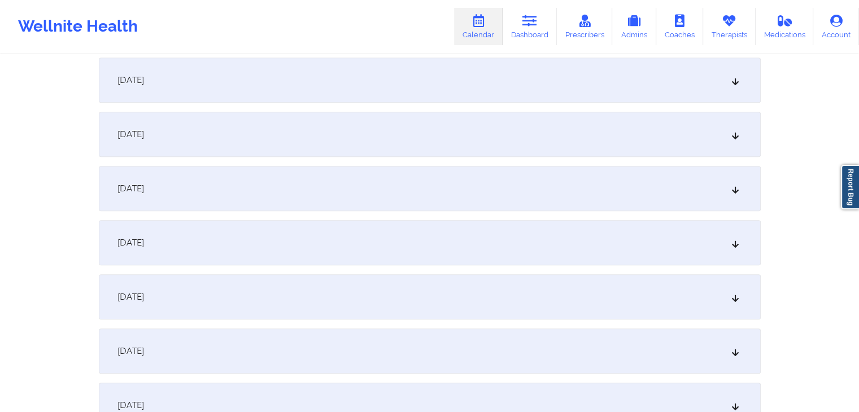
click at [454, 295] on div "[DATE]" at bounding box center [430, 297] width 662 height 45
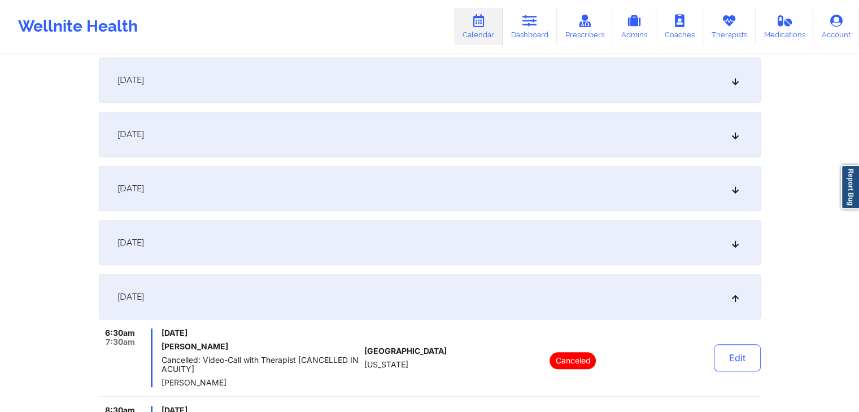
click at [454, 295] on div "[DATE]" at bounding box center [430, 297] width 662 height 45
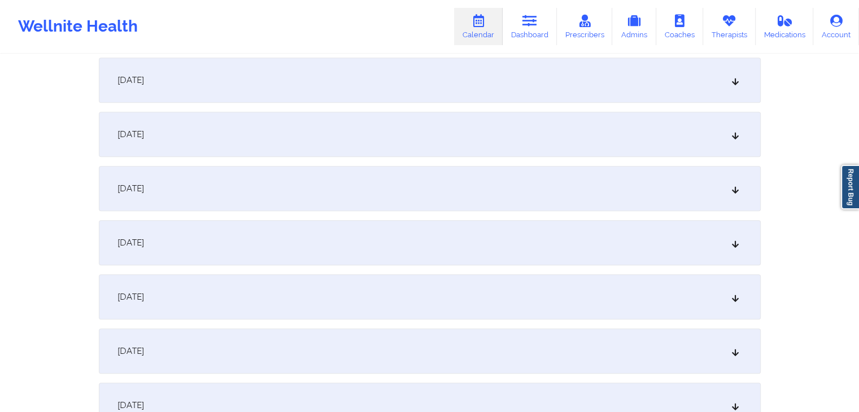
click at [454, 295] on div "[DATE]" at bounding box center [430, 297] width 662 height 45
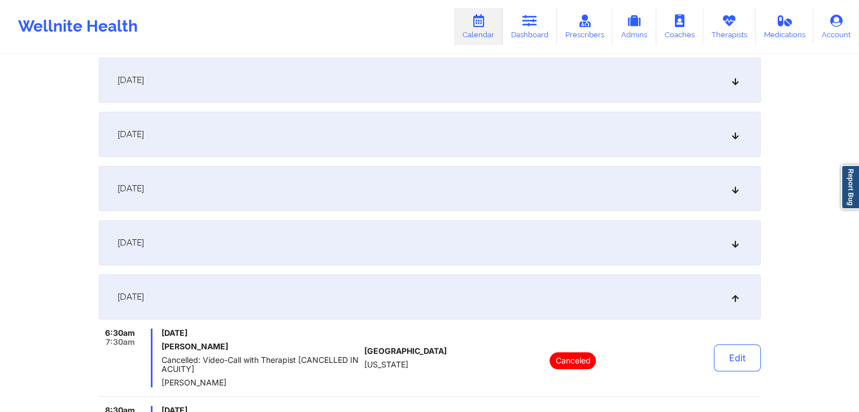
click at [454, 295] on div "[DATE]" at bounding box center [430, 297] width 662 height 45
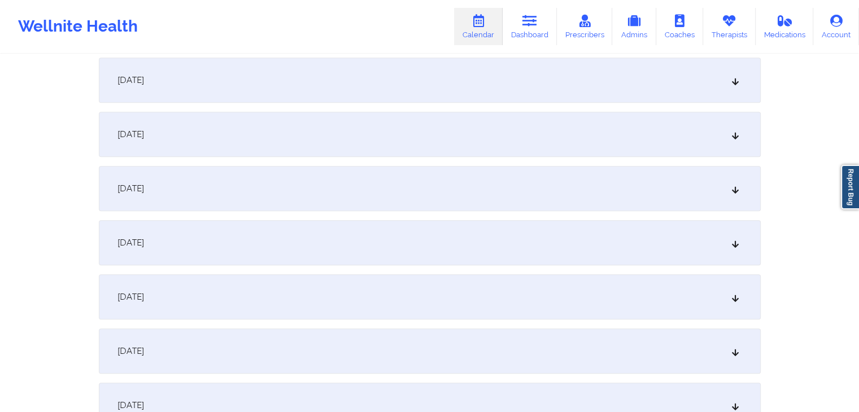
click at [47, 248] on div "Provider Country [GEOGRAPHIC_DATA] Provider Role All Providers Provider Select …" at bounding box center [429, 44] width 859 height 1943
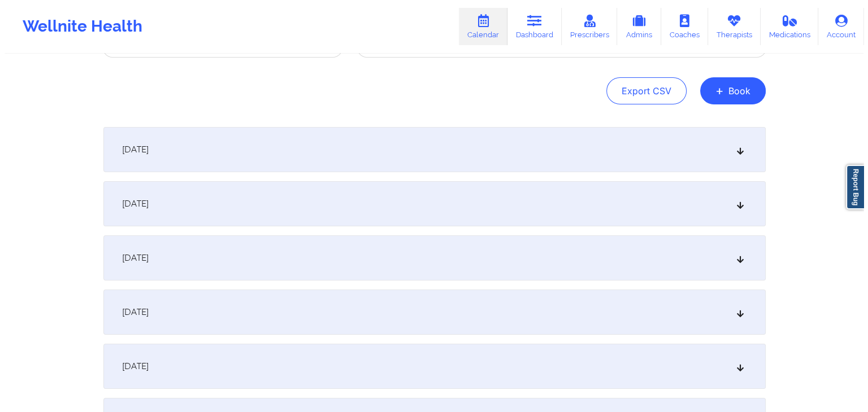
scroll to position [0, 0]
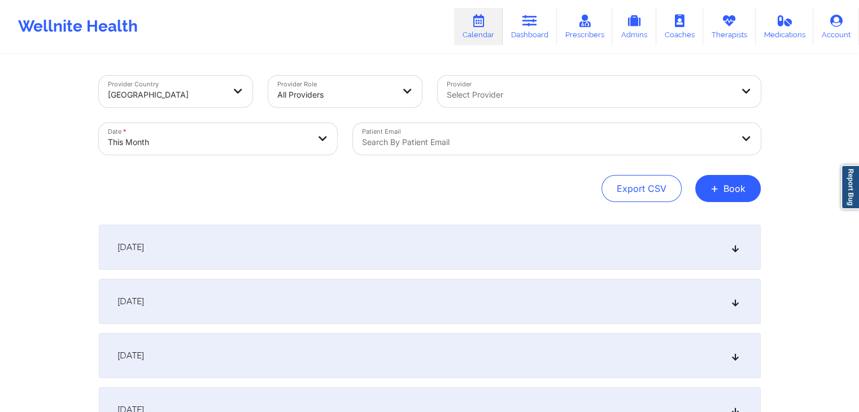
click at [317, 180] on div "Export CSV + Book" at bounding box center [430, 188] width 662 height 27
click at [655, 189] on button "Export CSV" at bounding box center [642, 188] width 80 height 27
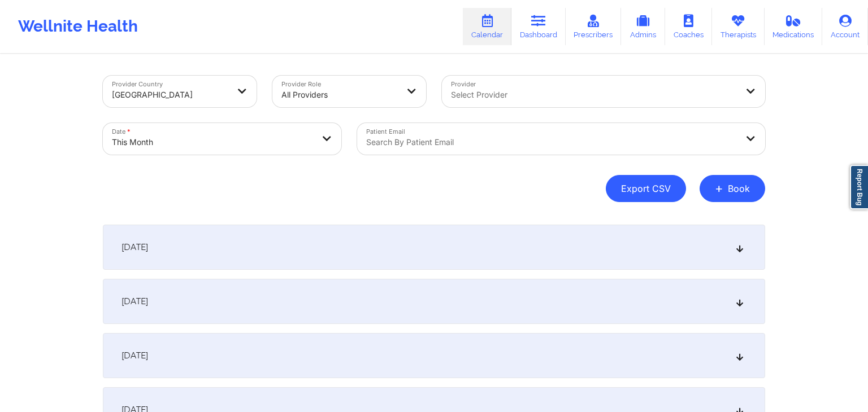
select select "2025-8"
select select "2025-9"
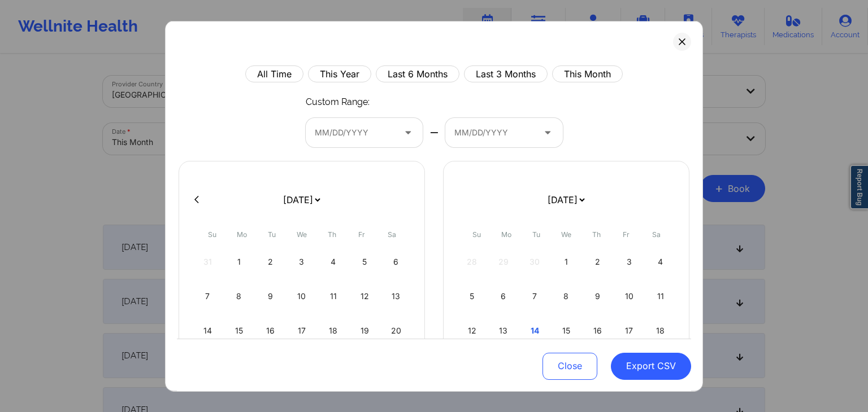
click at [581, 137] on div "All Time This Year Last 6 Months Last 3 Months This Month Custom Range: MM/DD/Y…" at bounding box center [434, 286] width 514 height 440
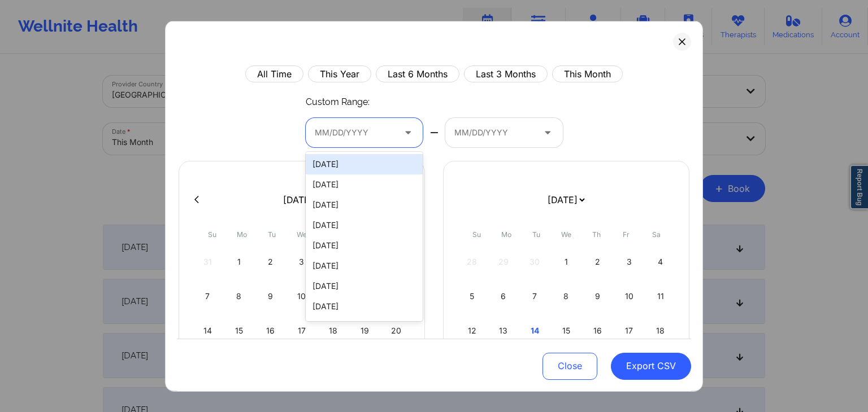
click at [387, 134] on div at bounding box center [355, 132] width 80 height 14
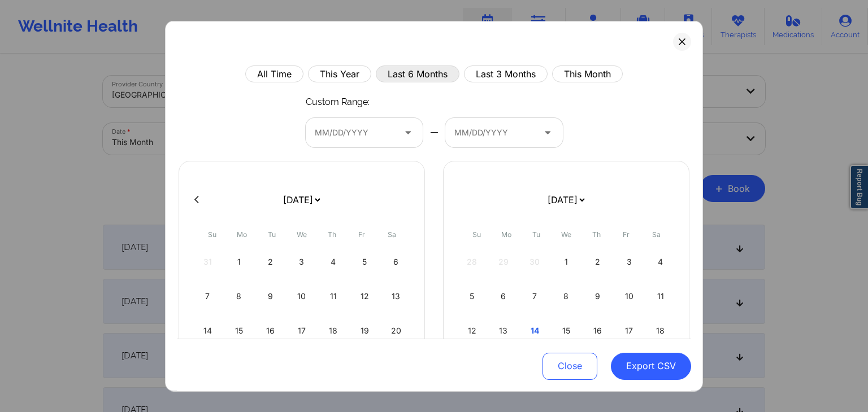
click at [395, 74] on button "Last 6 Months" at bounding box center [418, 74] width 84 height 17
select select "2025-3"
select select "2025-4"
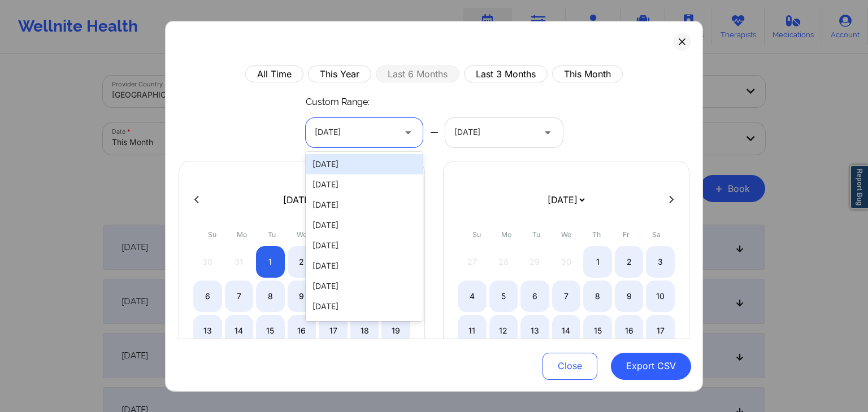
click at [363, 129] on div at bounding box center [355, 132] width 80 height 14
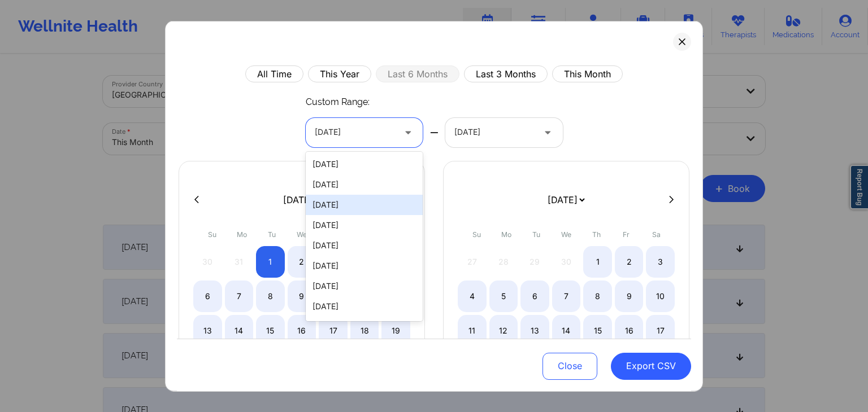
click at [337, 198] on div "[DATE]" at bounding box center [365, 204] width 118 height 20
select select "2025-8"
select select "2025-9"
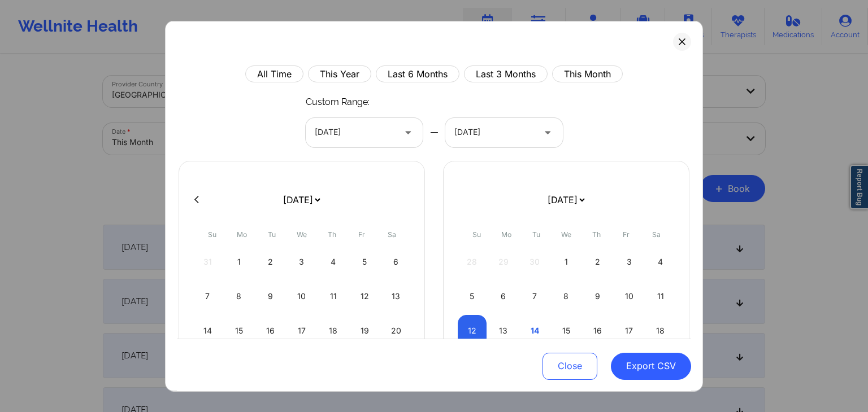
click at [446, 97] on div "Custom Range: [DATE] — [DATE]" at bounding box center [434, 121] width 257 height 51
click at [247, 257] on div "1" at bounding box center [239, 262] width 29 height 32
select select "2025-8"
select select "2025-9"
select select "2025-8"
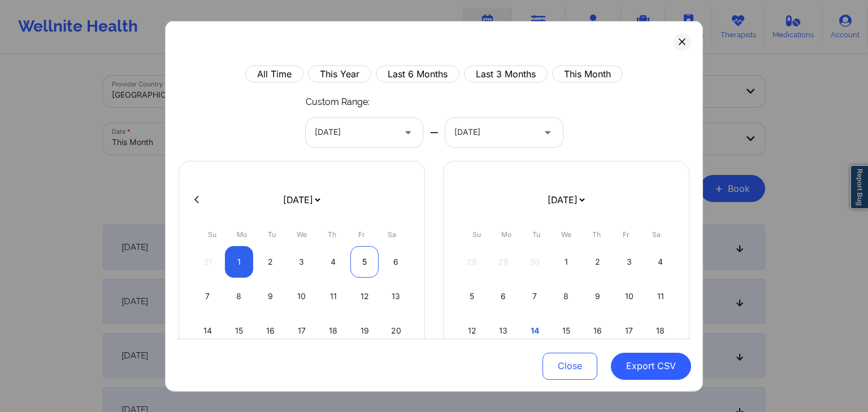
select select "2025-9"
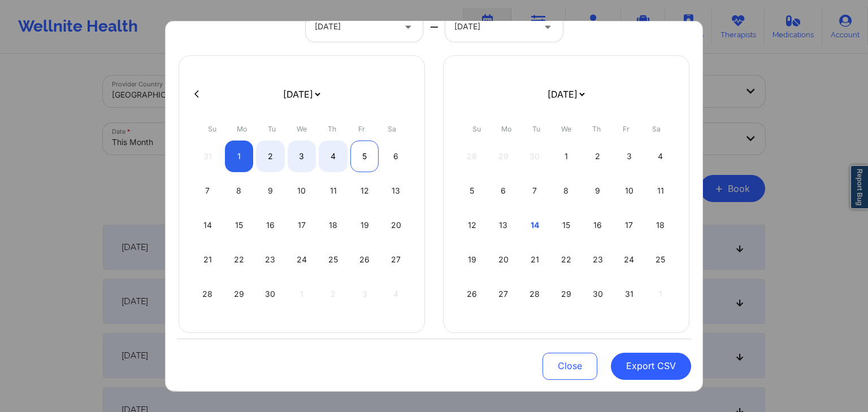
scroll to position [112, 0]
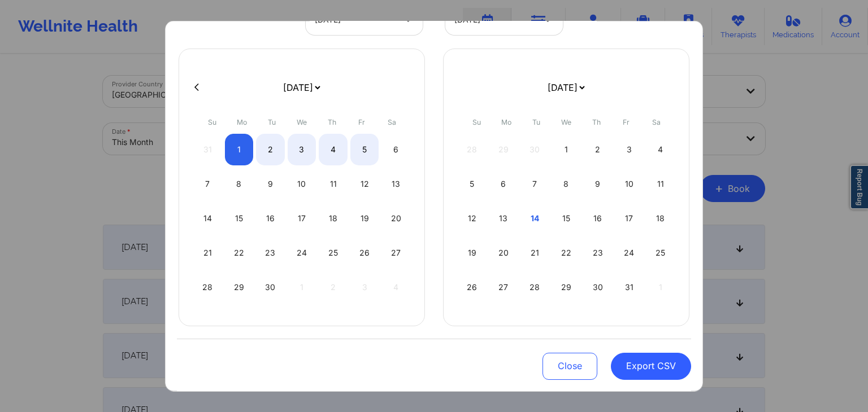
select select "2025-8"
select select "2025-9"
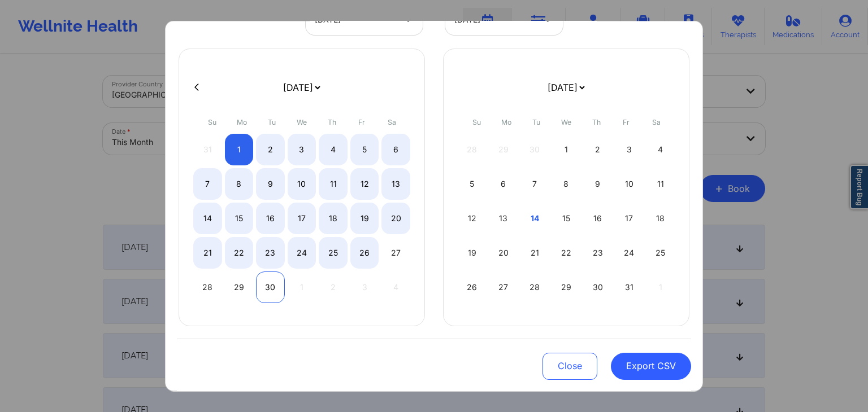
select select "2025-8"
select select "2025-9"
click at [267, 288] on div "30" at bounding box center [270, 288] width 29 height 32
select select "2025-8"
select select "2025-9"
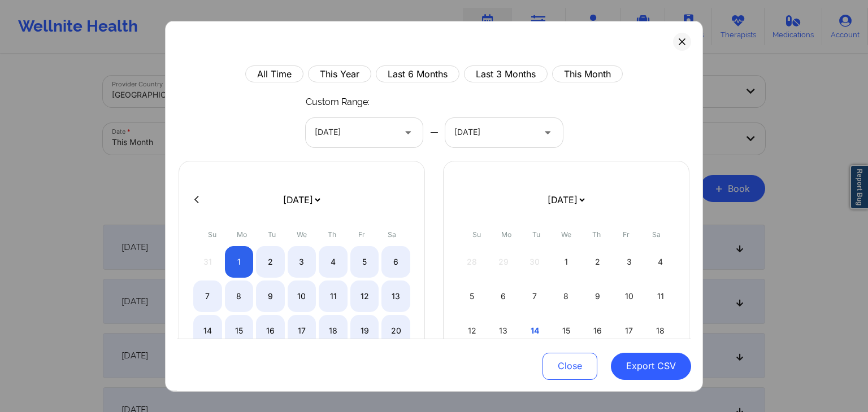
scroll to position [0, 0]
click at [562, 260] on div "1" at bounding box center [566, 262] width 29 height 32
select select "2025-8"
select select "2025-9"
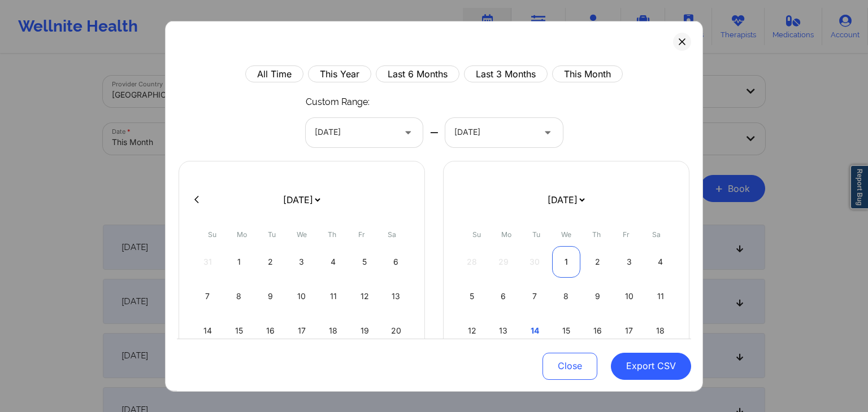
scroll to position [112, 0]
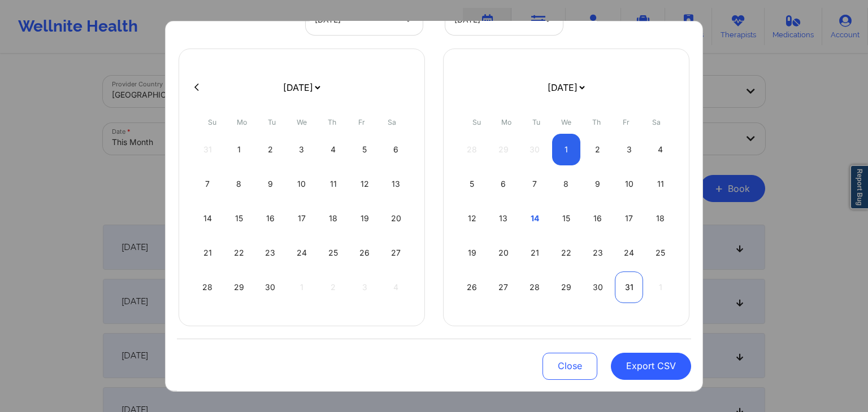
select select "2025-8"
select select "2025-9"
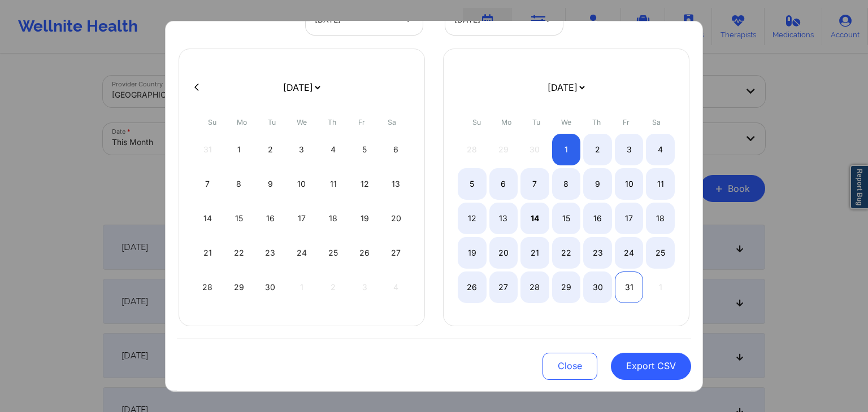
click at [635, 289] on div "31" at bounding box center [629, 288] width 29 height 32
select select "2025-8"
select select "2025-9"
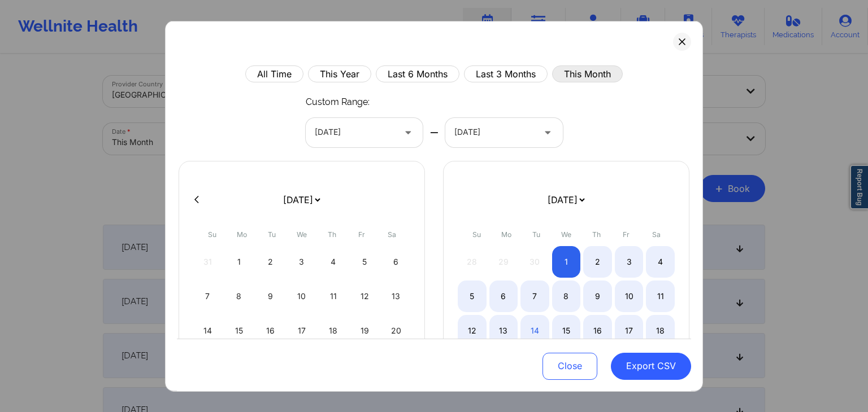
click at [589, 71] on button "This Month" at bounding box center [587, 74] width 71 height 17
select select "2025-8"
select select "2025-9"
click at [402, 79] on button "Last 6 Months" at bounding box center [418, 74] width 84 height 17
select select "2025-3"
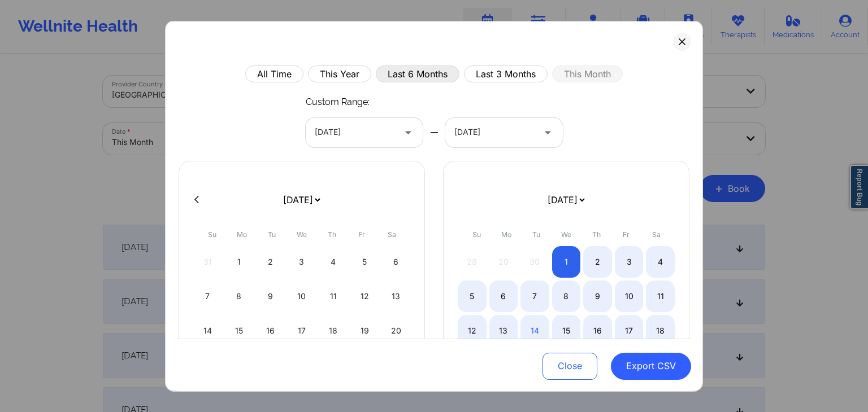
select select "2025-4"
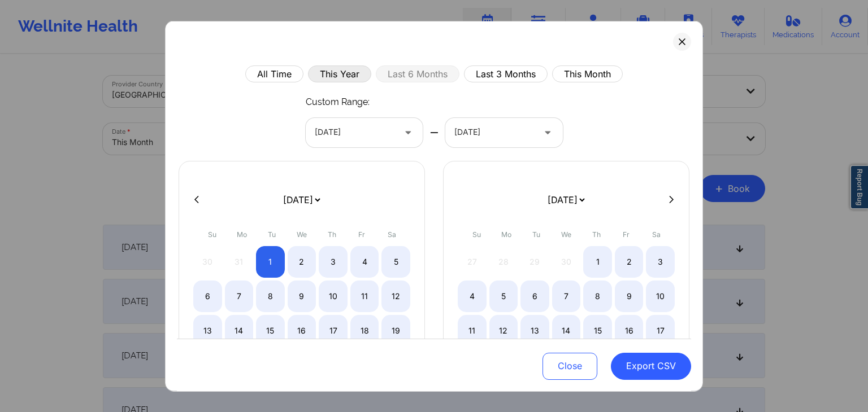
click at [333, 68] on button "This Year" at bounding box center [339, 74] width 63 height 17
select select "2025-0"
select select "2025-1"
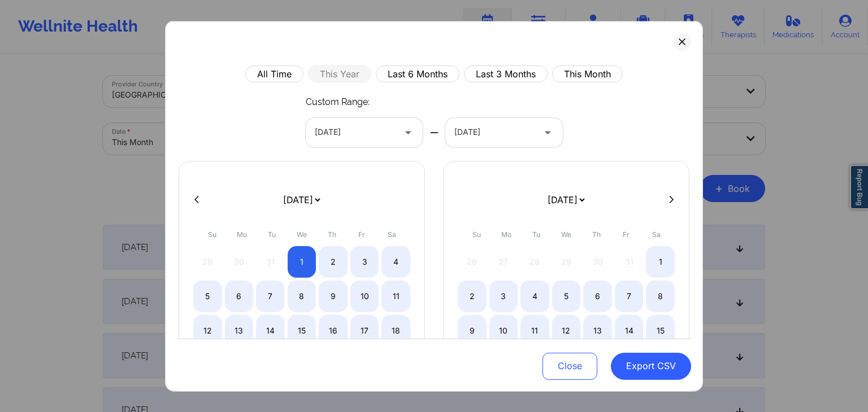
click at [423, 229] on div "[DATE] [DATE] [DATE] [DATE] [DATE] [DATE] [DATE] [DATE] [DATE] [DATE] [DATE] [D…" at bounding box center [434, 299] width 514 height 278
click at [267, 70] on button "All Time" at bounding box center [274, 74] width 58 height 17
select select "2019-1"
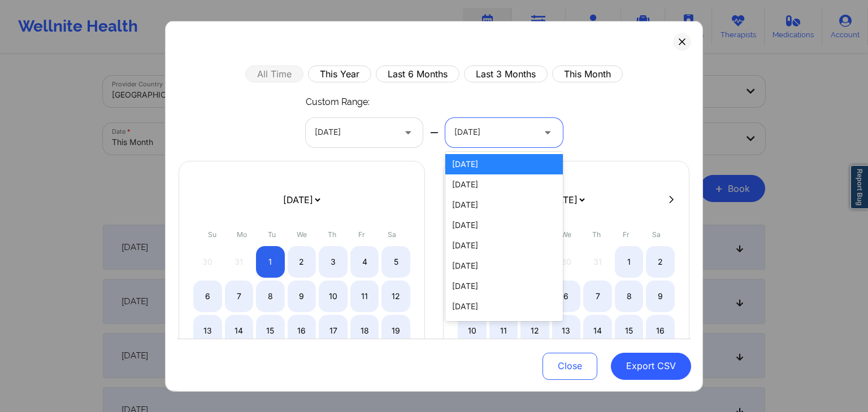
click at [488, 136] on div at bounding box center [494, 132] width 80 height 14
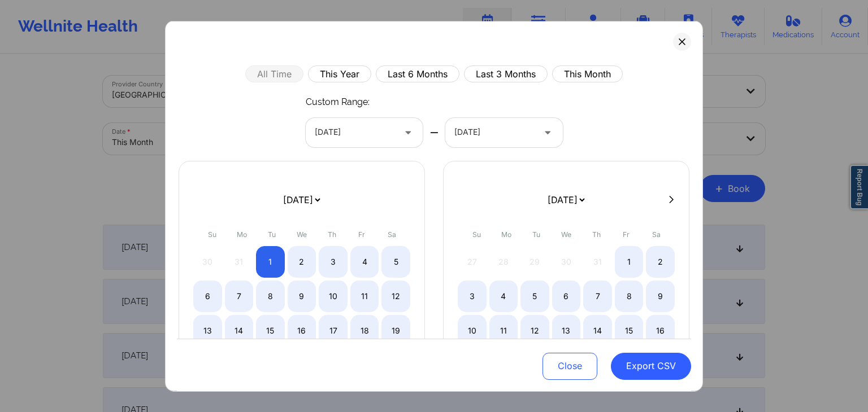
click at [607, 136] on div "All Time This Year Last 6 Months Last 3 Months This Month Custom Range: [DATE] …" at bounding box center [434, 286] width 514 height 440
click at [679, 44] on icon at bounding box center [682, 41] width 7 height 7
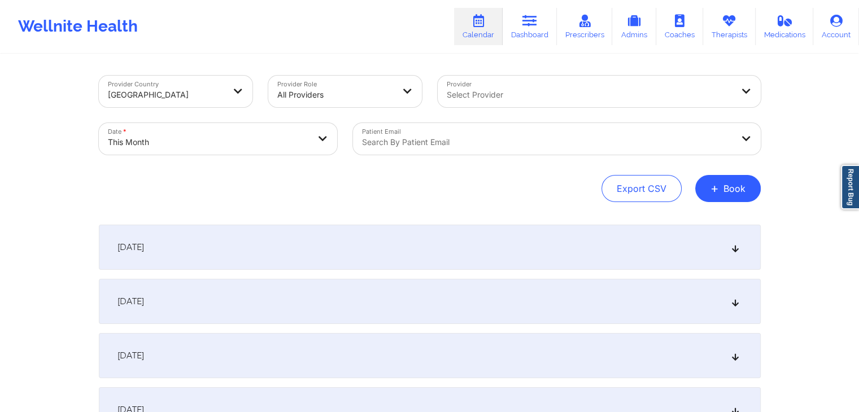
click at [485, 161] on div "Patient Email Search by patient email" at bounding box center [557, 138] width 424 height 47
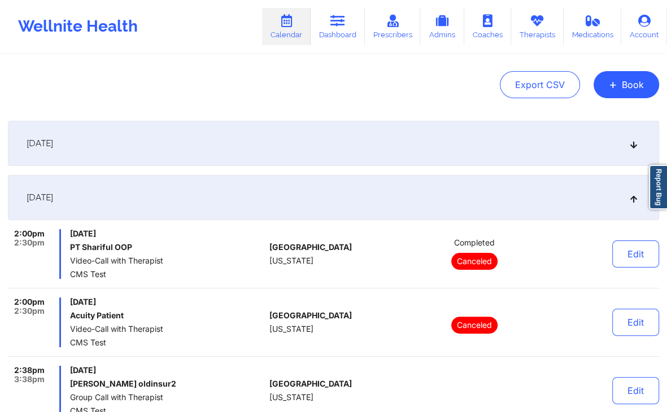
drag, startPoint x: 0, startPoint y: 0, endPoint x: 422, endPoint y: 77, distance: 428.6
click at [422, 77] on div "Export CSV + Book" at bounding box center [334, 84] width 652 height 27
click at [445, 79] on div "Export CSV + Book" at bounding box center [334, 84] width 652 height 27
